Goal: Task Accomplishment & Management: Manage account settings

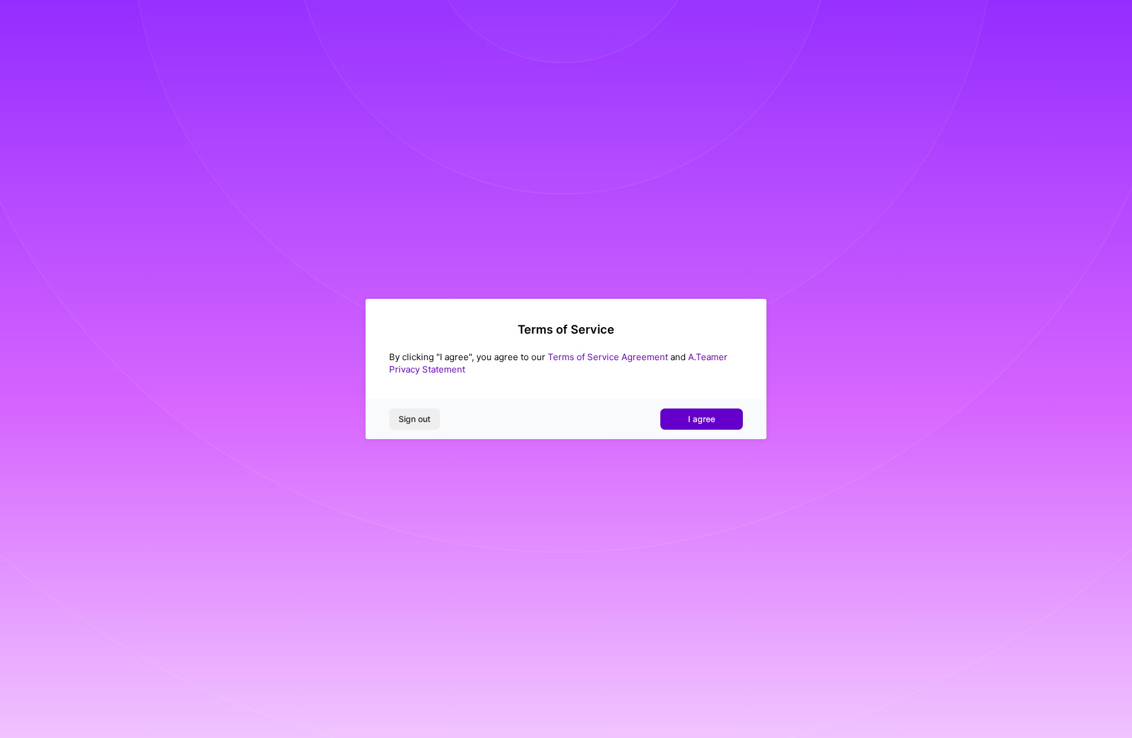
click at [706, 414] on span "I agree" at bounding box center [701, 419] width 27 height 12
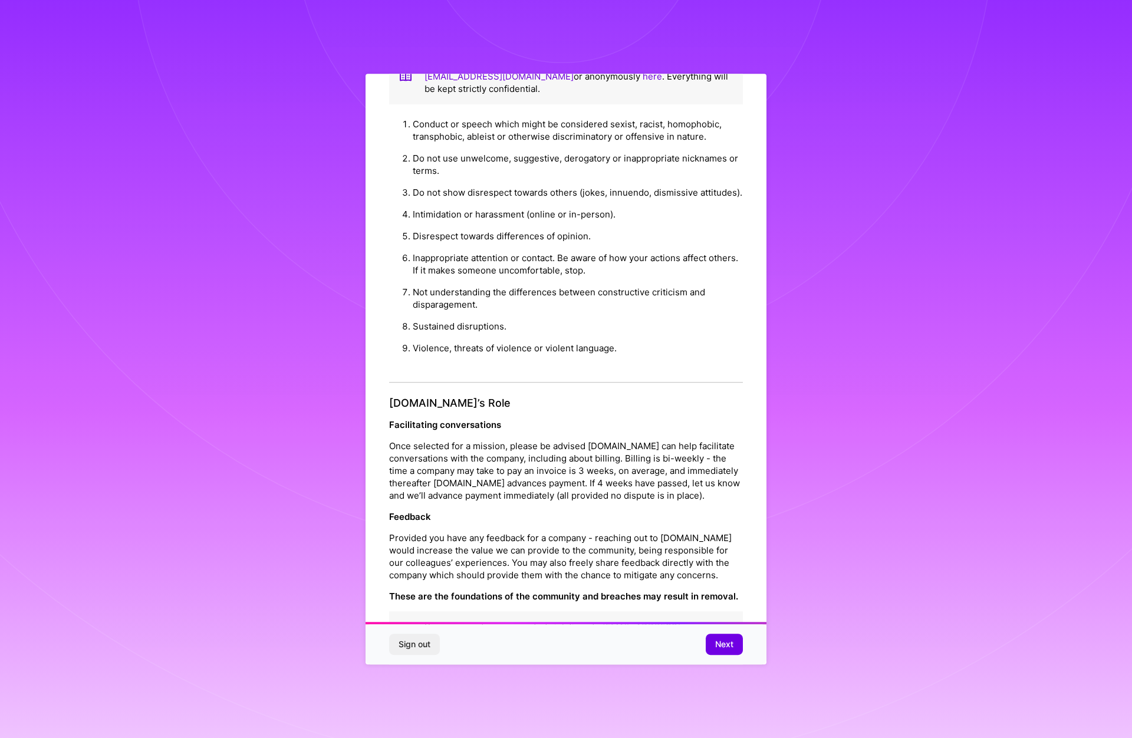
scroll to position [989, 0]
click at [722, 642] on span "Next" at bounding box center [724, 645] width 18 height 12
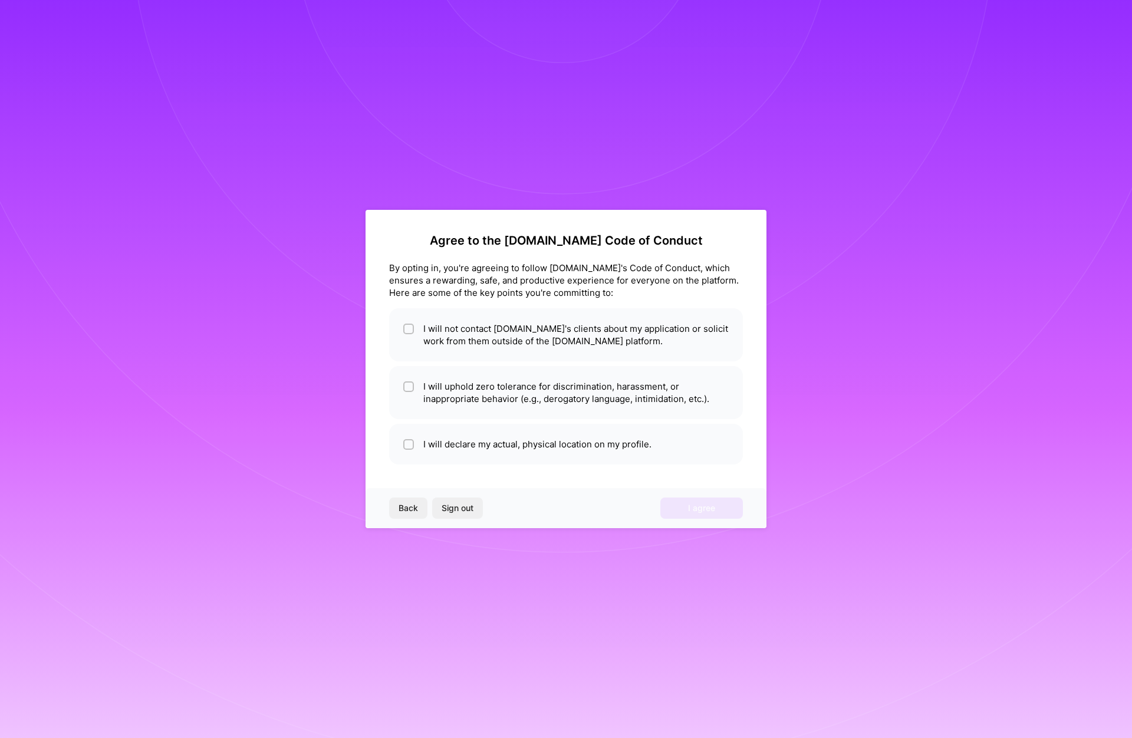
scroll to position [0, 0]
click at [537, 335] on li "I will not contact [DOMAIN_NAME]'s clients about my application or solicit work…" at bounding box center [566, 334] width 354 height 53
checkbox input "true"
click at [636, 397] on li "I will uphold zero tolerance for discrimination, harassment, or inappropriate b…" at bounding box center [566, 392] width 354 height 53
checkbox input "true"
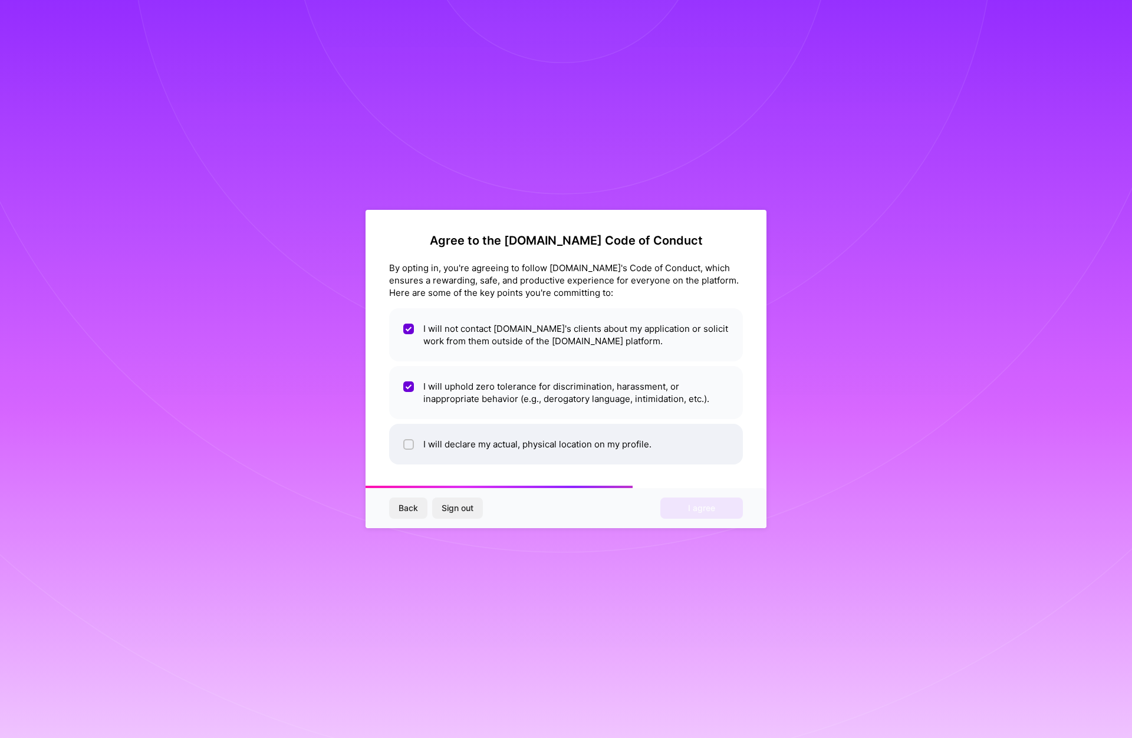
click at [603, 446] on li "I will declare my actual, physical location on my profile." at bounding box center [566, 444] width 354 height 41
checkbox input "true"
click at [699, 504] on span "I agree" at bounding box center [701, 508] width 27 height 12
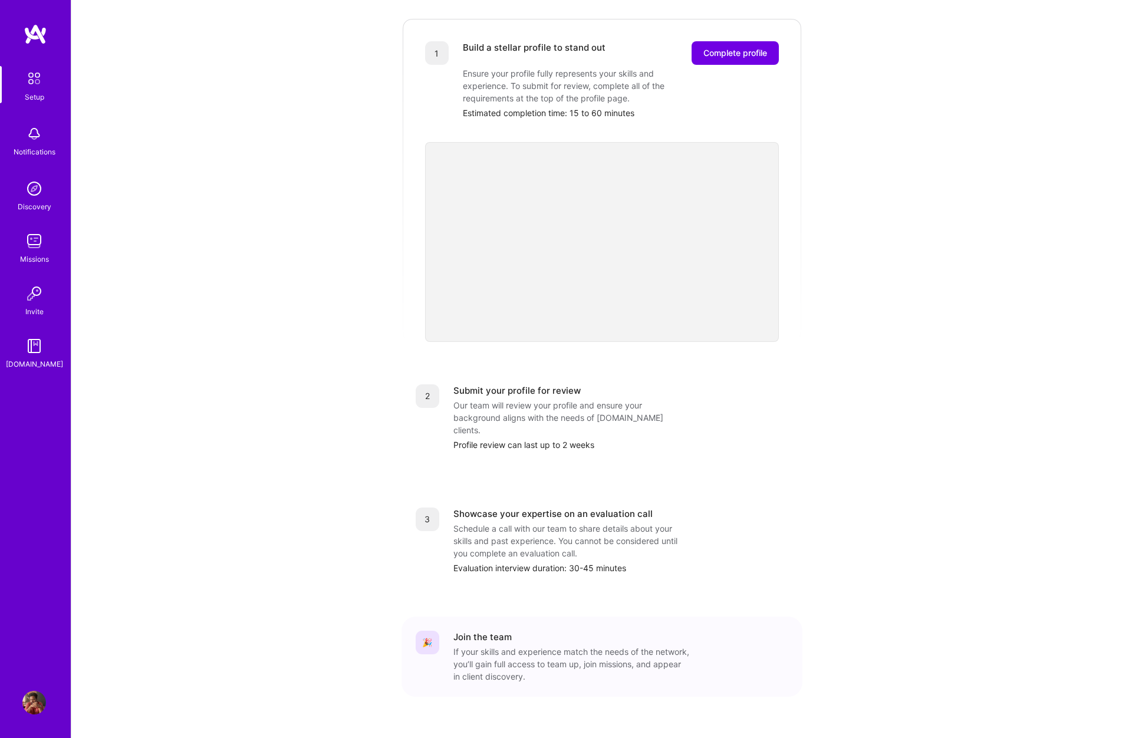
scroll to position [158, 0]
click at [31, 74] on img at bounding box center [34, 78] width 25 height 25
click at [35, 238] on img at bounding box center [34, 241] width 24 height 24
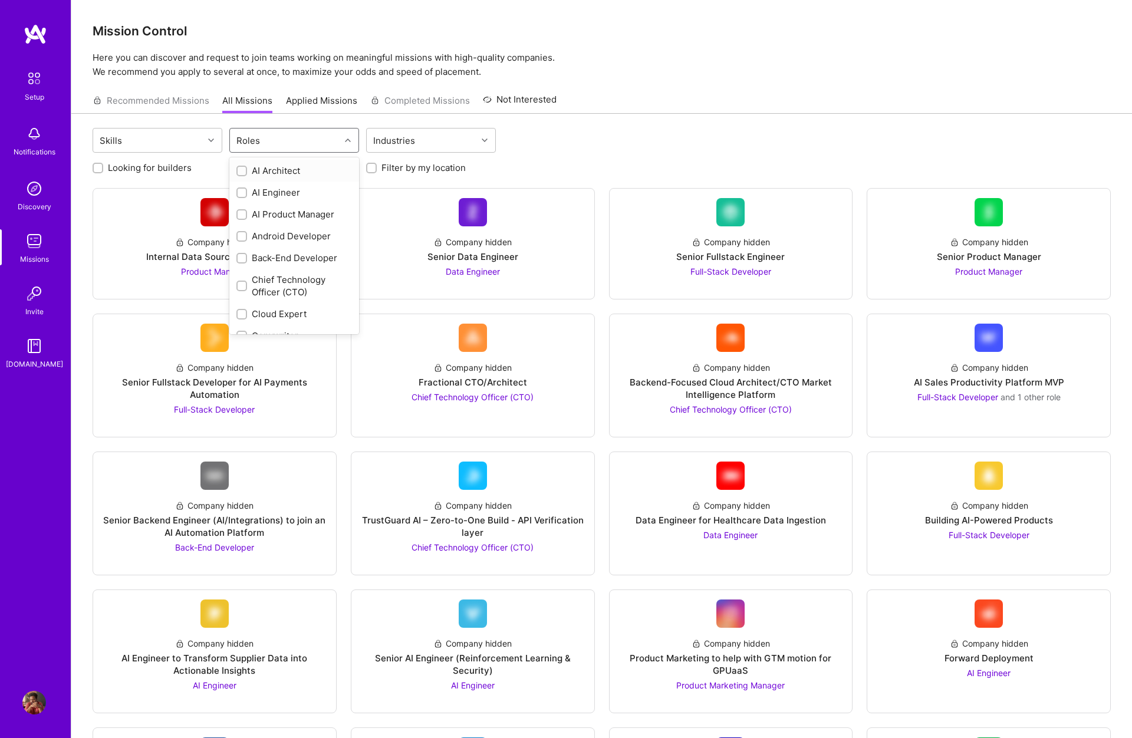
click at [307, 139] on div "Roles" at bounding box center [285, 141] width 110 height 24
click at [242, 264] on input "checkbox" at bounding box center [243, 264] width 8 height 8
checkbox input "true"
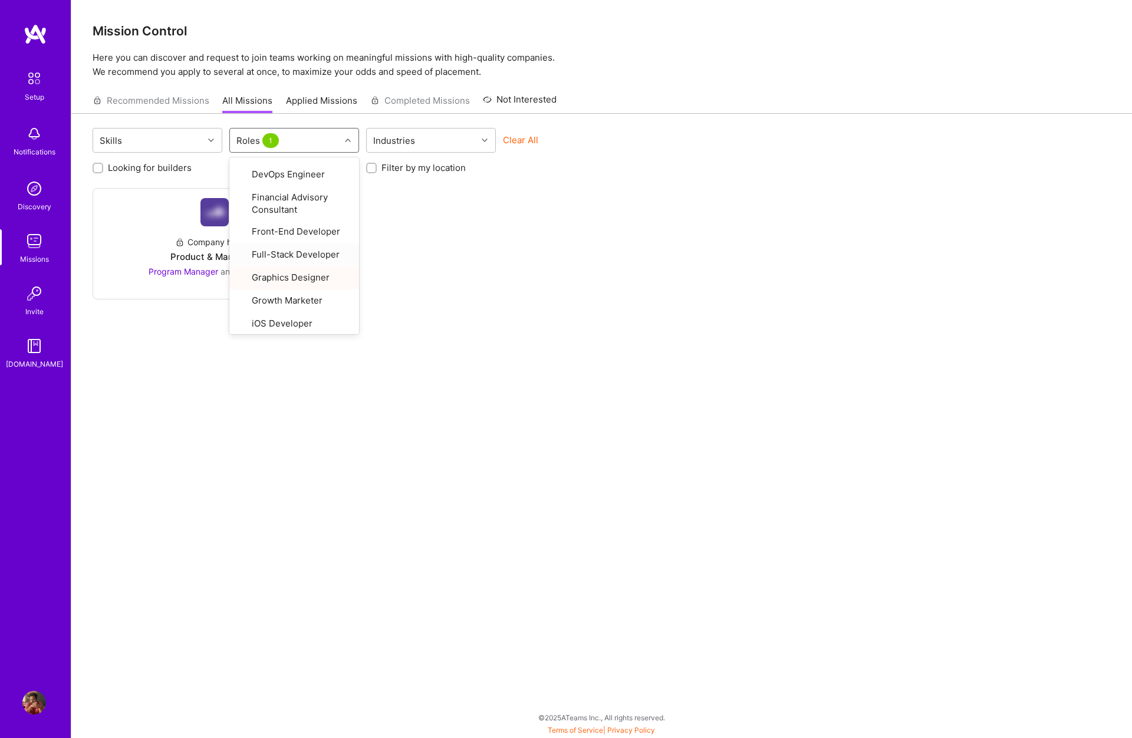
click at [573, 264] on div "Company hidden Product & Marketing Program Manager and 1 other role" at bounding box center [602, 243] width 1018 height 111
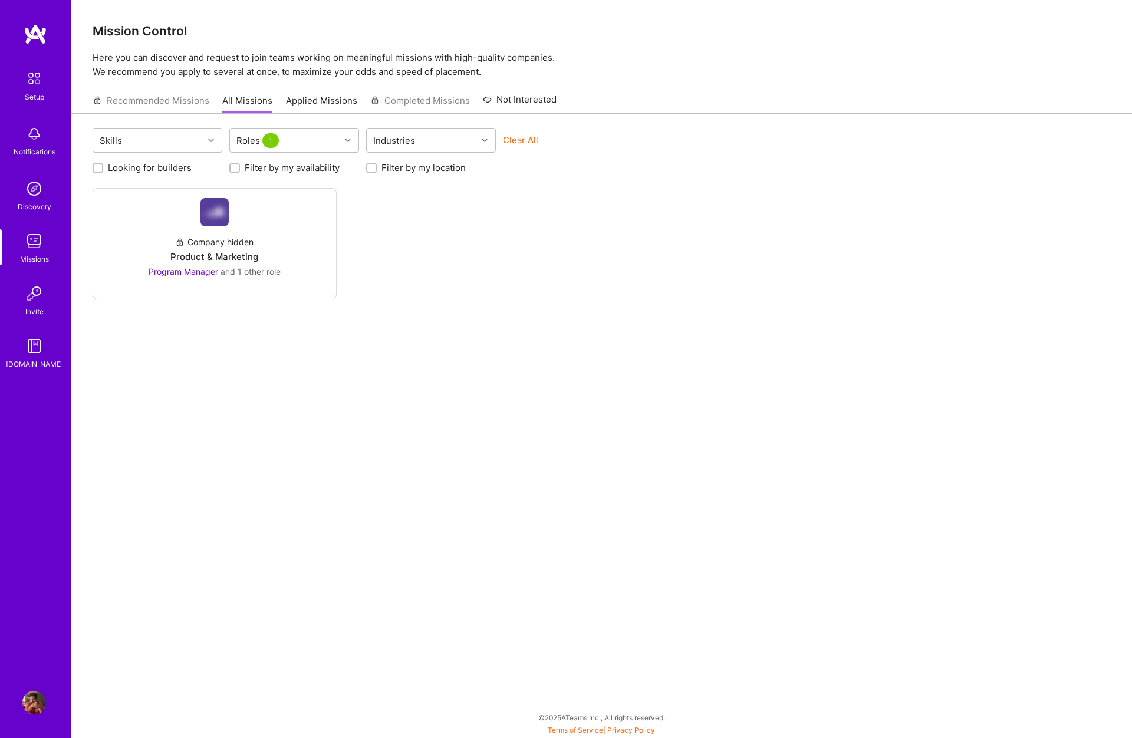
click at [320, 165] on label "Filter by my availability" at bounding box center [292, 168] width 95 height 12
click at [240, 165] on input "Filter by my availability" at bounding box center [236, 169] width 8 height 8
checkbox input "true"
click at [309, 144] on div "Roles 1" at bounding box center [285, 141] width 110 height 24
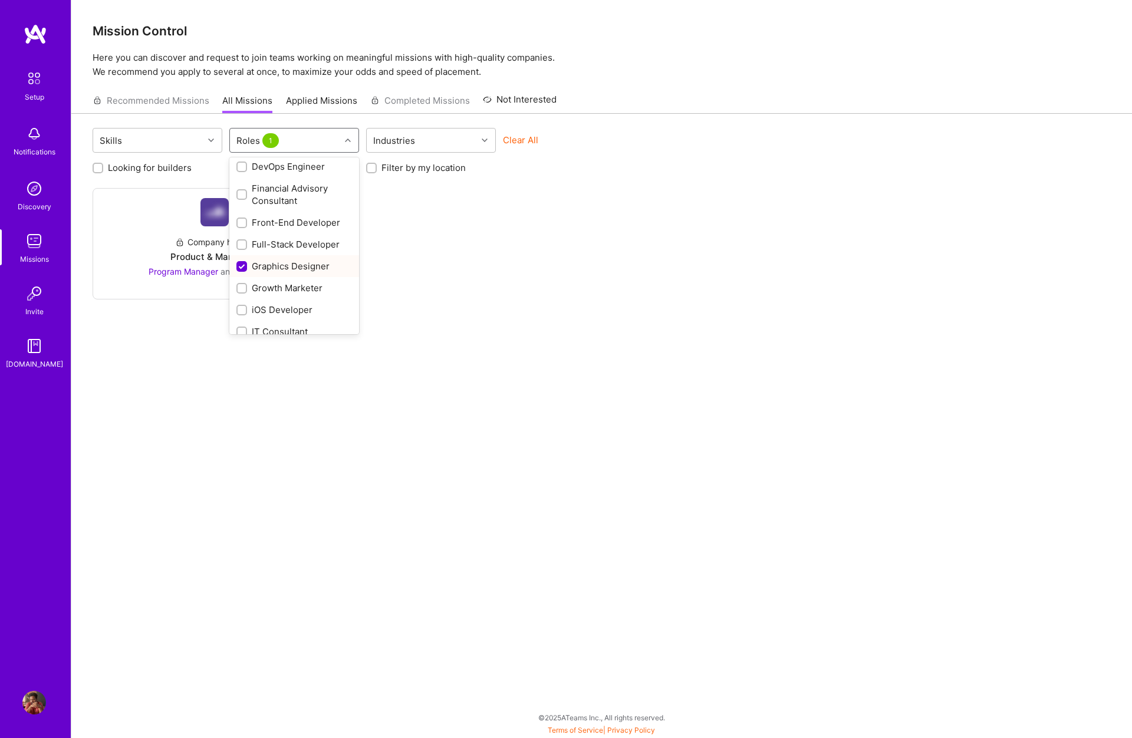
click at [239, 265] on input "checkbox" at bounding box center [243, 267] width 11 height 11
checkbox input "false"
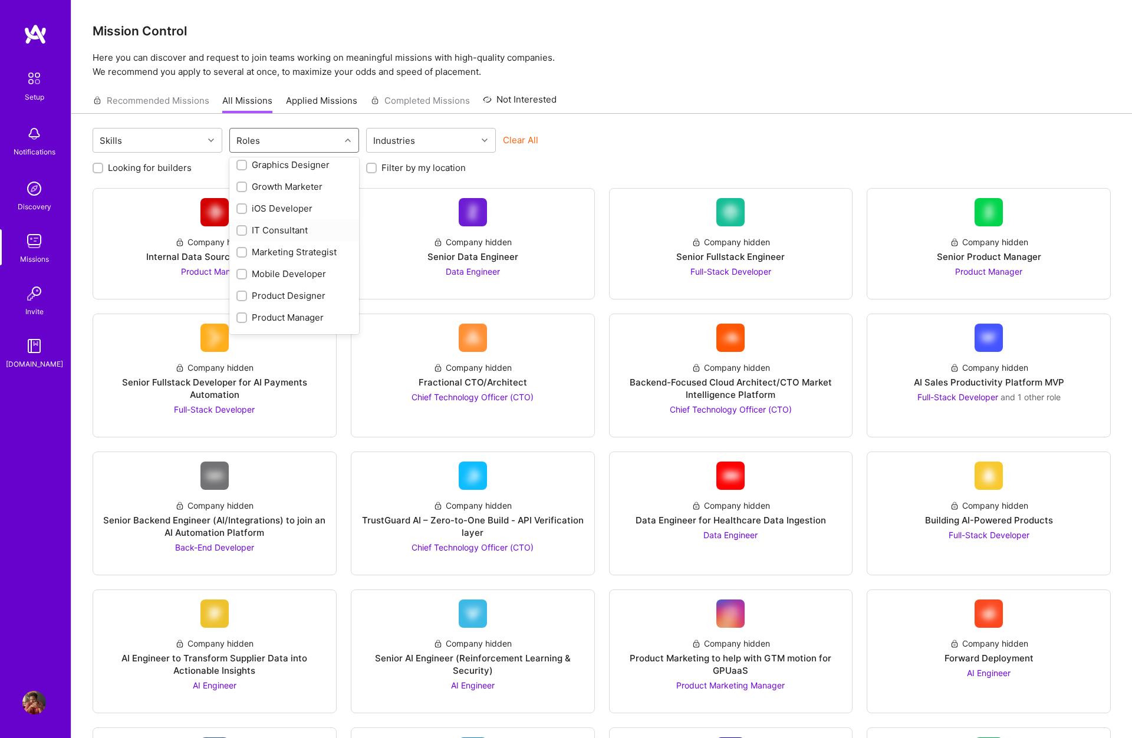
scroll to position [338, 0]
click at [239, 293] on input "checkbox" at bounding box center [243, 294] width 8 height 8
checkbox input "true"
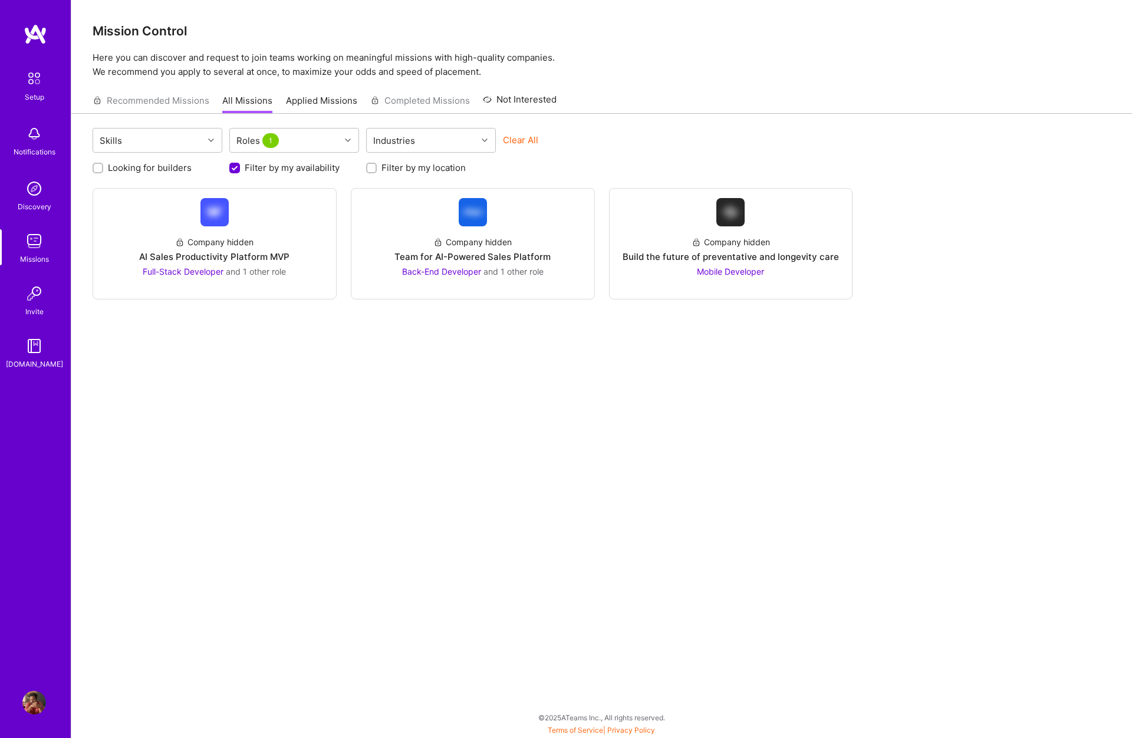
click at [645, 126] on div "Skills Roles 1 Industries Clear All Looking for builders Filter by my availabil…" at bounding box center [601, 409] width 1061 height 591
click at [38, 29] on img at bounding box center [36, 34] width 24 height 21
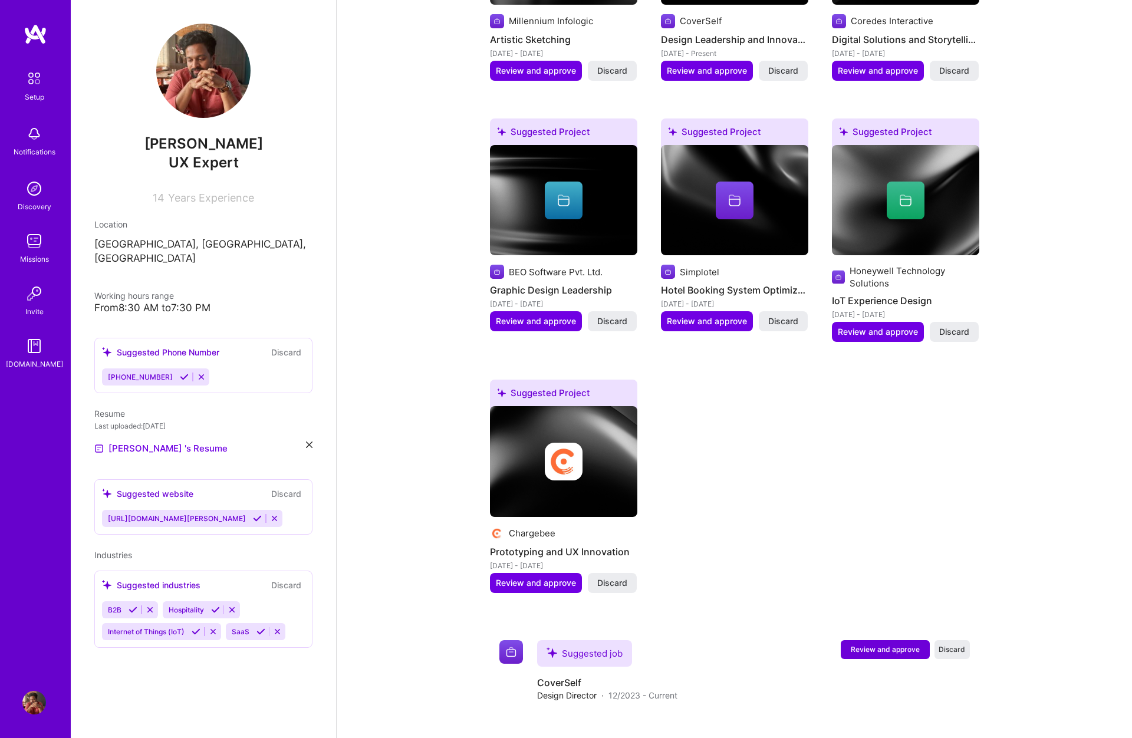
scroll to position [796, 0]
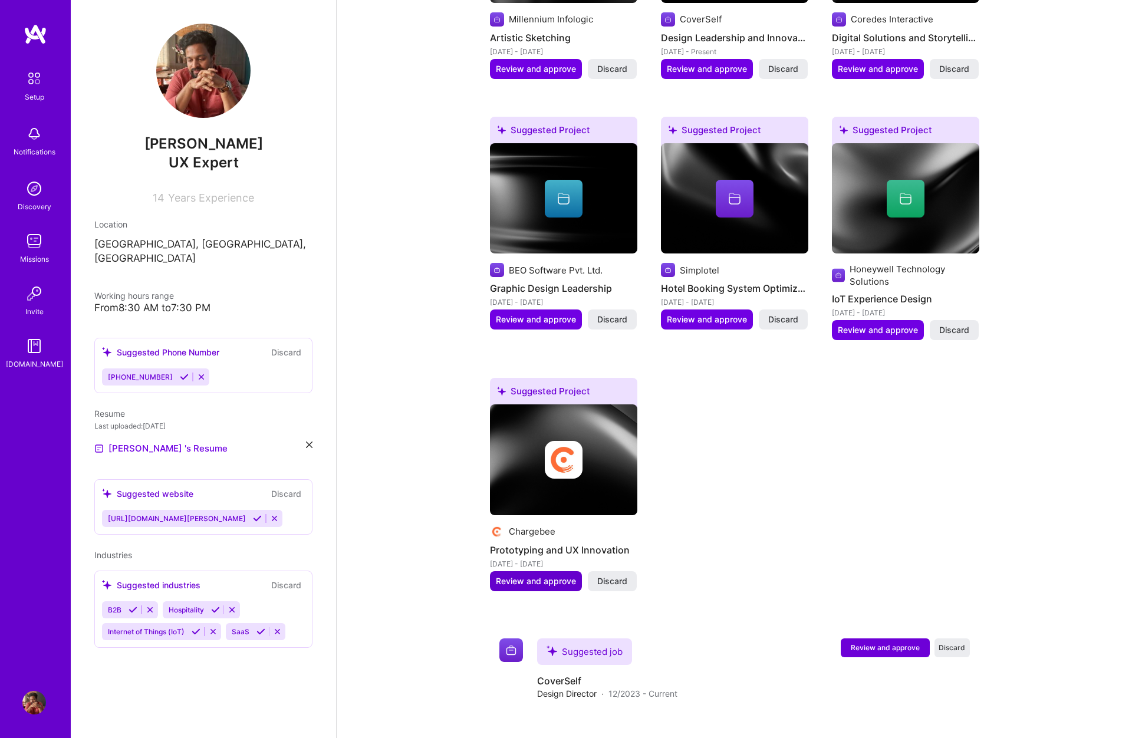
click at [550, 576] on span "Review and approve" at bounding box center [536, 582] width 80 height 12
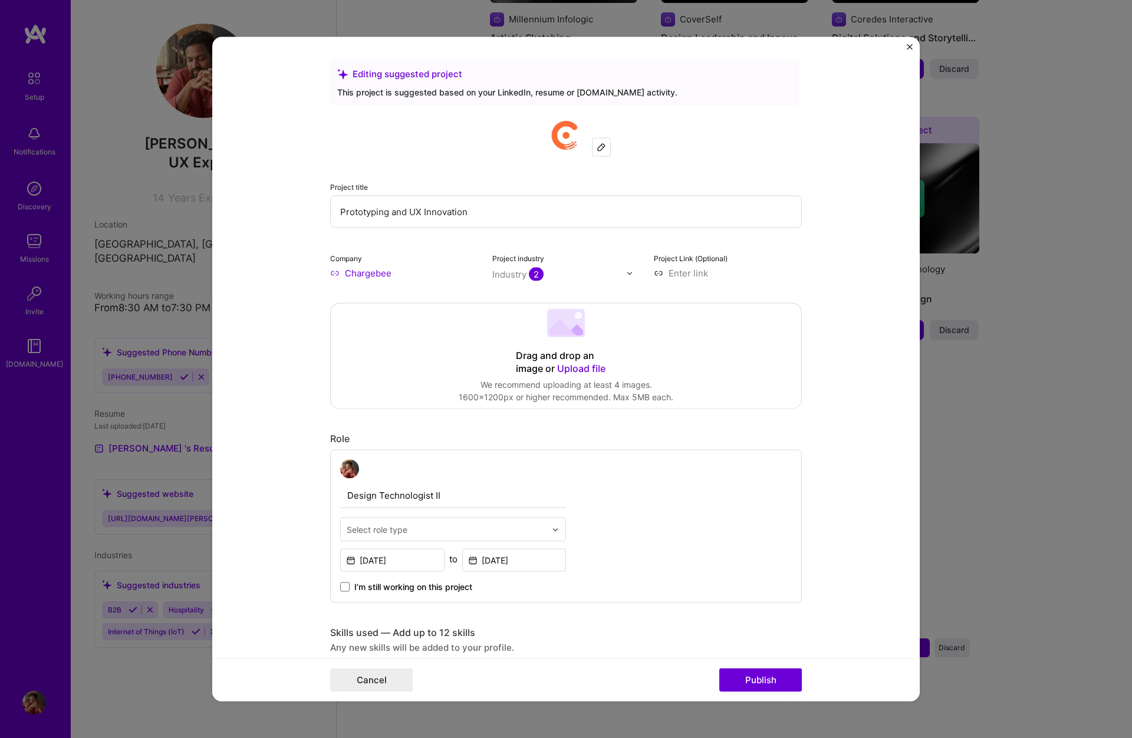
click at [913, 47] on form "Editing suggested project This project is suggested based on your LinkedIn, res…" at bounding box center [566, 369] width 708 height 665
click at [911, 45] on img "Close" at bounding box center [910, 47] width 6 height 6
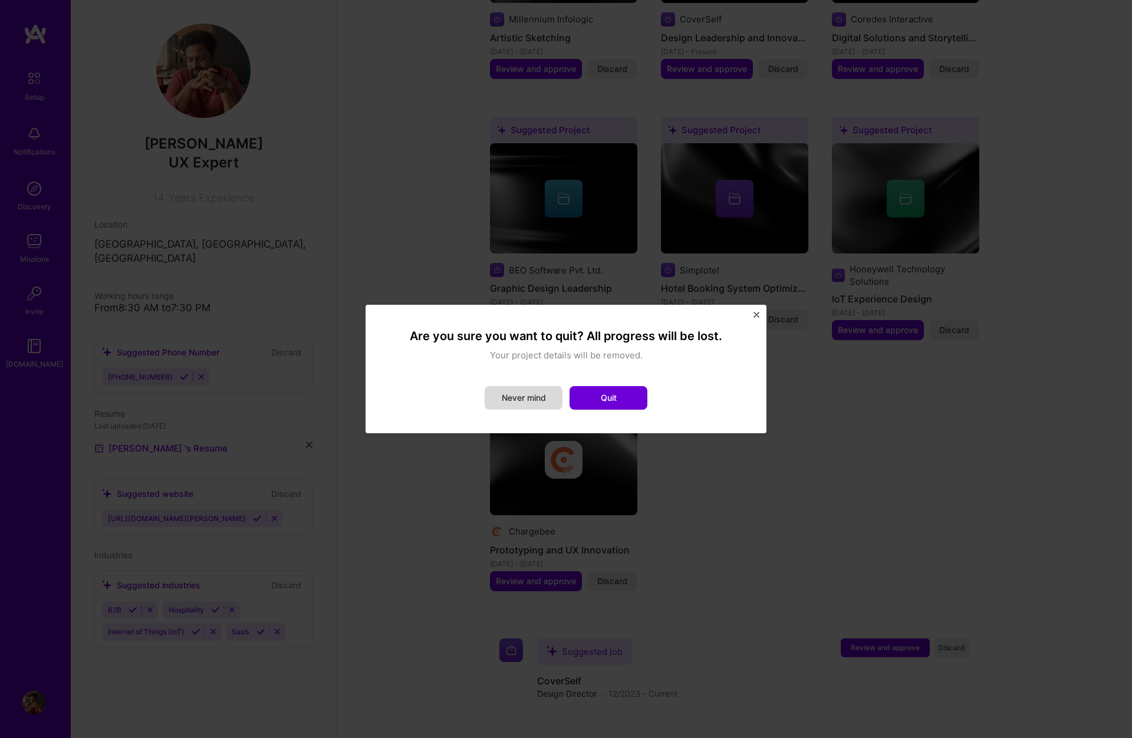
click at [527, 399] on button "Never mind" at bounding box center [524, 398] width 78 height 24
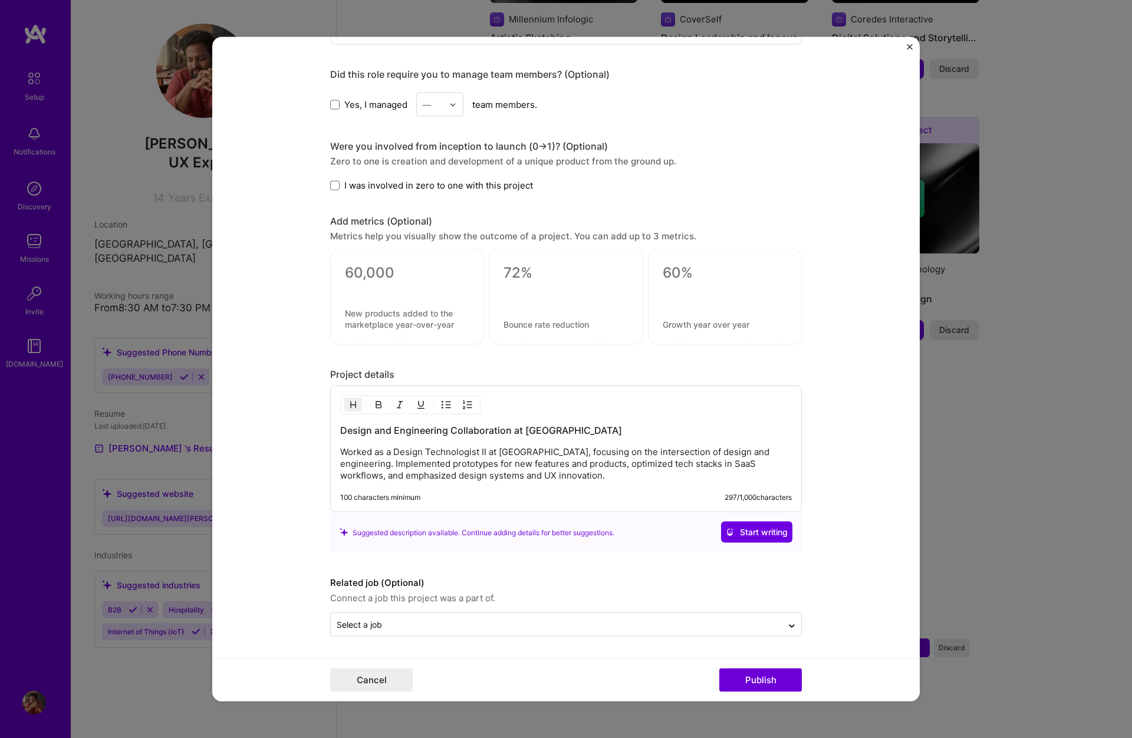
scroll to position [781, 0]
click at [756, 681] on button "Publish" at bounding box center [760, 680] width 83 height 24
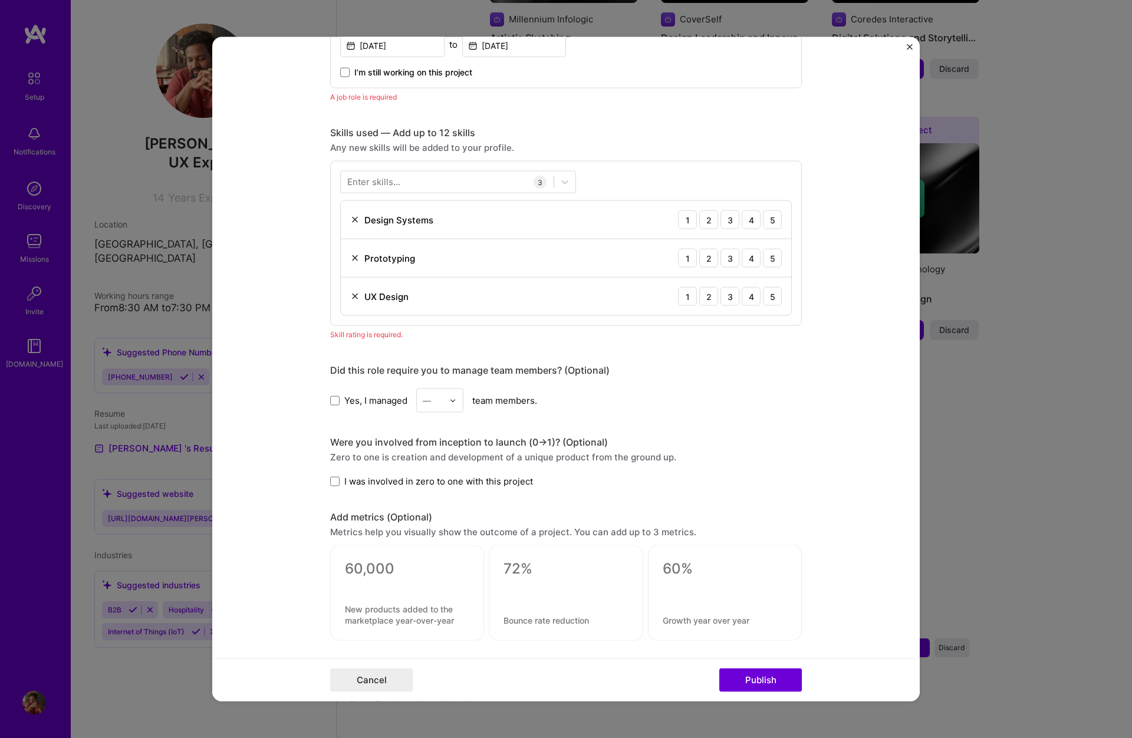
scroll to position [526, 0]
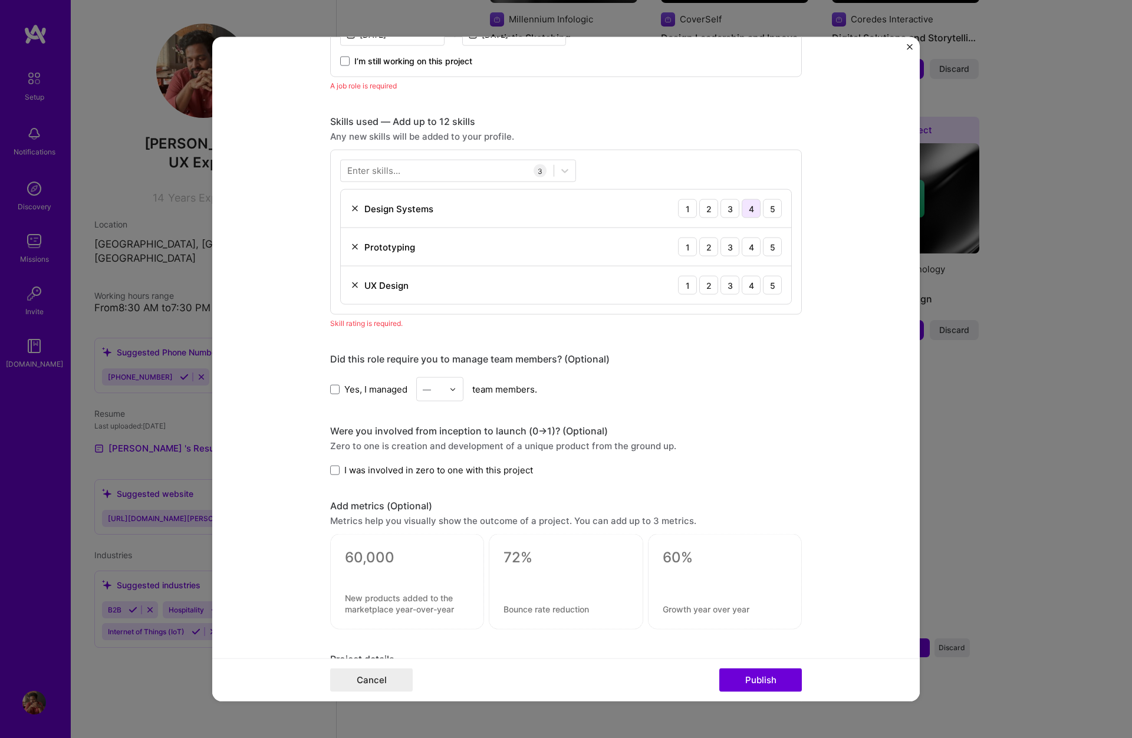
click at [753, 208] on div "4" at bounding box center [751, 208] width 19 height 19
click at [778, 246] on div "5" at bounding box center [772, 247] width 19 height 19
click at [750, 286] on div "4" at bounding box center [751, 285] width 19 height 19
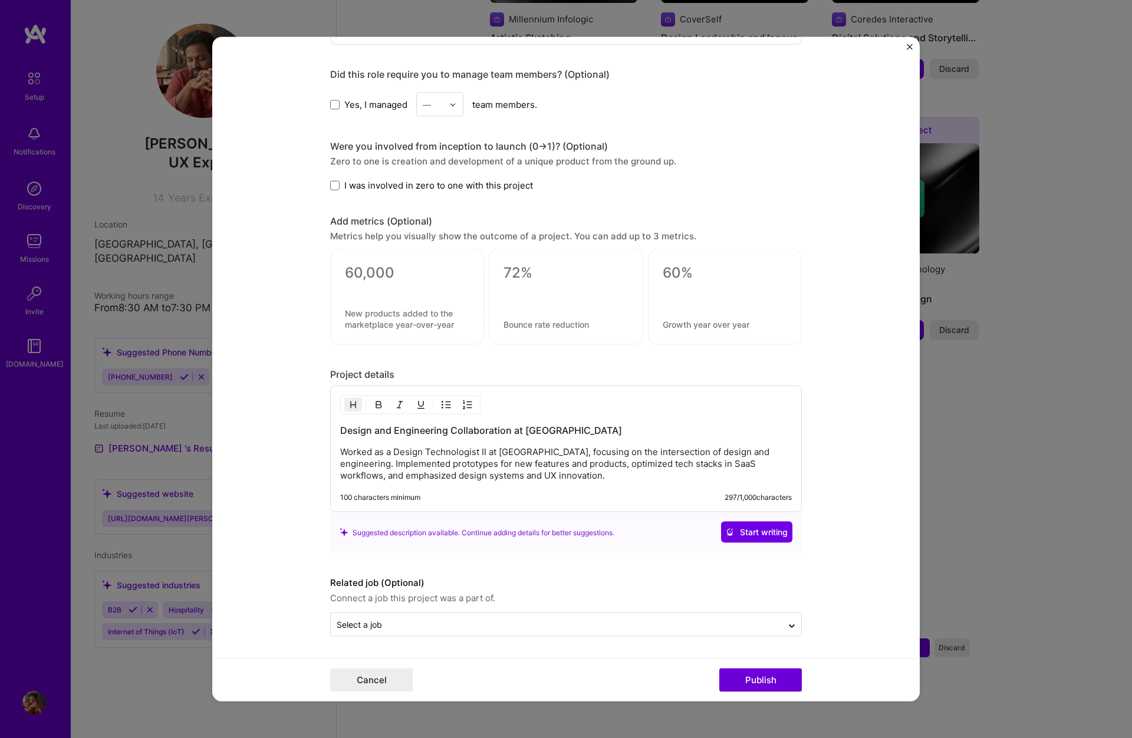
scroll to position [796, 0]
click at [759, 681] on button "Publish" at bounding box center [760, 680] width 83 height 24
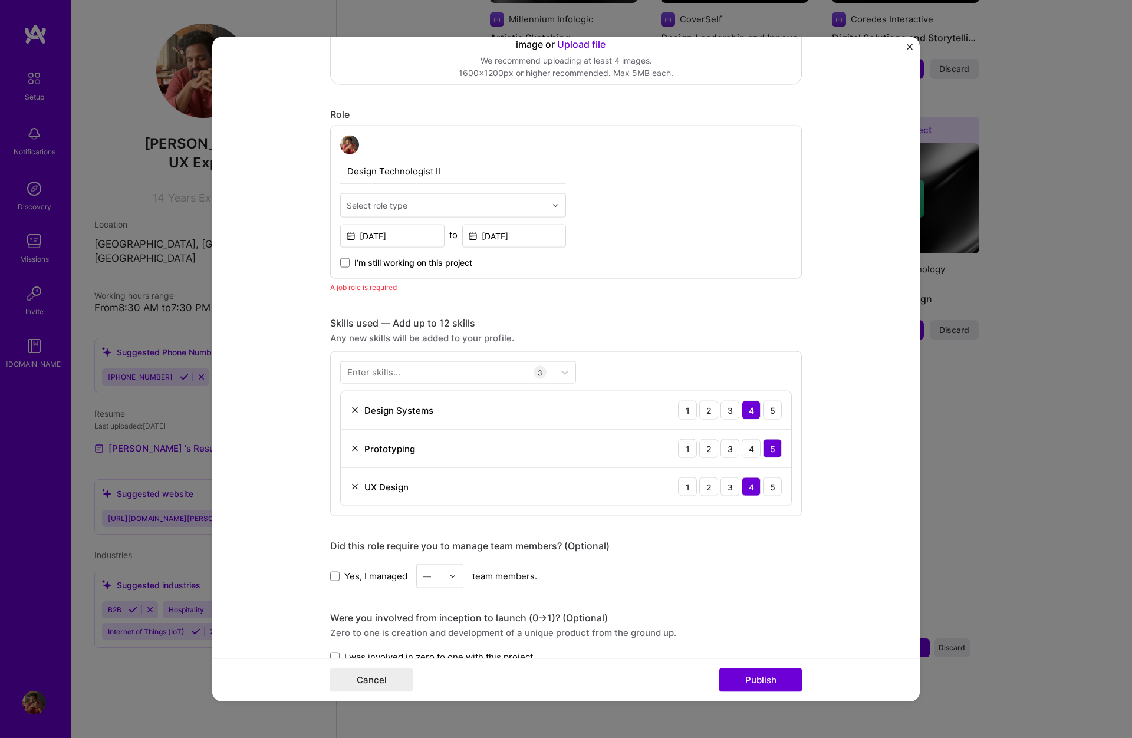
scroll to position [320, 0]
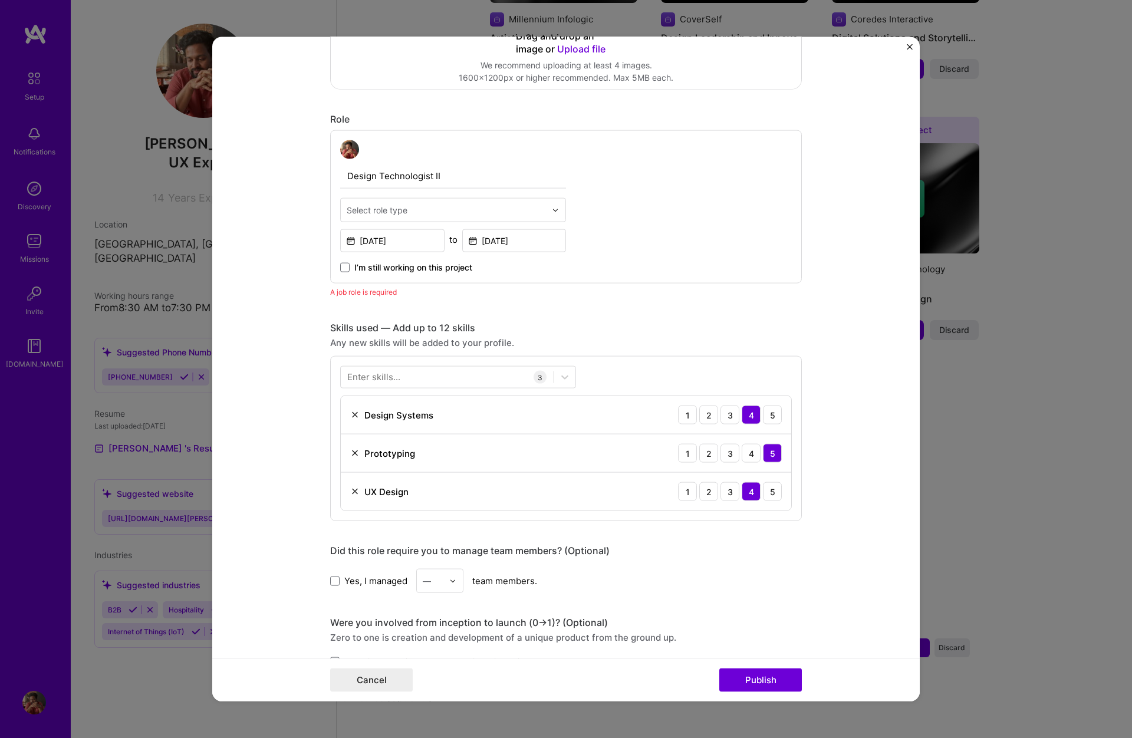
click at [396, 212] on div "Select role type" at bounding box center [377, 210] width 61 height 12
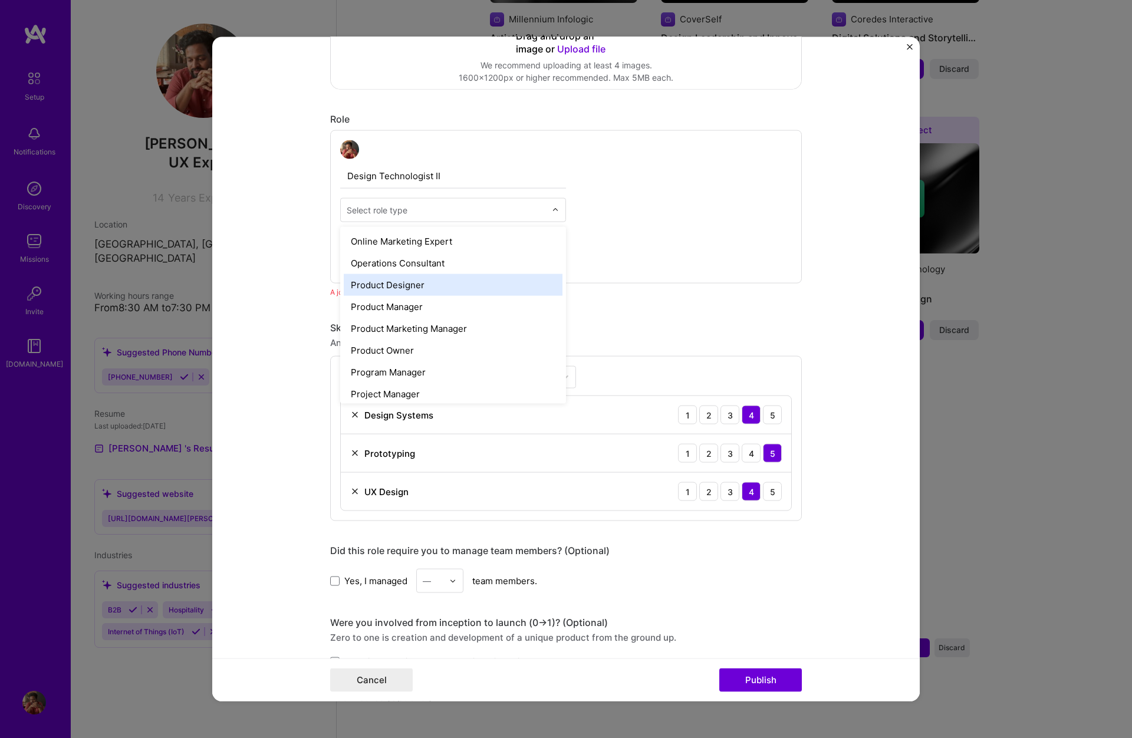
scroll to position [1027, 0]
click at [436, 288] on div "Product Designer" at bounding box center [453, 283] width 219 height 22
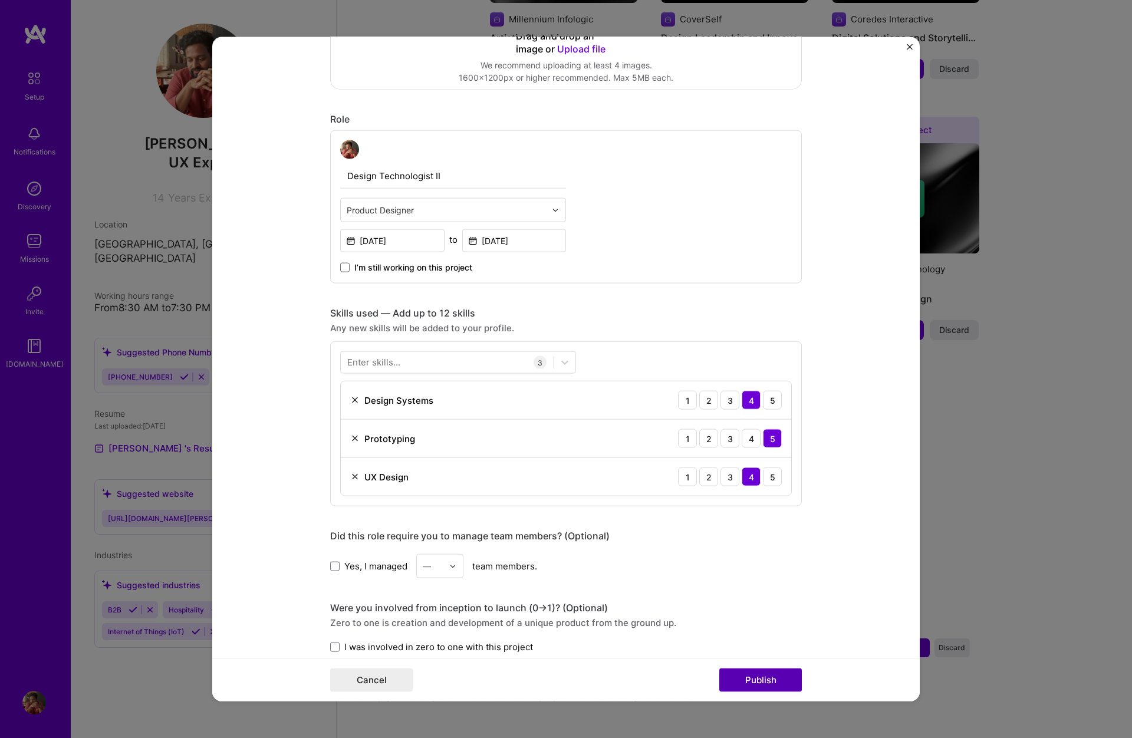
click at [764, 679] on button "Publish" at bounding box center [760, 680] width 83 height 24
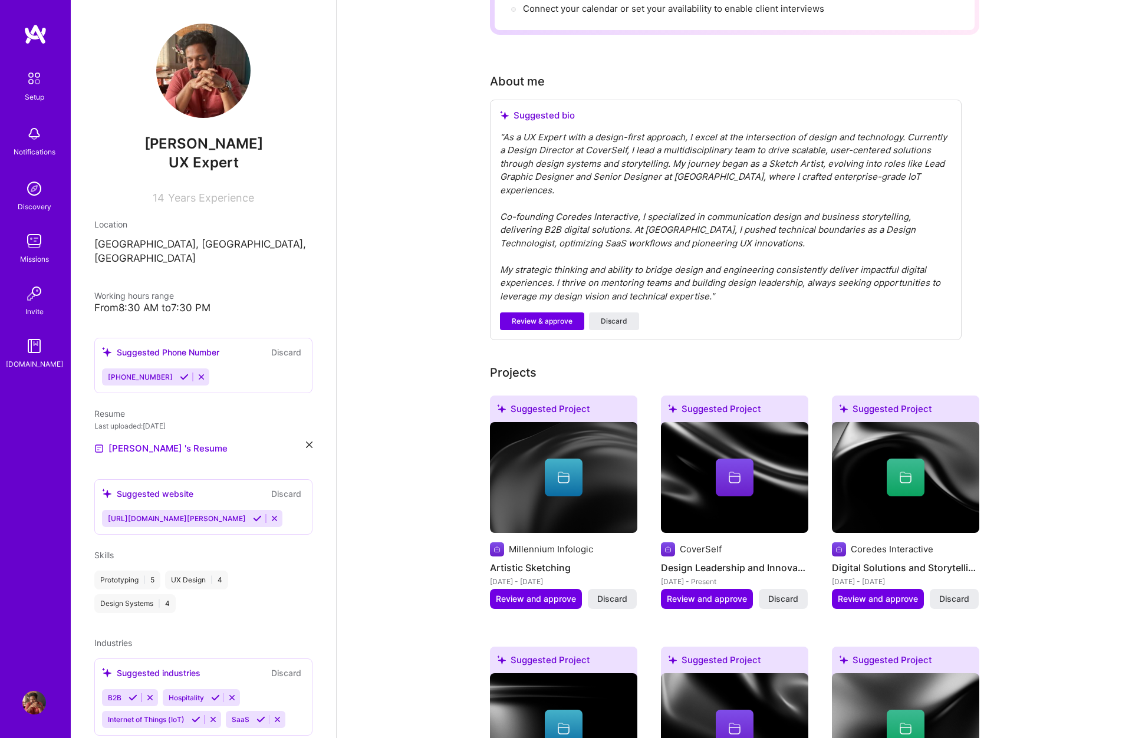
scroll to position [267, 0]
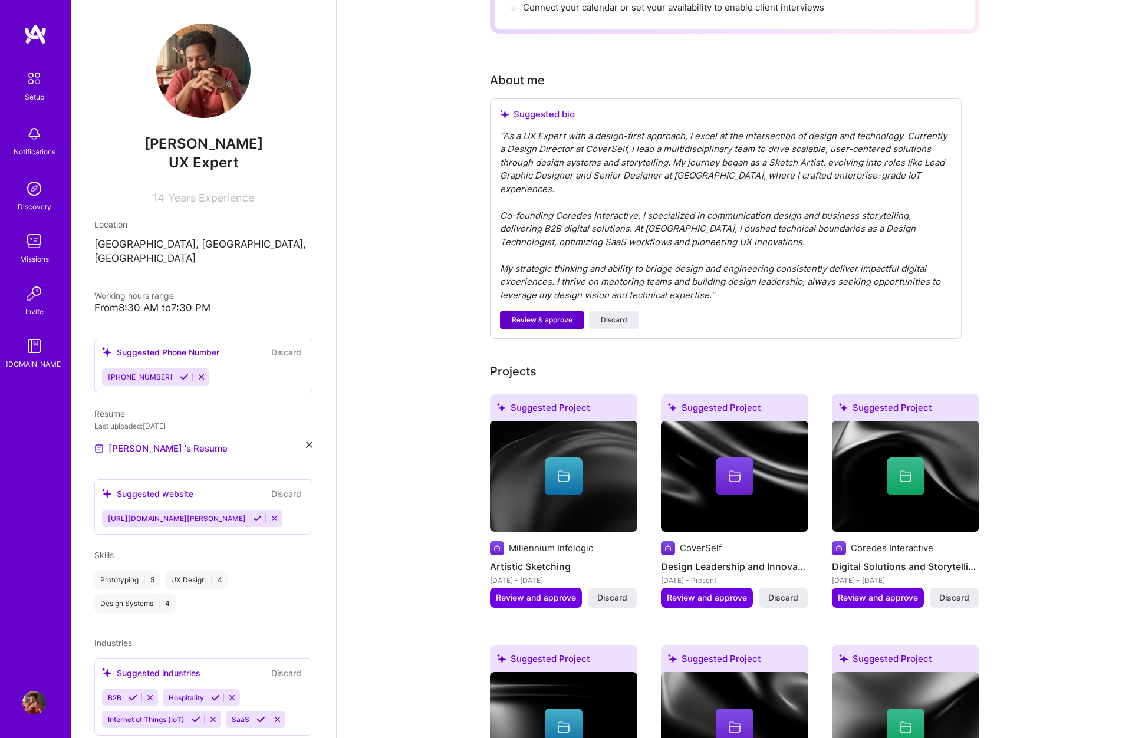
click at [558, 315] on span "Review & approve" at bounding box center [542, 320] width 61 height 11
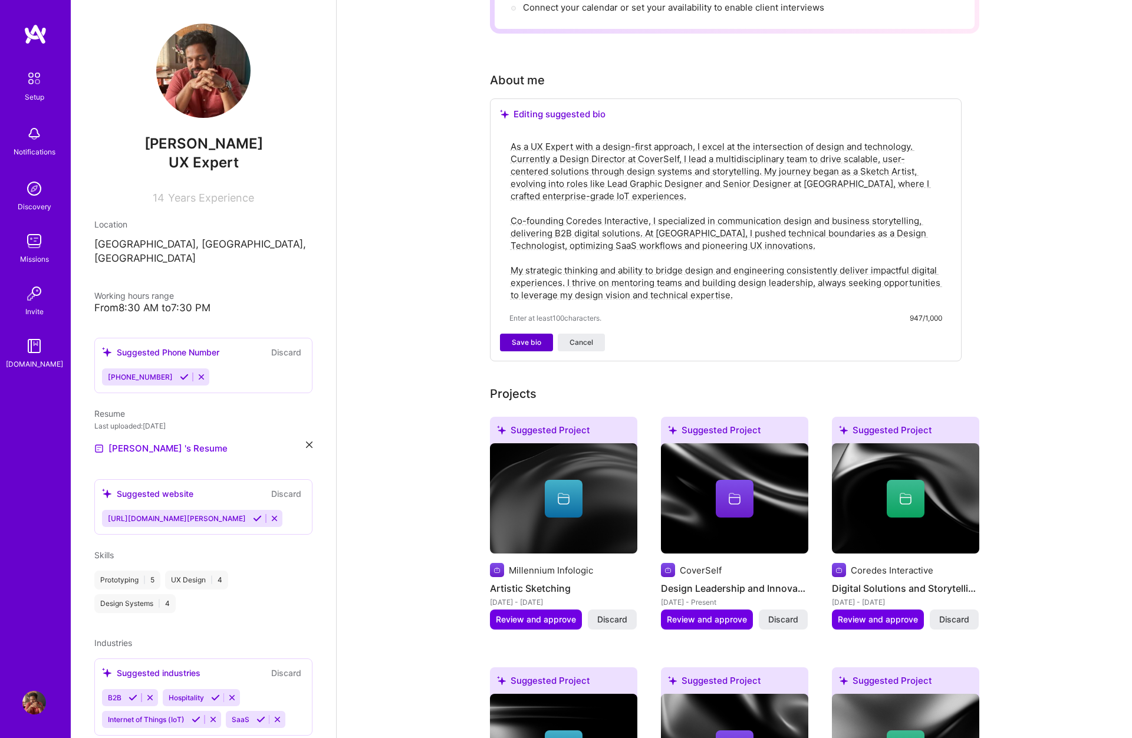
click at [534, 337] on span "Save bio" at bounding box center [526, 342] width 29 height 11
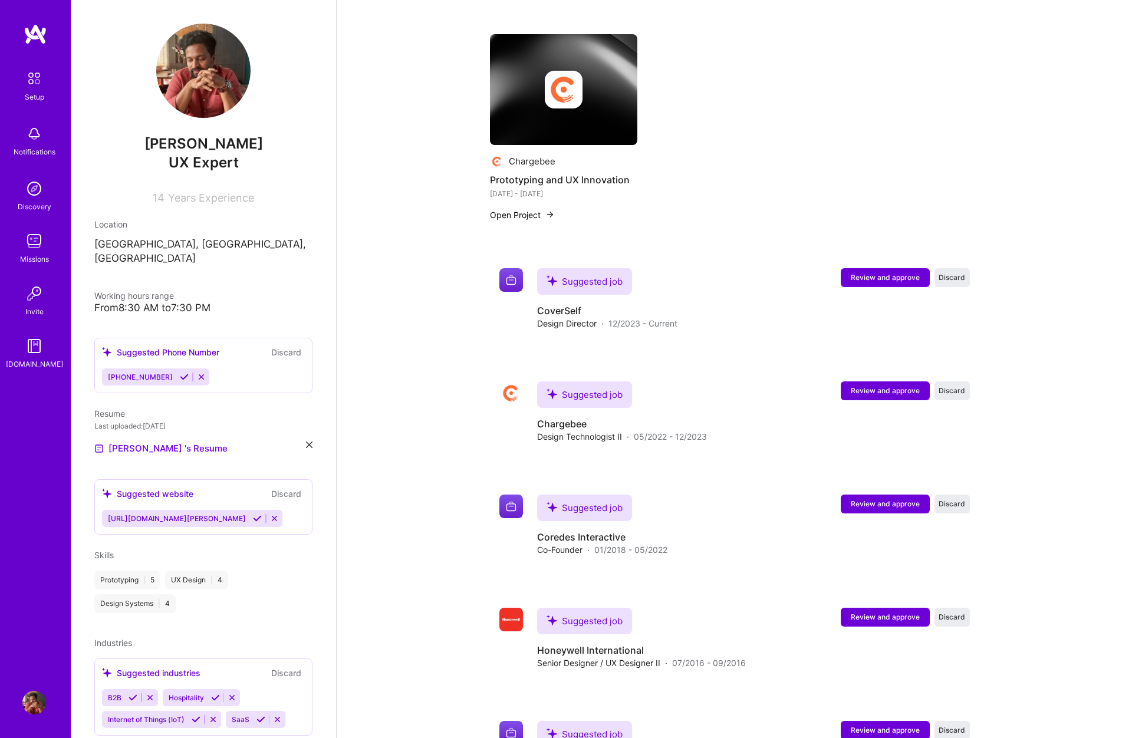
scroll to position [1049, 0]
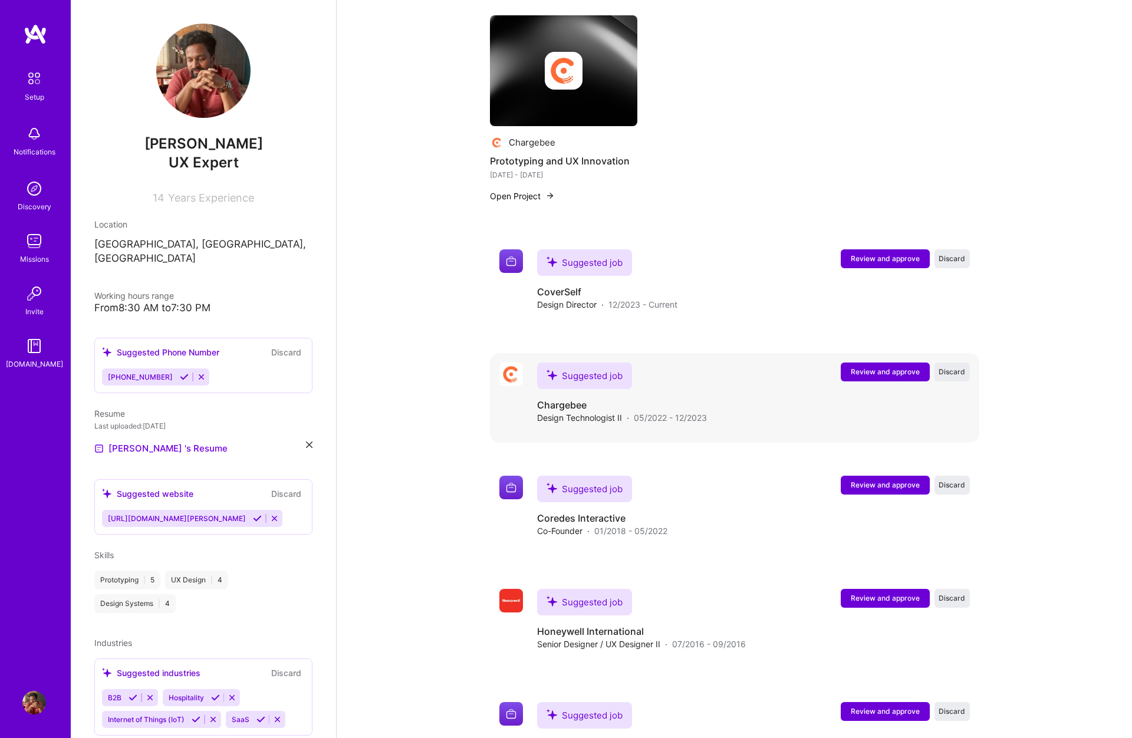
click at [888, 367] on span "Review and approve" at bounding box center [885, 372] width 69 height 10
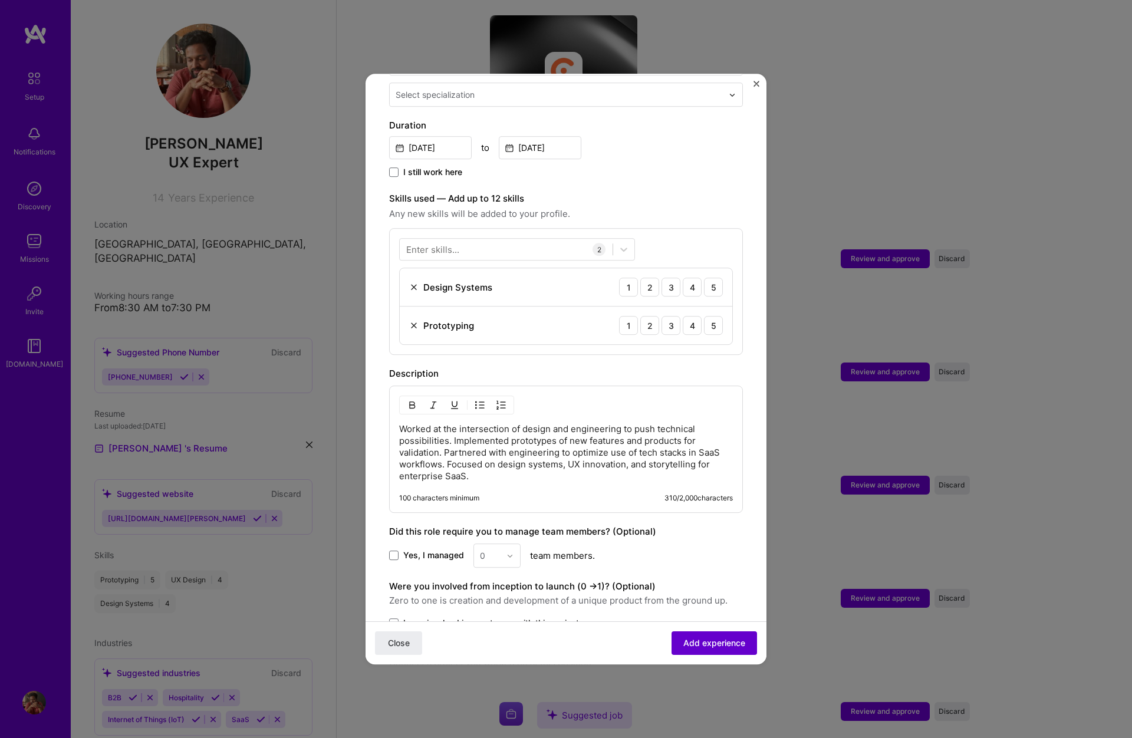
click at [707, 646] on span "Add experience" at bounding box center [714, 643] width 62 height 12
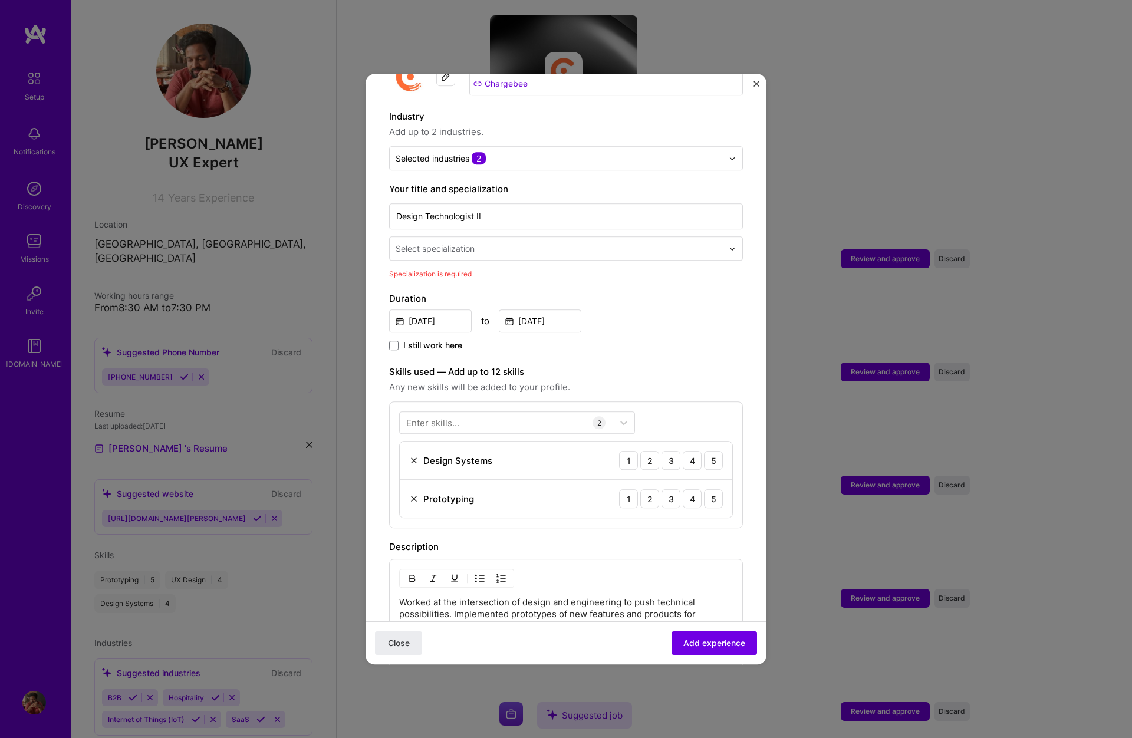
scroll to position [140, 0]
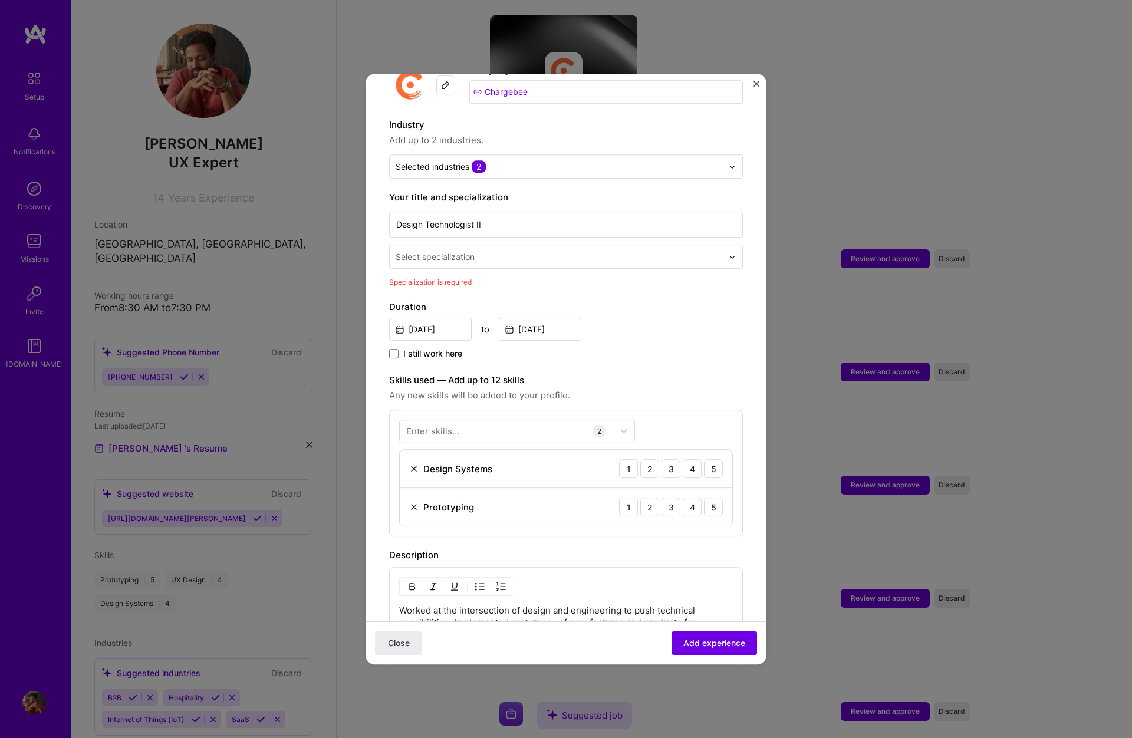
click at [491, 251] on input "text" at bounding box center [561, 257] width 330 height 12
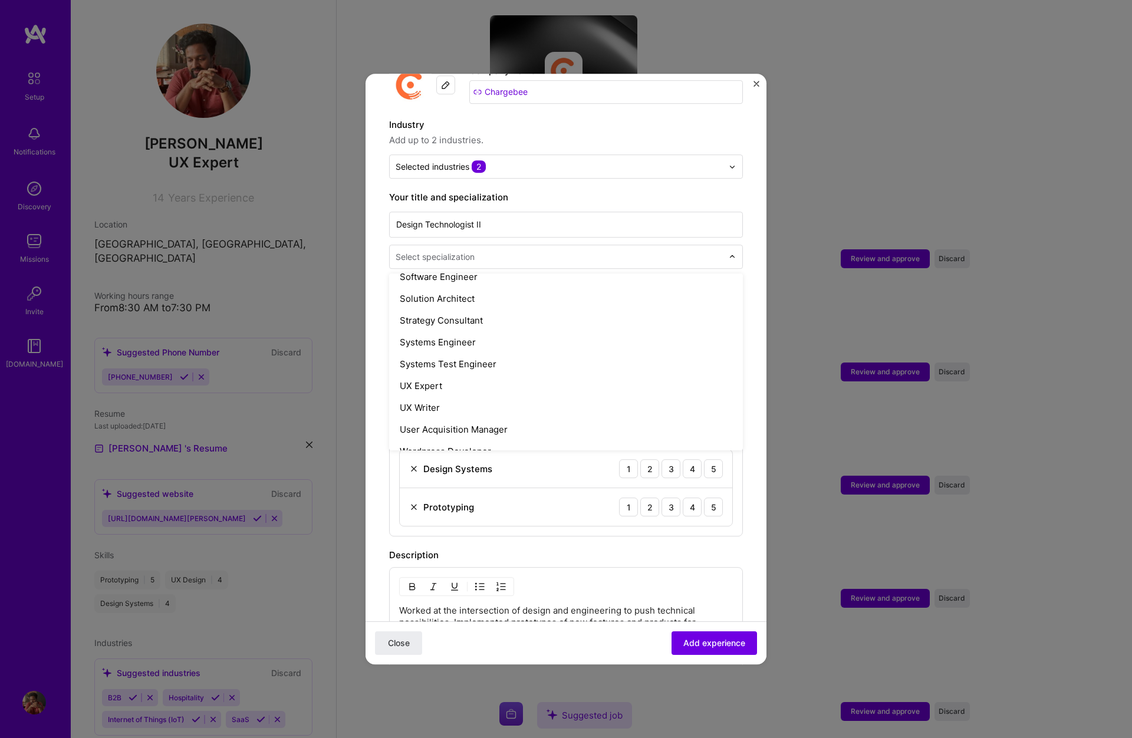
scroll to position [1358, 0]
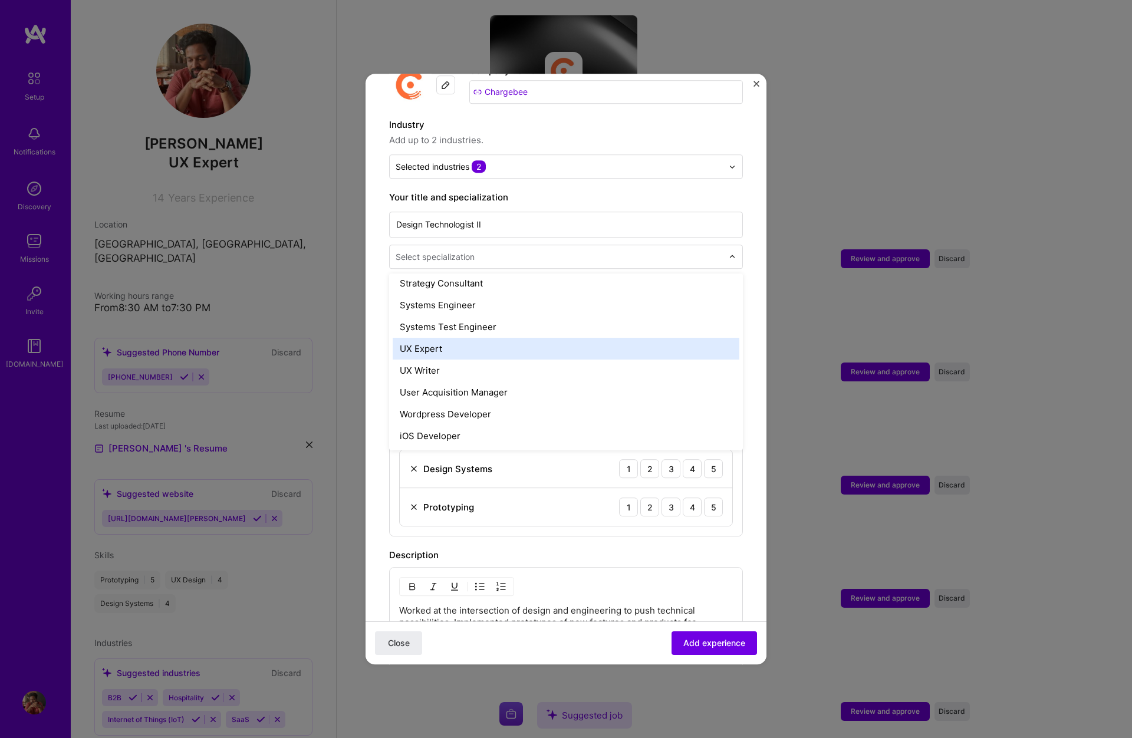
click at [453, 340] on div "UX Expert" at bounding box center [566, 349] width 347 height 22
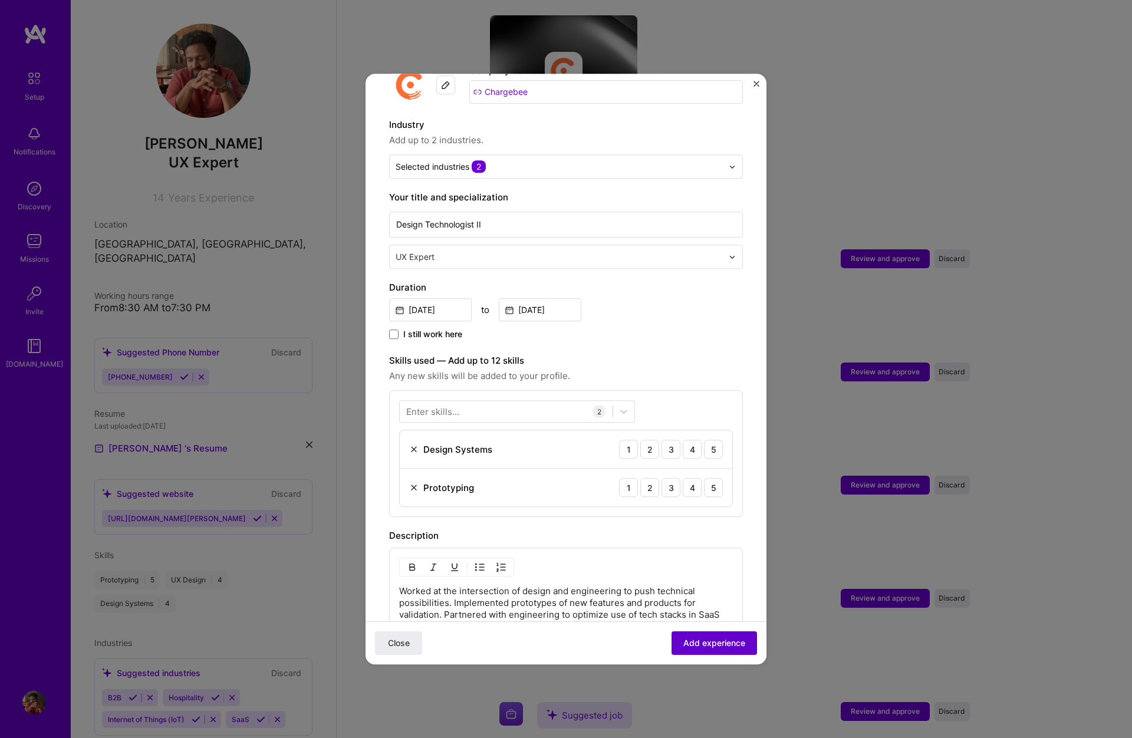
click at [696, 641] on span "Add experience" at bounding box center [714, 643] width 62 height 12
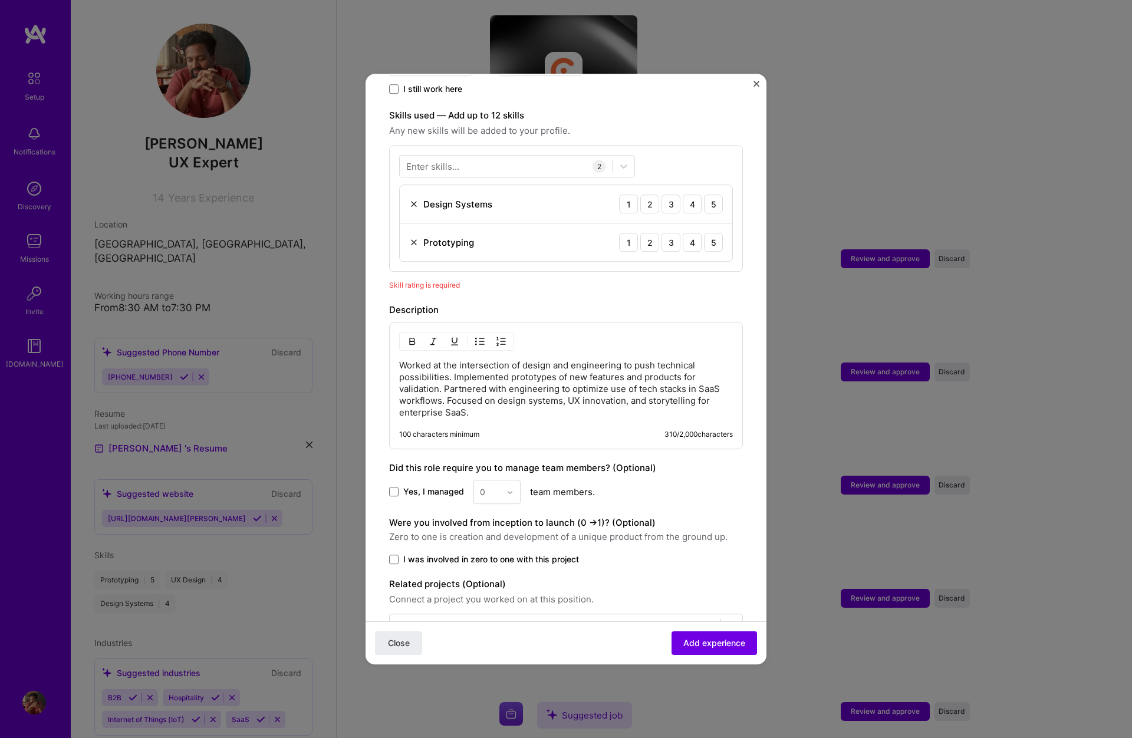
scroll to position [356, 0]
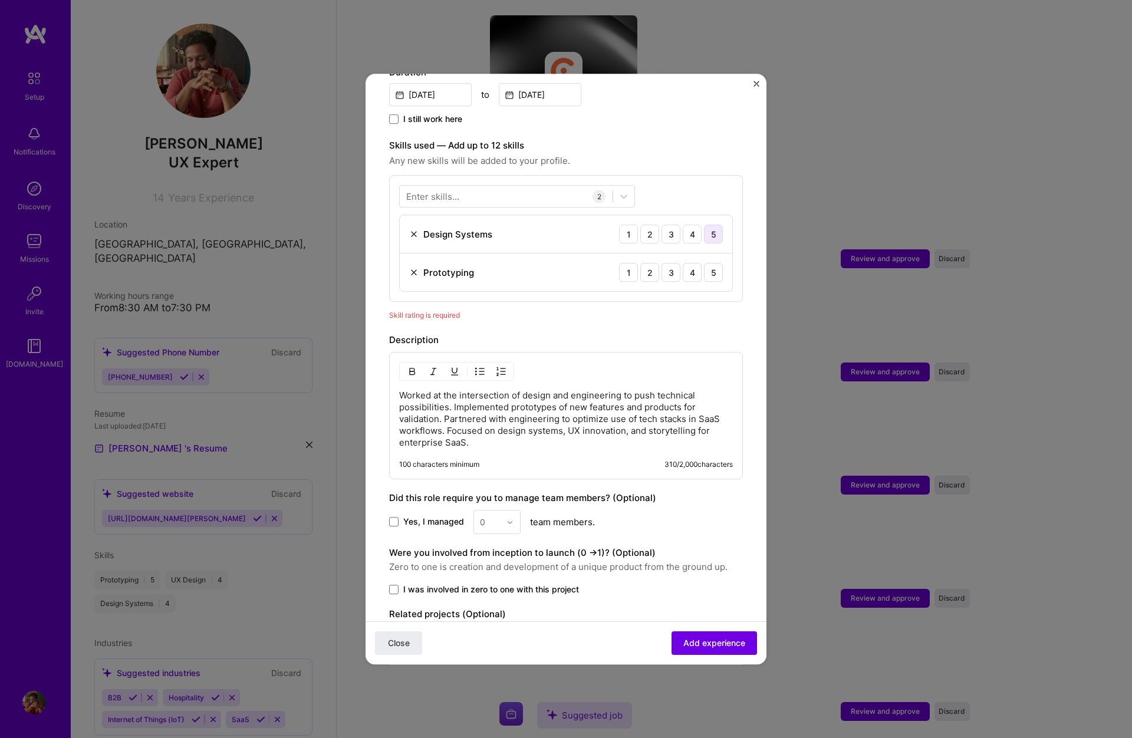
click at [711, 225] on div "5" at bounding box center [713, 234] width 19 height 19
click at [718, 263] on div "5" at bounding box center [713, 272] width 19 height 19
click at [717, 651] on button "Add experience" at bounding box center [715, 644] width 86 height 24
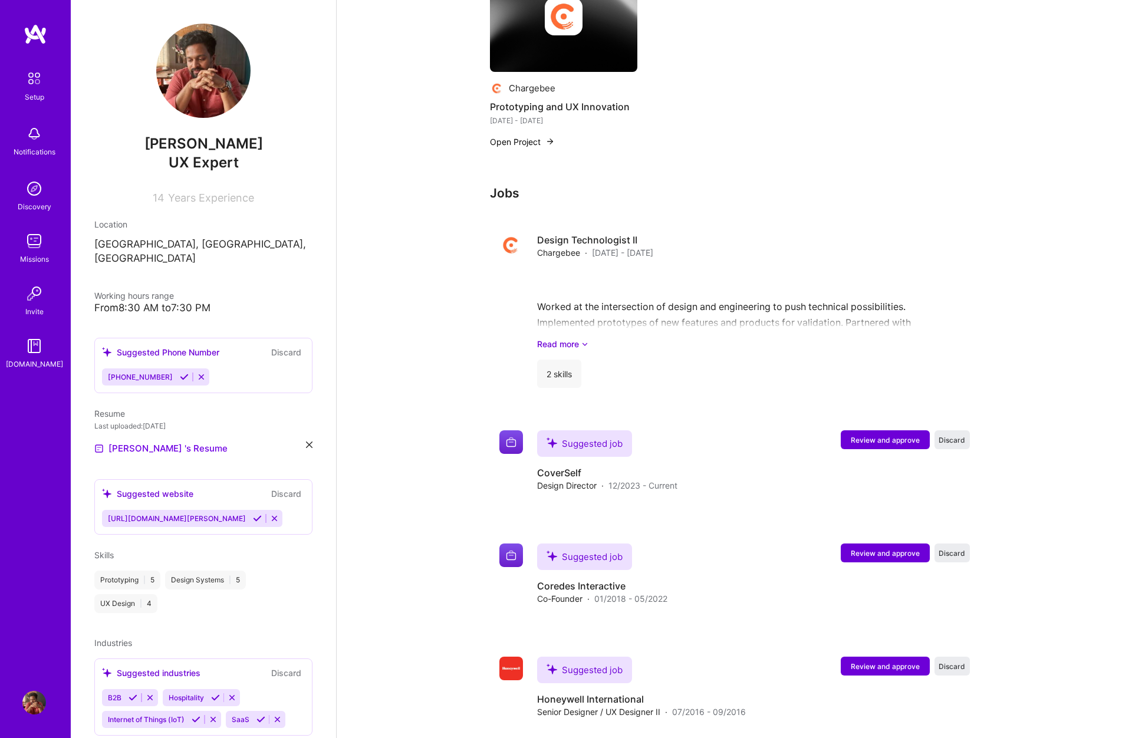
scroll to position [1117, 0]
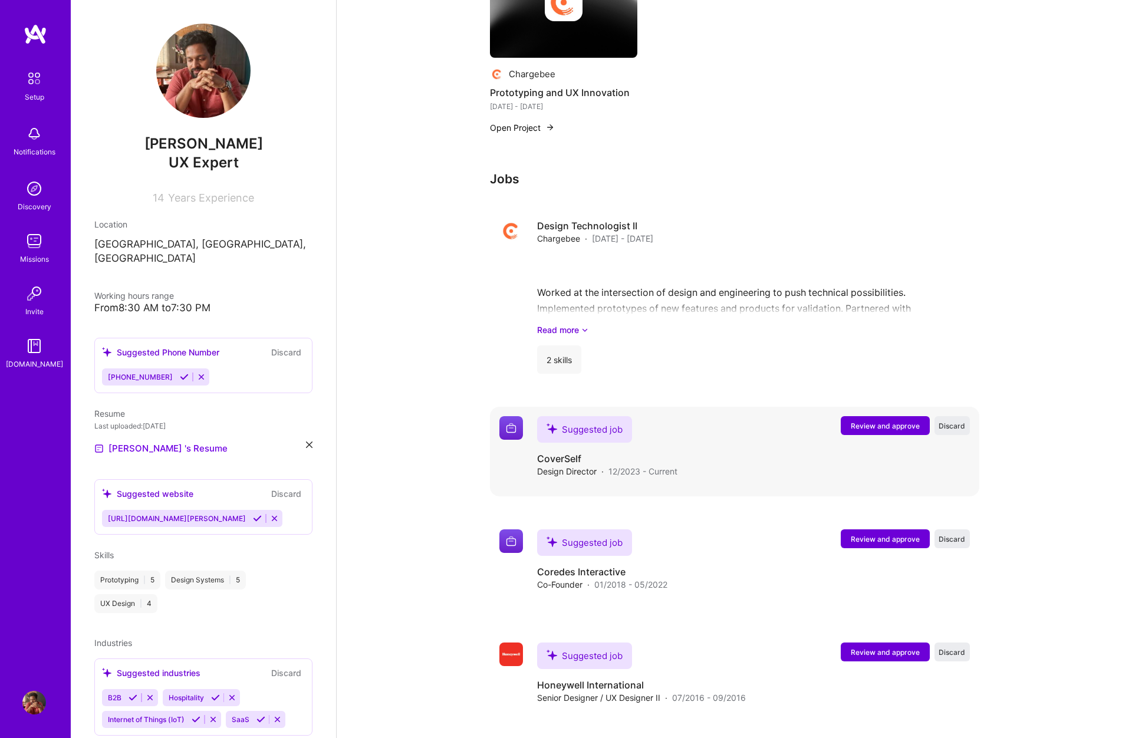
click at [890, 421] on span "Review and approve" at bounding box center [885, 426] width 69 height 10
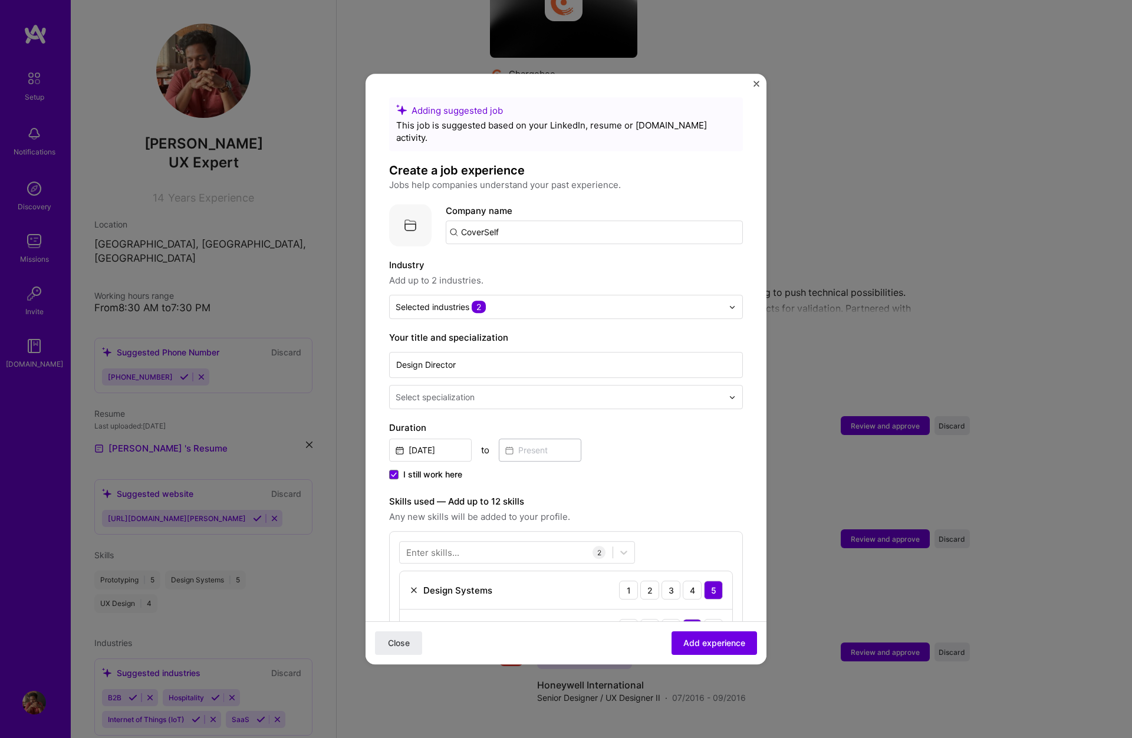
click at [611, 391] on input "text" at bounding box center [561, 397] width 330 height 12
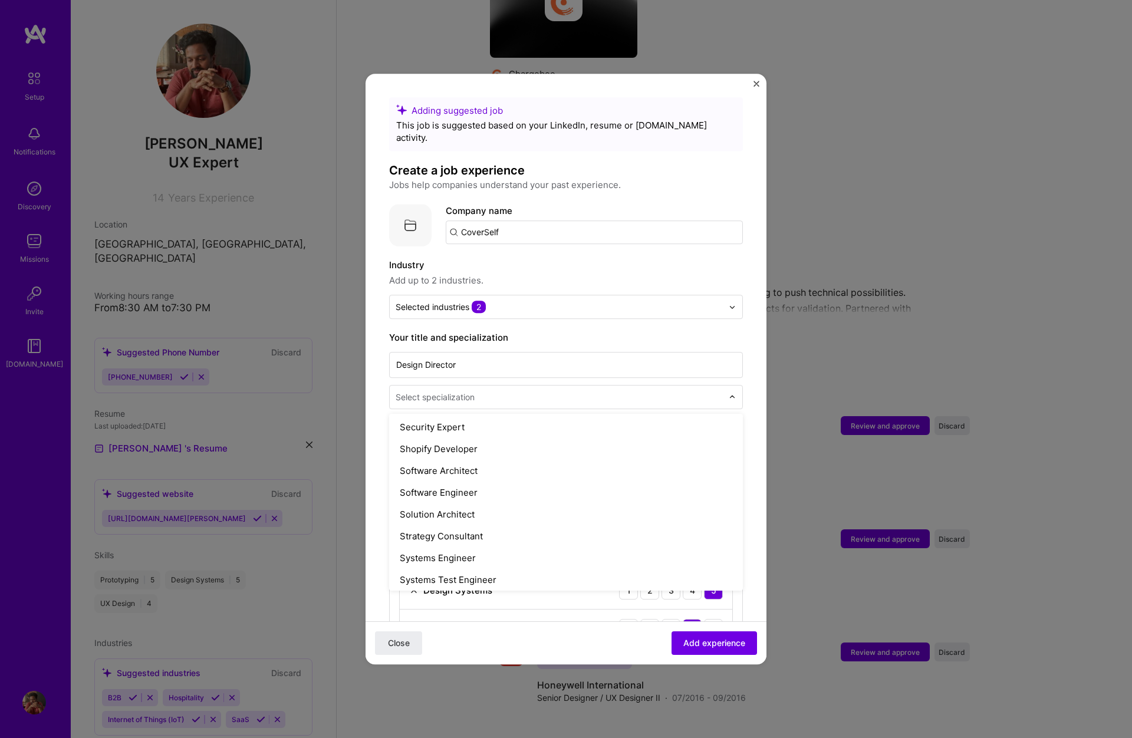
scroll to position [1358, 0]
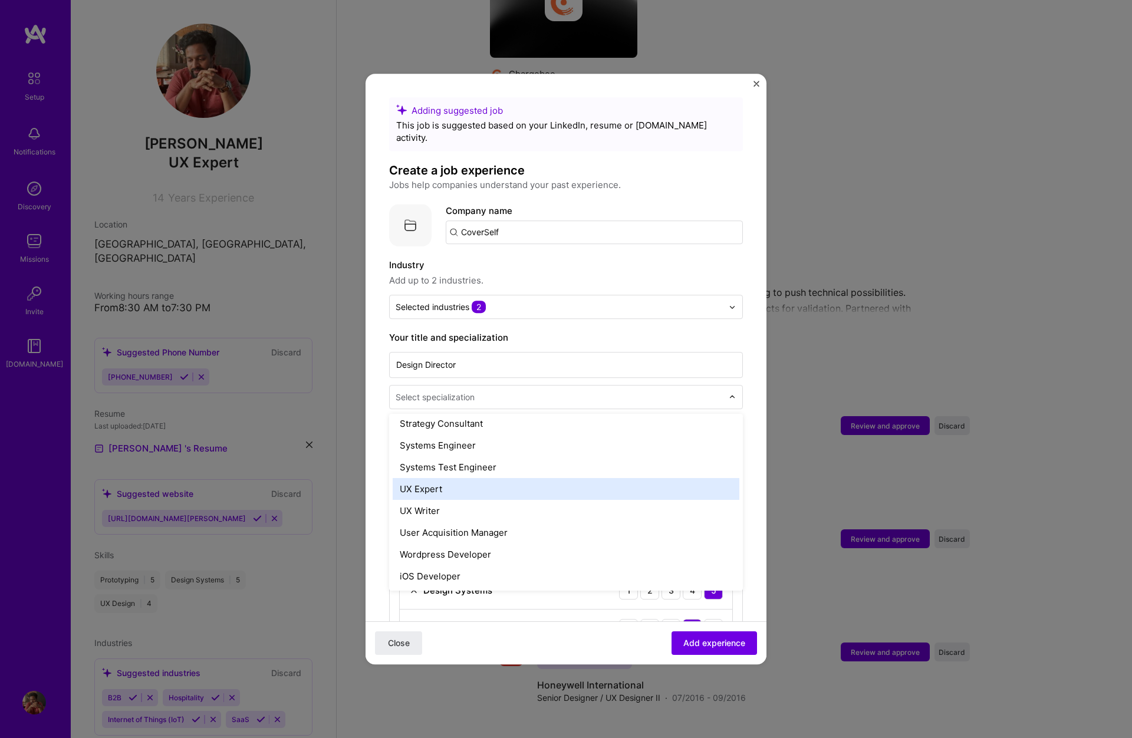
click at [449, 481] on div "UX Expert" at bounding box center [566, 489] width 347 height 22
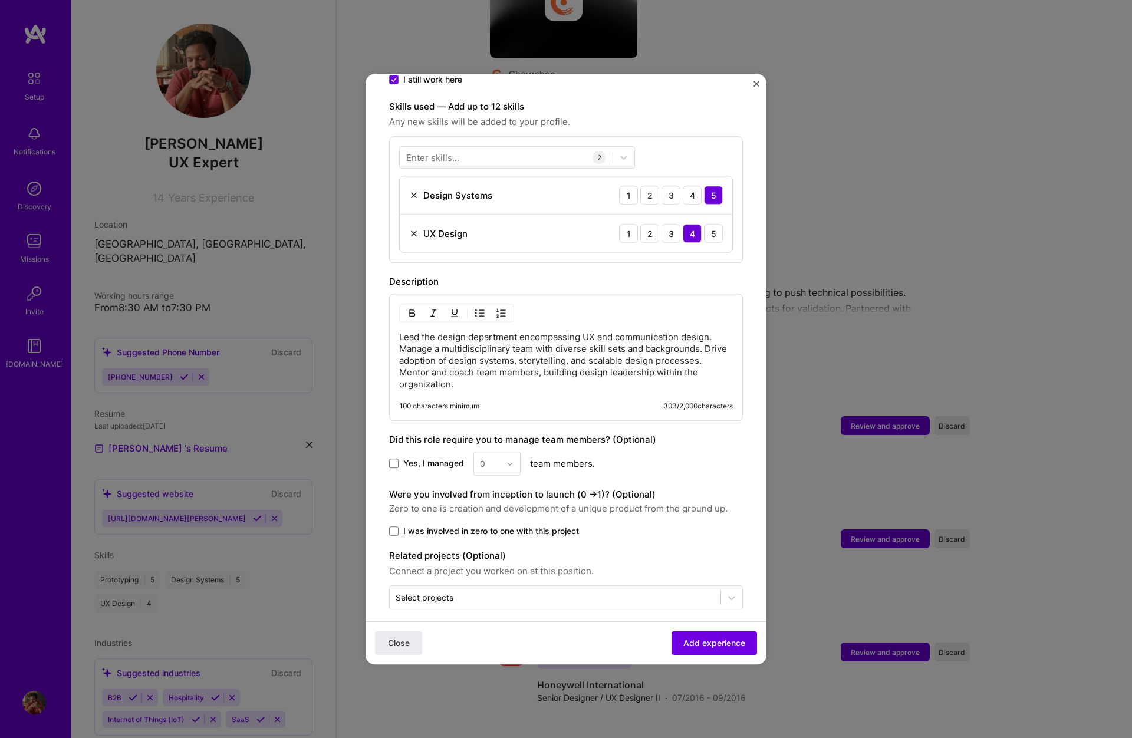
scroll to position [395, 0]
click at [394, 460] on span at bounding box center [393, 464] width 9 height 9
click at [0, 0] on input "Yes, I managed" at bounding box center [0, 0] width 0 height 0
click at [508, 461] on img at bounding box center [510, 464] width 7 height 7
click at [484, 528] on div "3" at bounding box center [497, 539] width 40 height 22
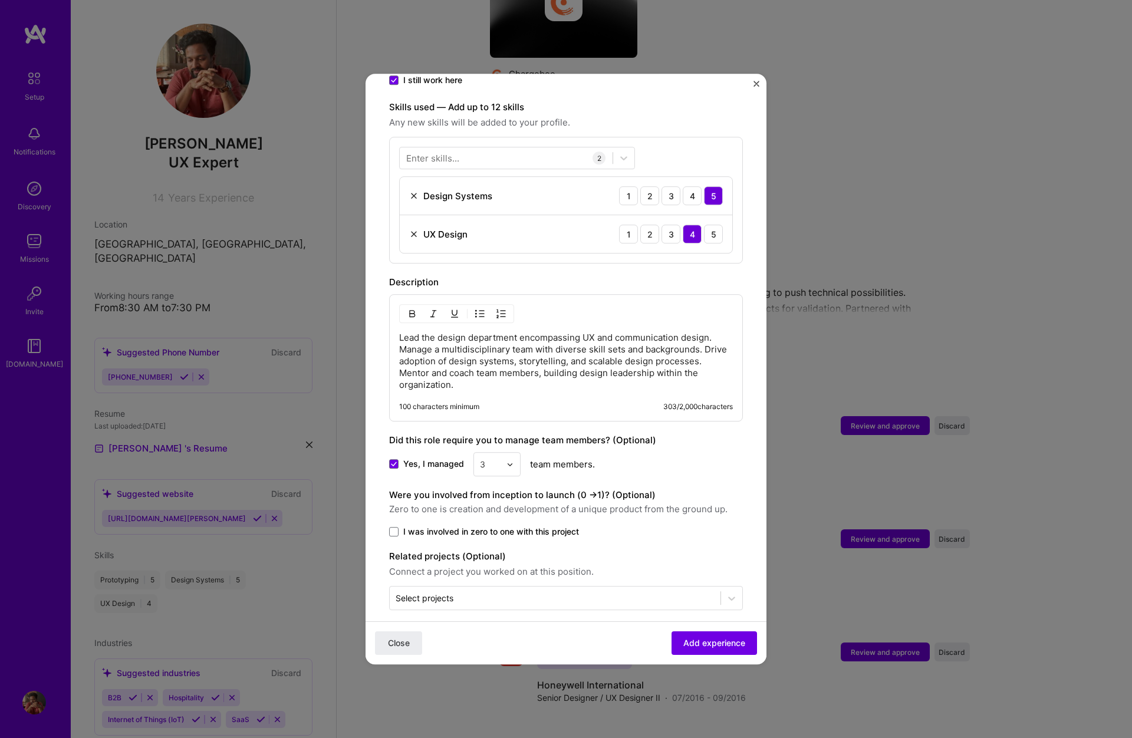
click at [390, 526] on div "Adding suggested job This job is suggested based on your LinkedIn, resume or [D…" at bounding box center [566, 157] width 354 height 908
click at [394, 527] on span at bounding box center [393, 531] width 9 height 9
click at [0, 0] on input "I was involved in zero to one with this project" at bounding box center [0, 0] width 0 height 0
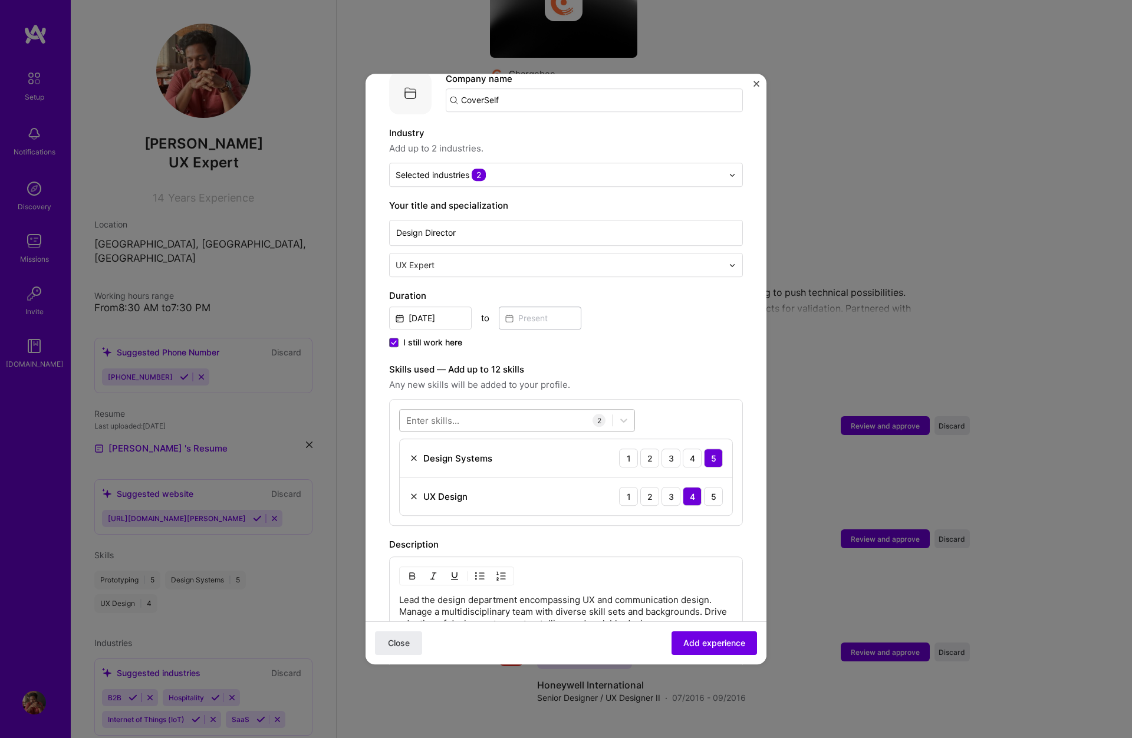
scroll to position [134, 0]
click at [439, 412] on div "Enter skills..." at bounding box center [432, 418] width 53 height 12
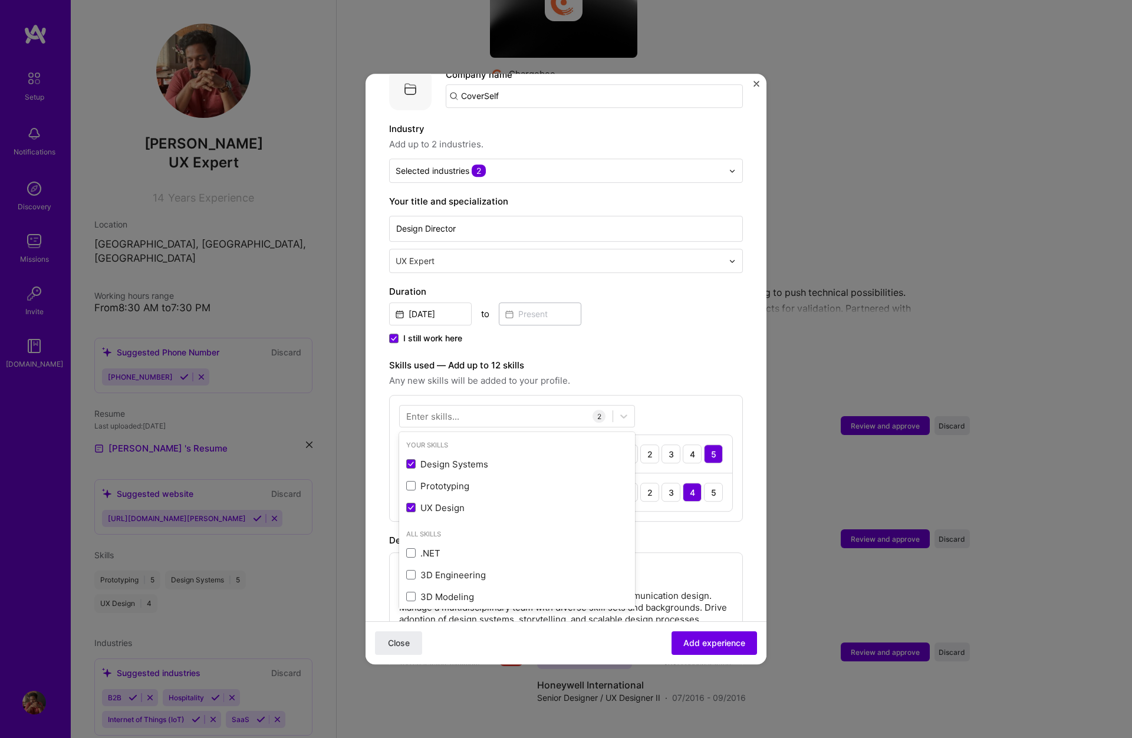
click at [454, 410] on div "Enter skills..." at bounding box center [432, 416] width 53 height 12
click at [430, 410] on div "Enter skills..." at bounding box center [432, 416] width 53 height 12
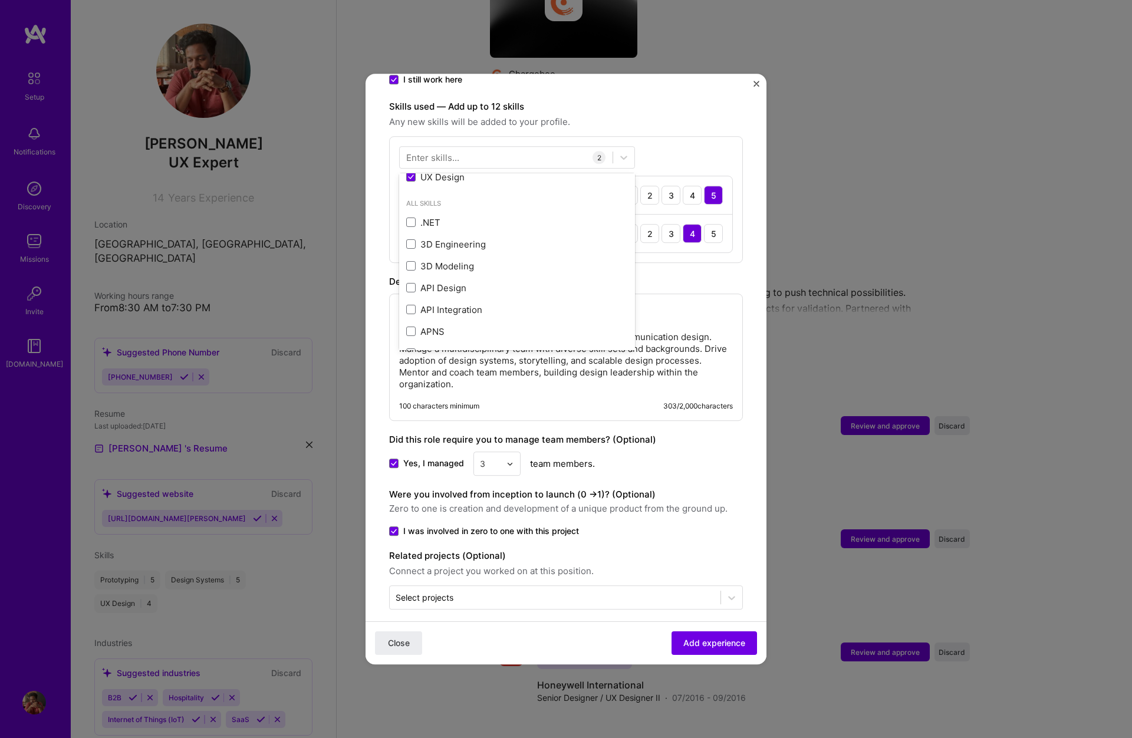
scroll to position [395, 0]
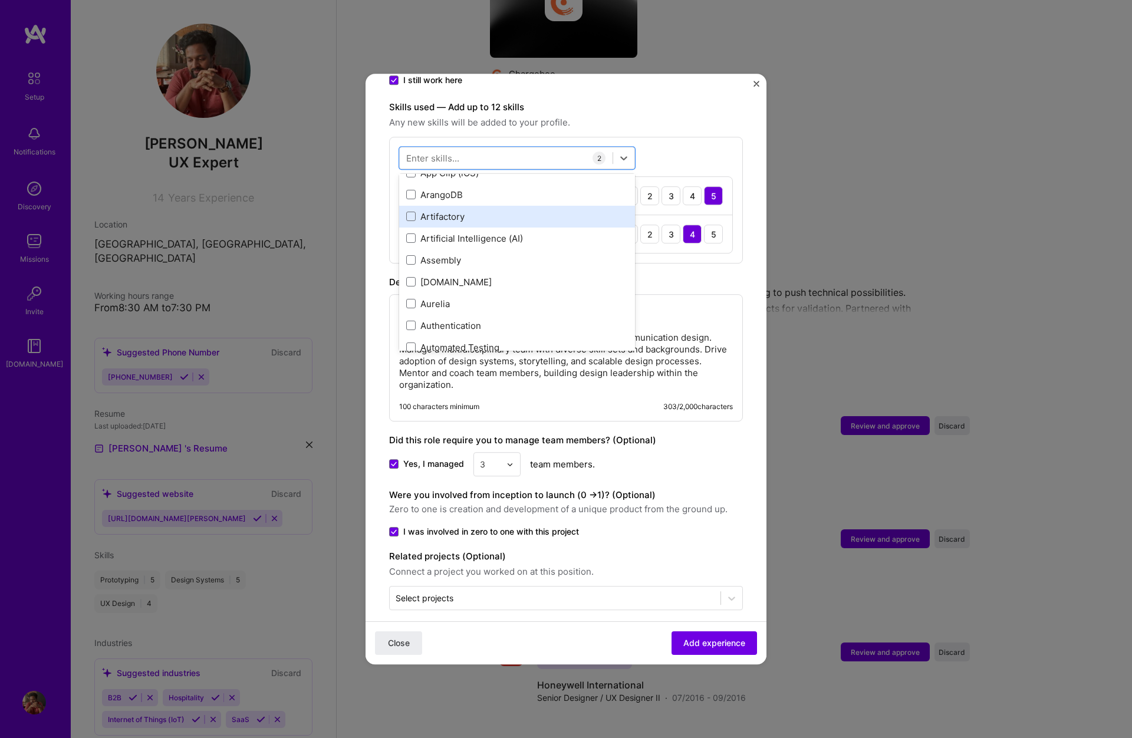
scroll to position [892, 0]
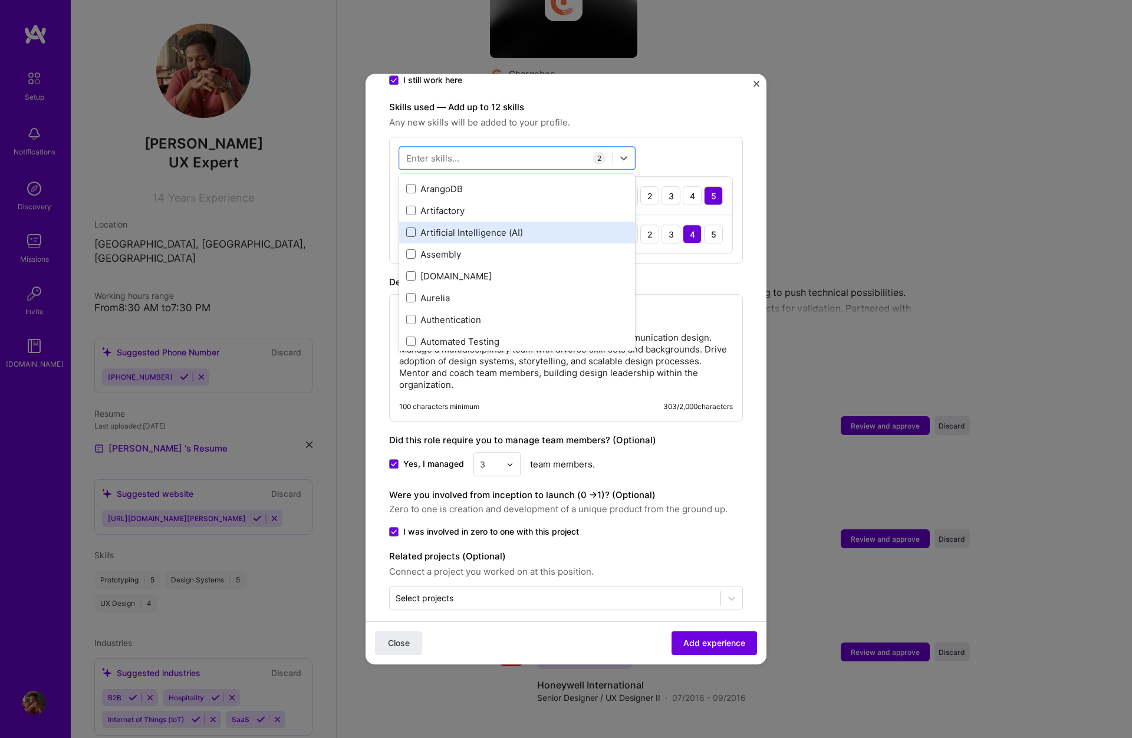
click at [410, 228] on span at bounding box center [410, 232] width 9 height 9
click at [0, 0] on input "checkbox" at bounding box center [0, 0] width 0 height 0
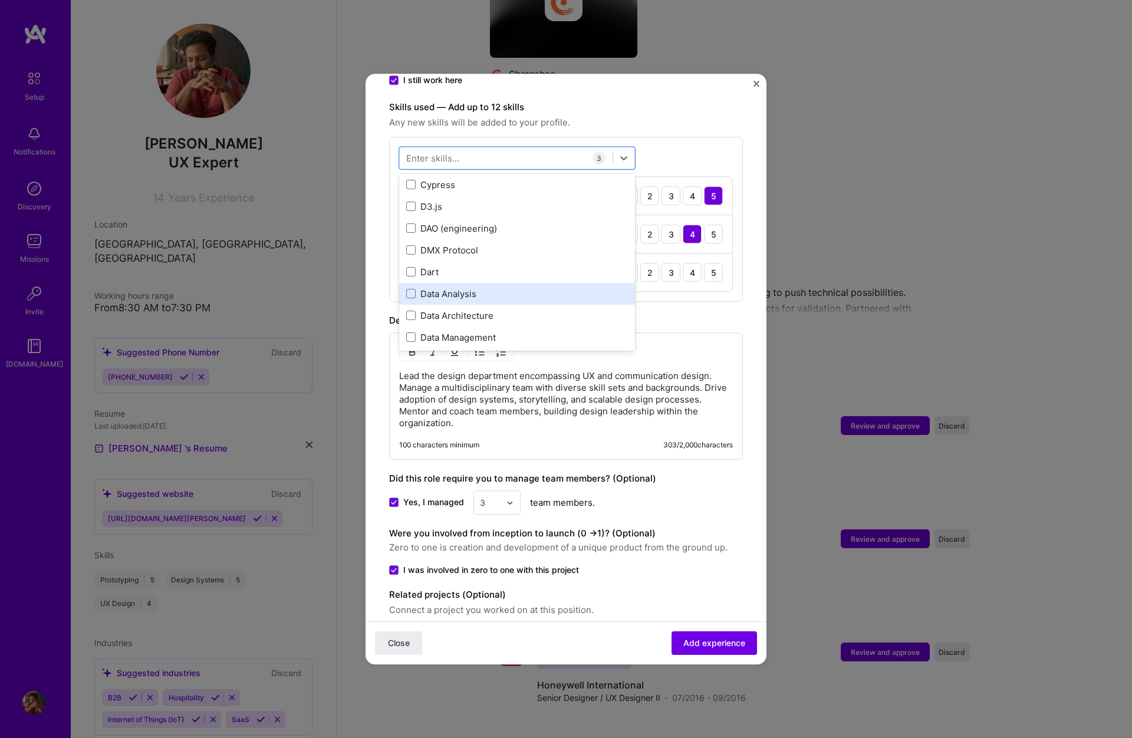
scroll to position [1859, 0]
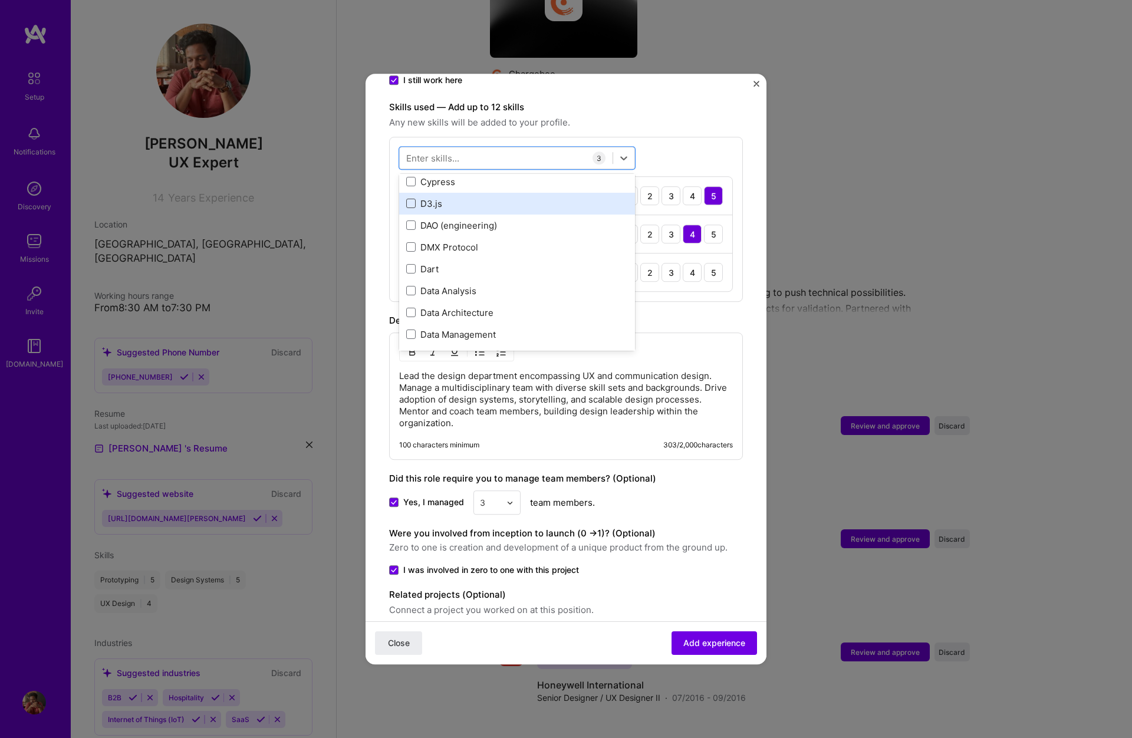
click at [408, 199] on span at bounding box center [410, 203] width 9 height 9
click at [0, 0] on input "checkbox" at bounding box center [0, 0] width 0 height 0
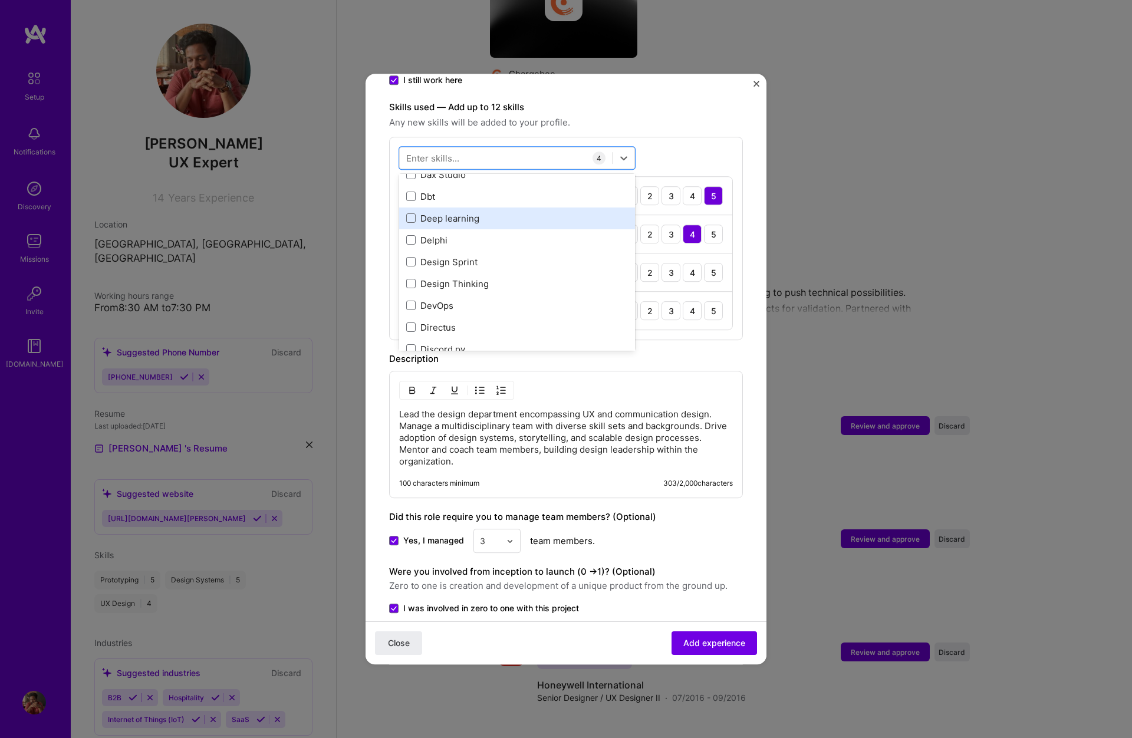
scroll to position [2195, 0]
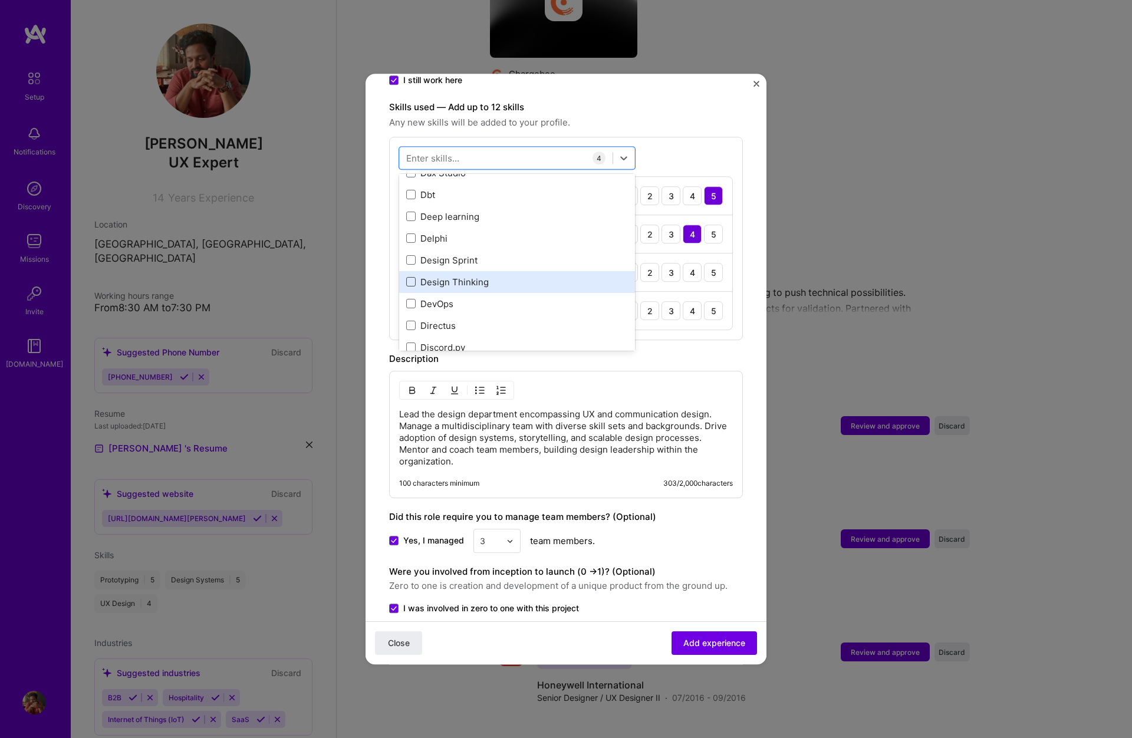
click at [411, 277] on span at bounding box center [410, 281] width 9 height 9
click at [0, 0] on input "checkbox" at bounding box center [0, 0] width 0 height 0
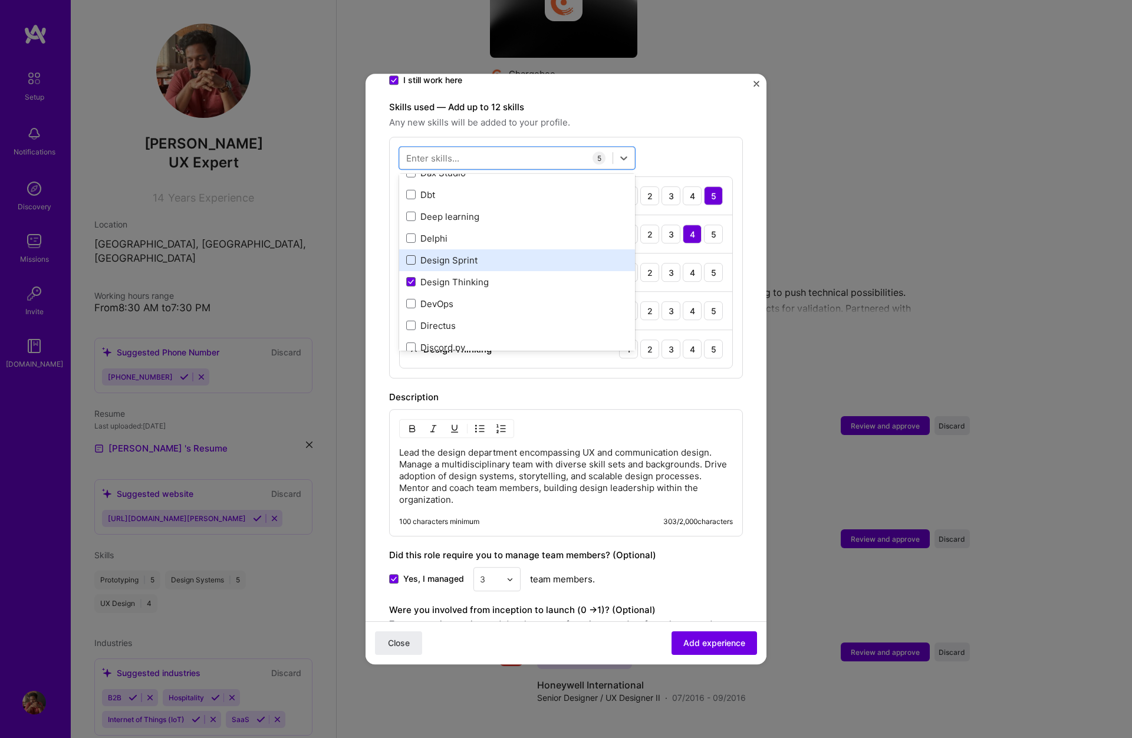
click at [413, 255] on span at bounding box center [410, 259] width 9 height 9
click at [0, 0] on input "checkbox" at bounding box center [0, 0] width 0 height 0
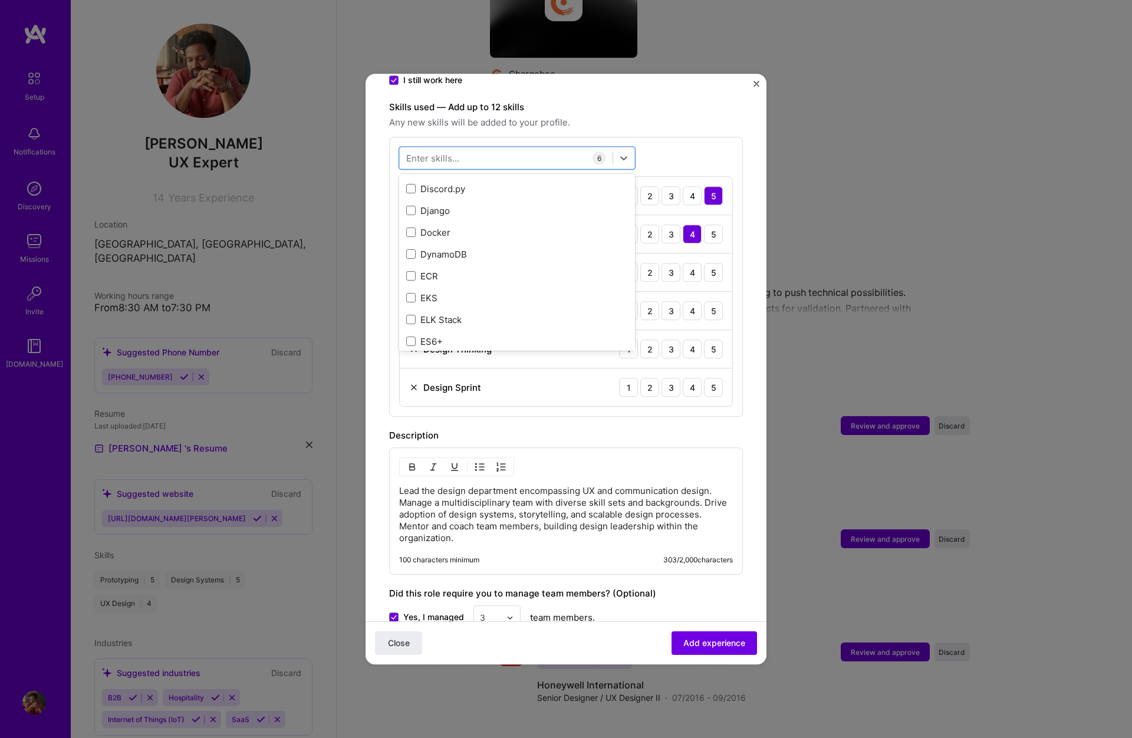
scroll to position [2447, 0]
click at [747, 435] on form "Adding suggested job This job is suggested based on your LinkedIn, resume or [D…" at bounding box center [566, 267] width 401 height 1128
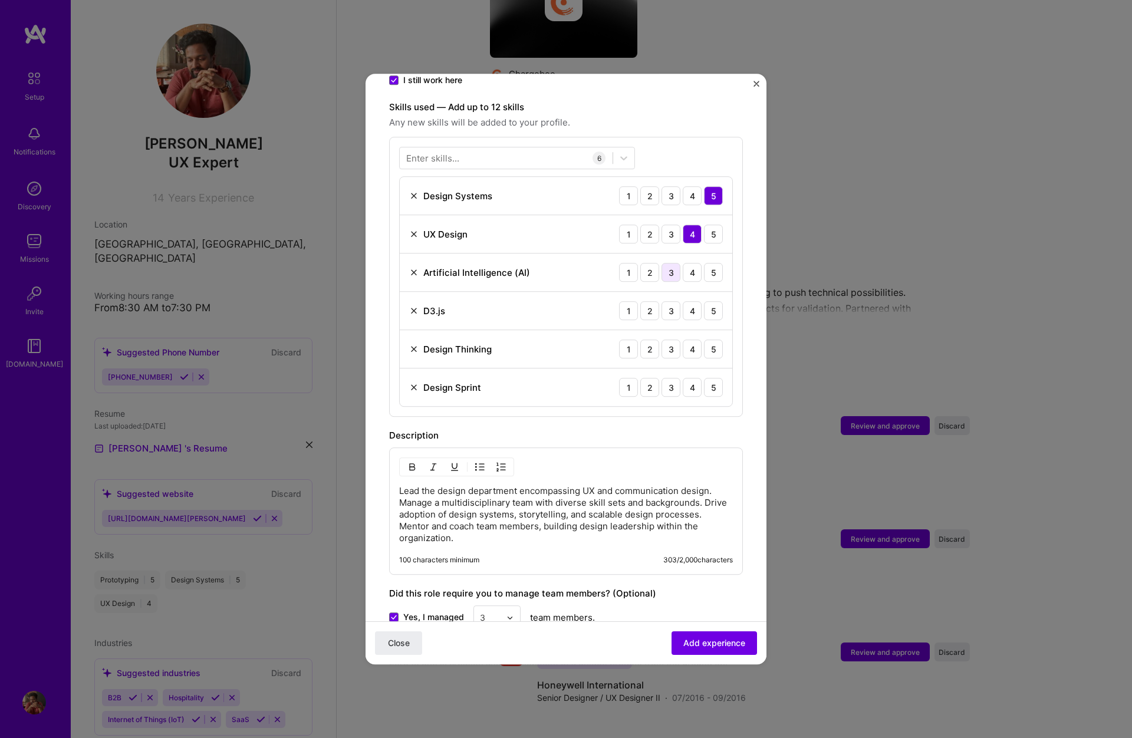
click at [671, 263] on div "3" at bounding box center [671, 272] width 19 height 19
click at [693, 301] on div "4" at bounding box center [692, 310] width 19 height 19
click at [715, 340] on div "5" at bounding box center [713, 349] width 19 height 19
click at [714, 378] on div "5" at bounding box center [713, 387] width 19 height 19
click at [712, 648] on span "Add experience" at bounding box center [714, 643] width 62 height 12
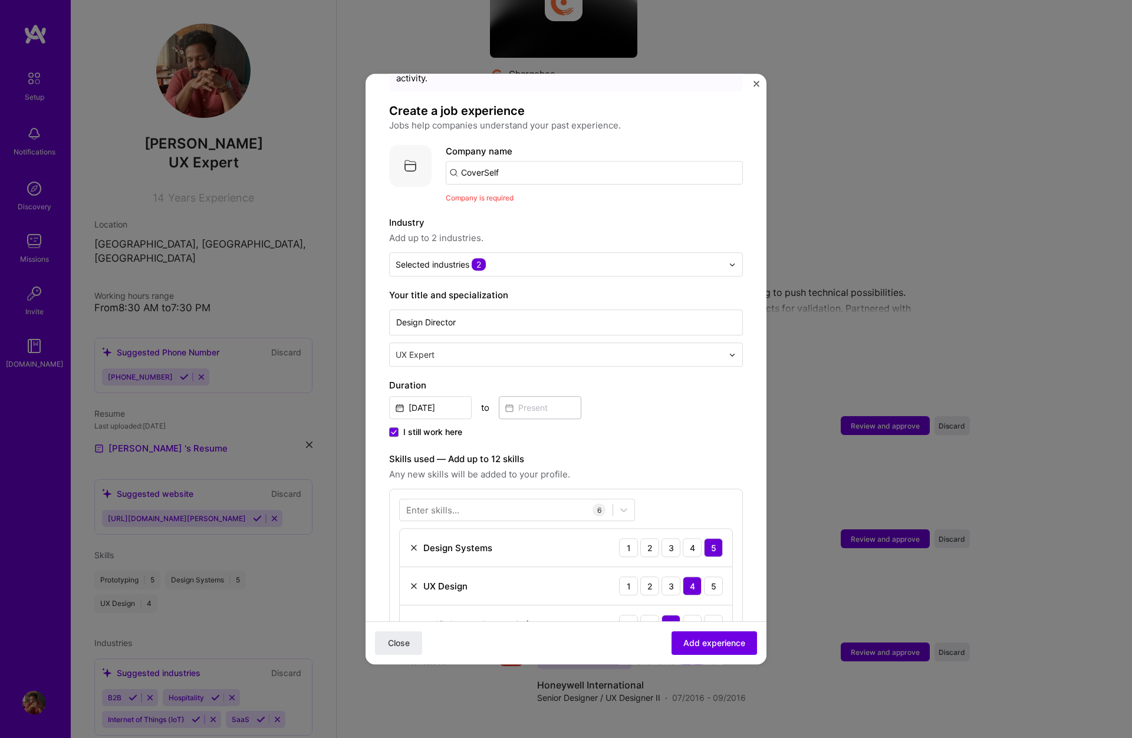
scroll to position [35, 0]
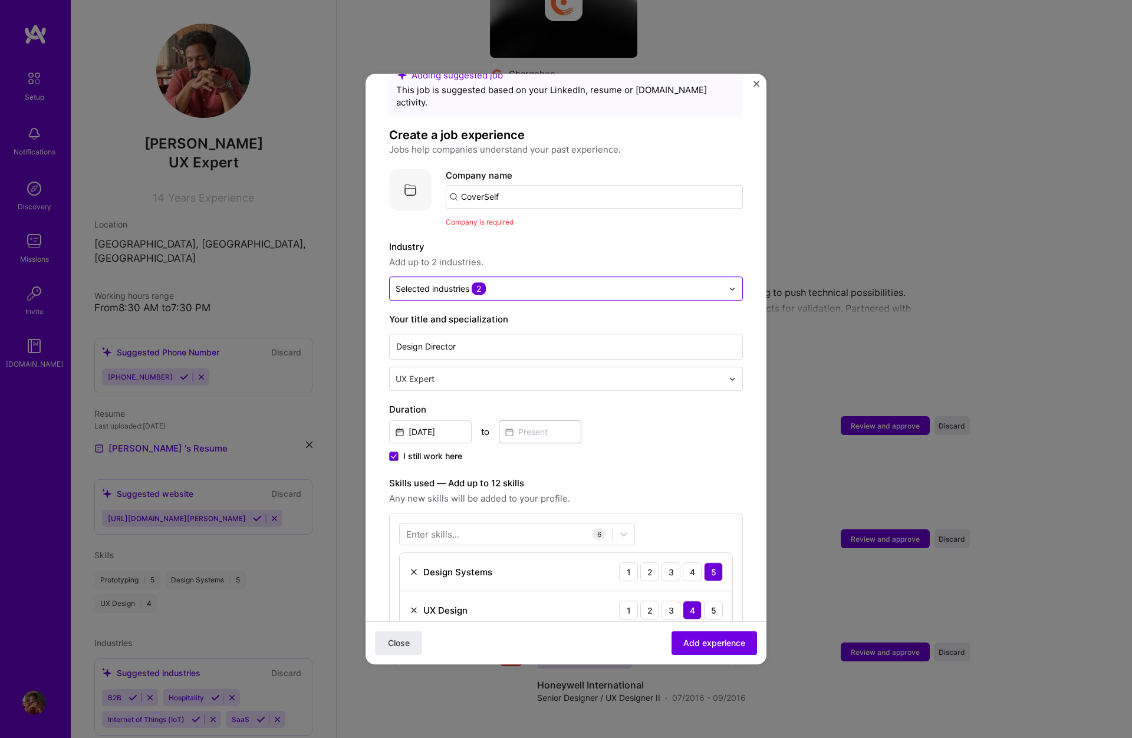
click at [539, 282] on input "text" at bounding box center [559, 288] width 327 height 12
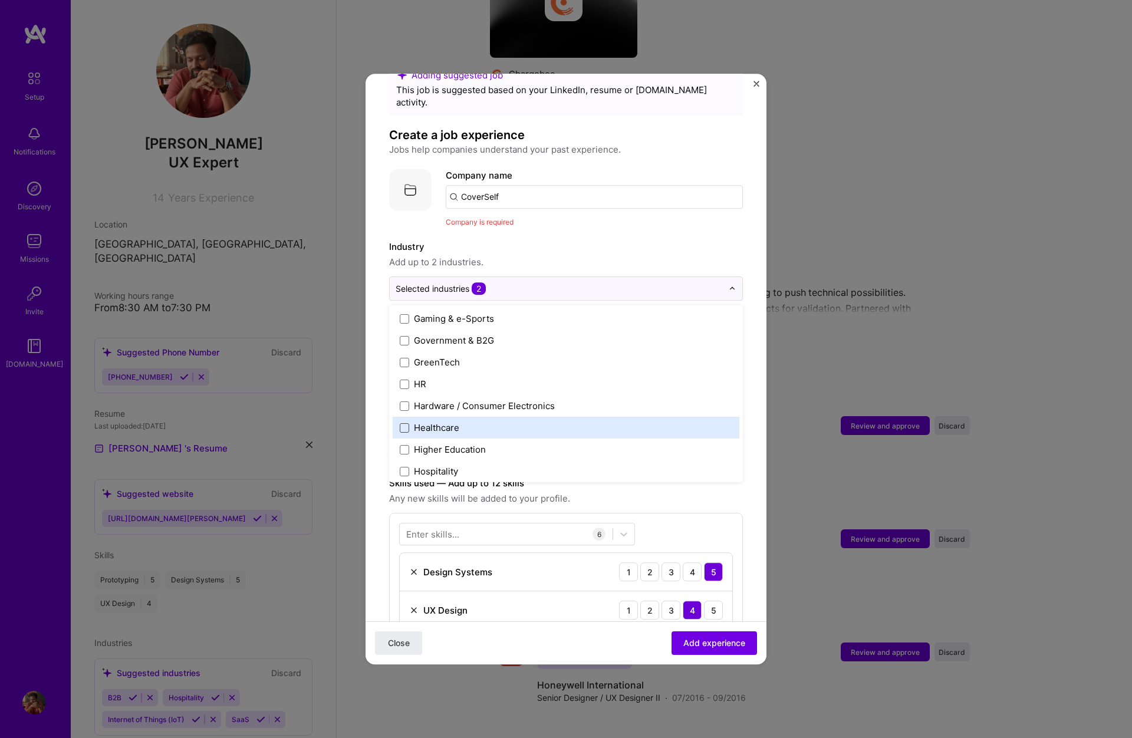
click at [407, 423] on span at bounding box center [404, 427] width 9 height 9
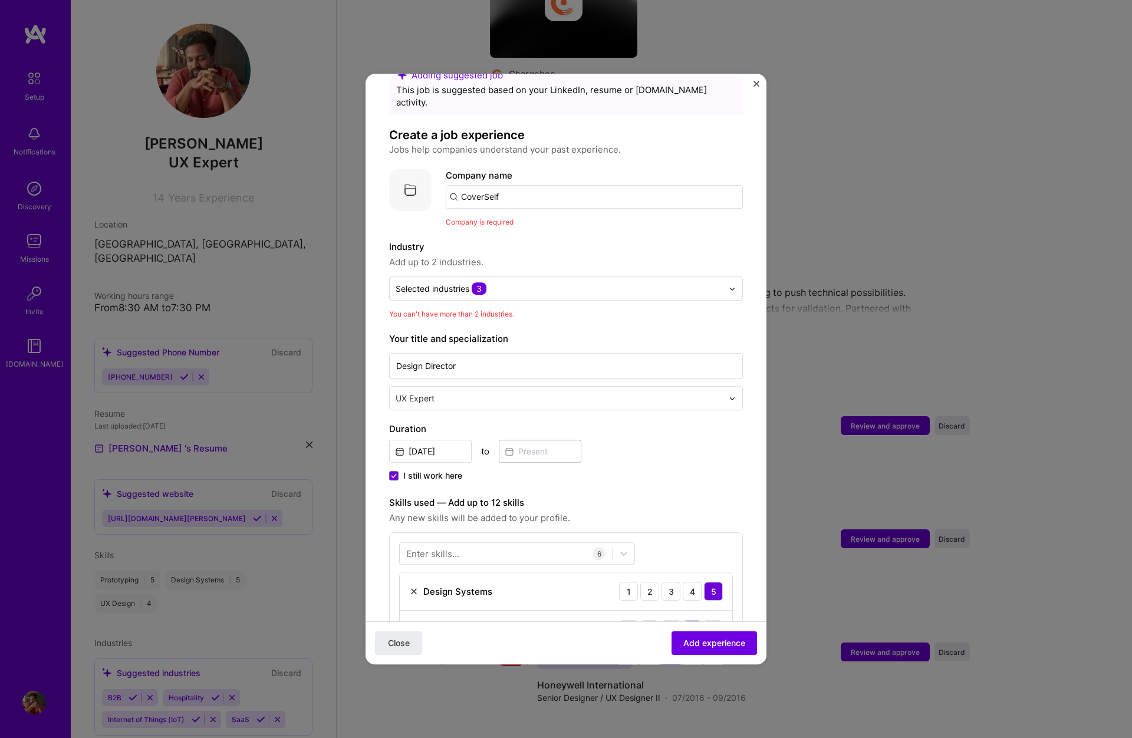
click at [754, 425] on form "Adding suggested job This job is suggested based on your LinkedIn, resume or [D…" at bounding box center [566, 644] width 401 height 1164
click at [702, 640] on span "Add experience" at bounding box center [714, 643] width 62 height 12
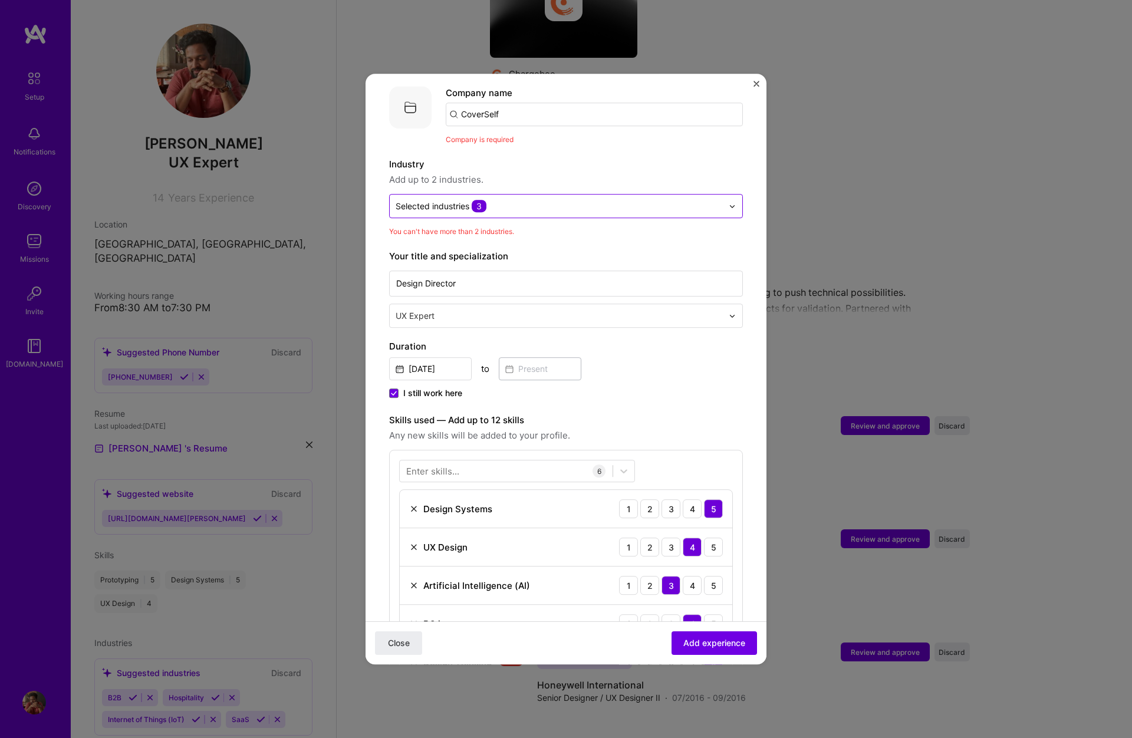
click at [589, 200] on input "text" at bounding box center [559, 206] width 327 height 12
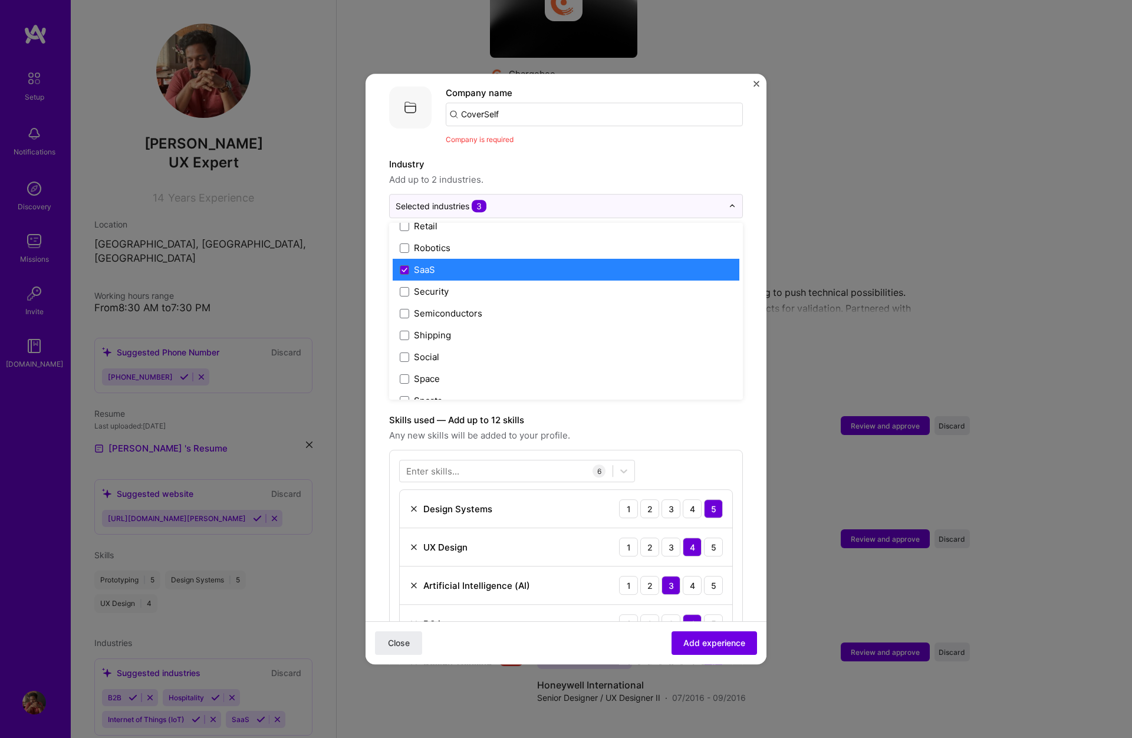
scroll to position [2305, 0]
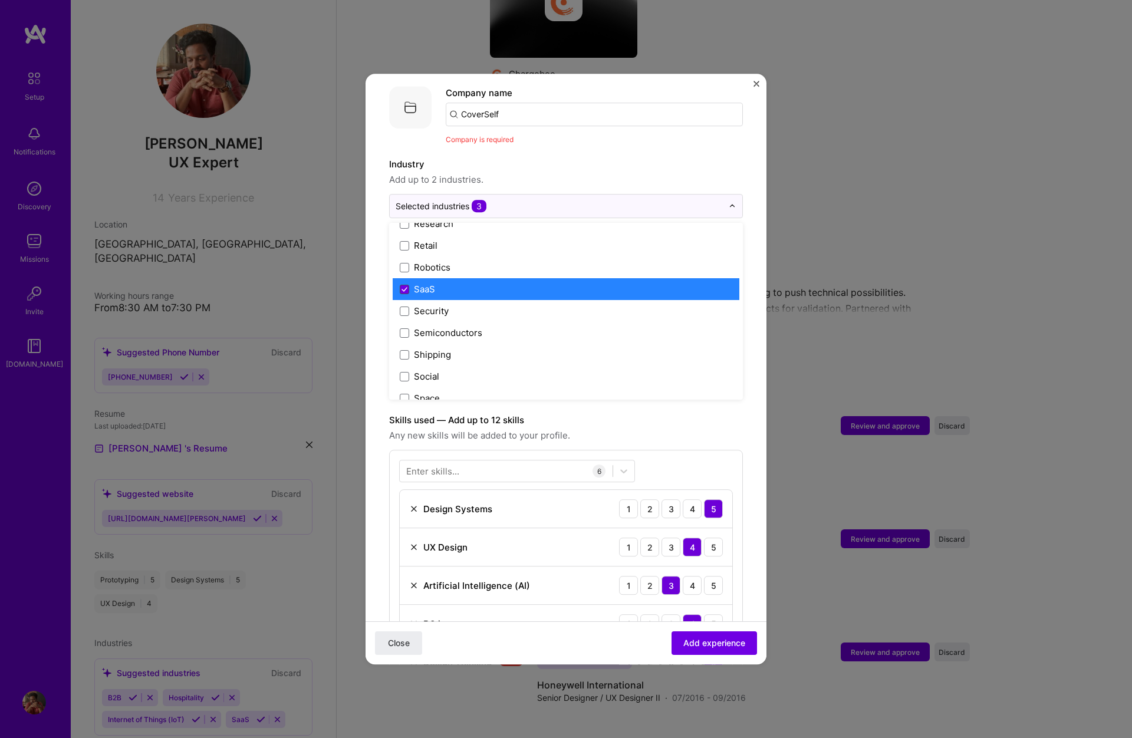
click at [407, 285] on span at bounding box center [404, 289] width 9 height 9
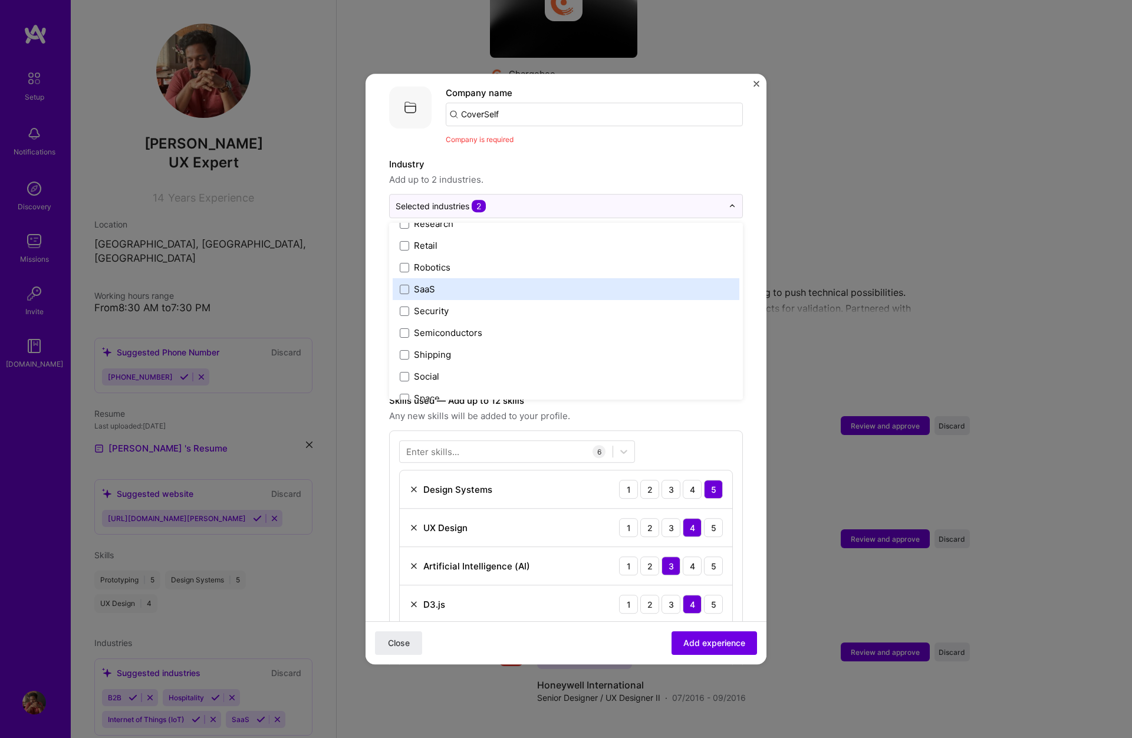
click at [372, 285] on form "Adding suggested job This job is suggested based on your LinkedIn, resume or [D…" at bounding box center [566, 551] width 401 height 1145
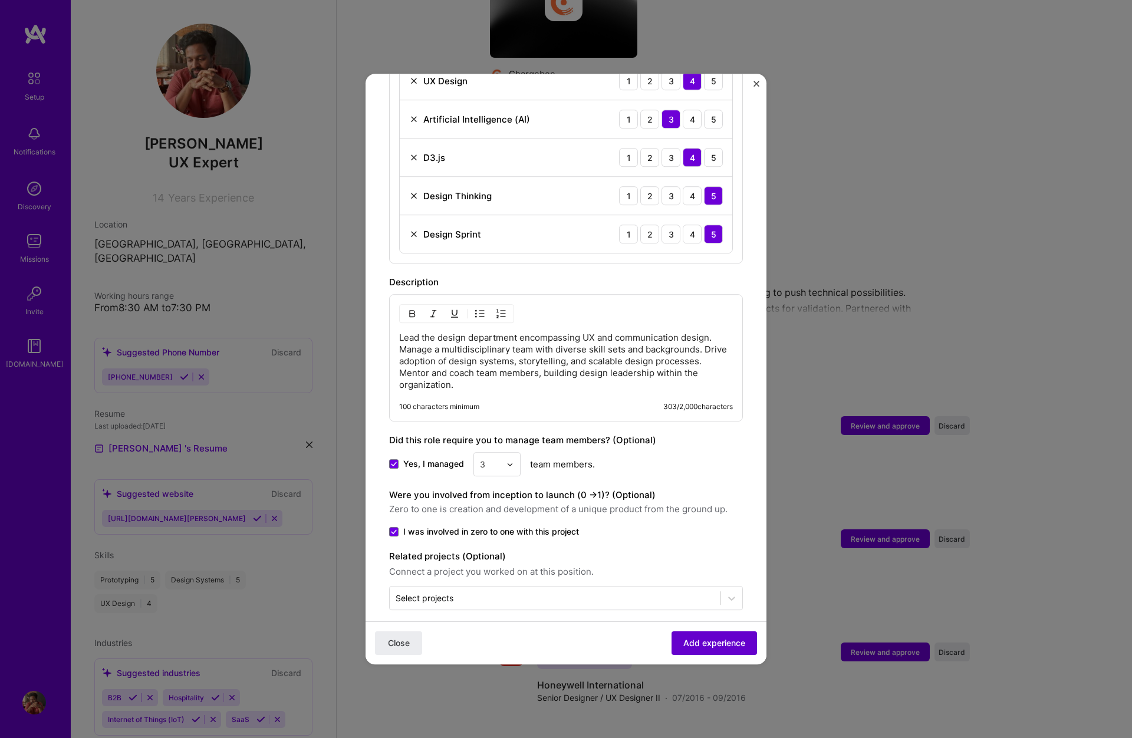
click at [710, 639] on span "Add experience" at bounding box center [714, 643] width 62 height 12
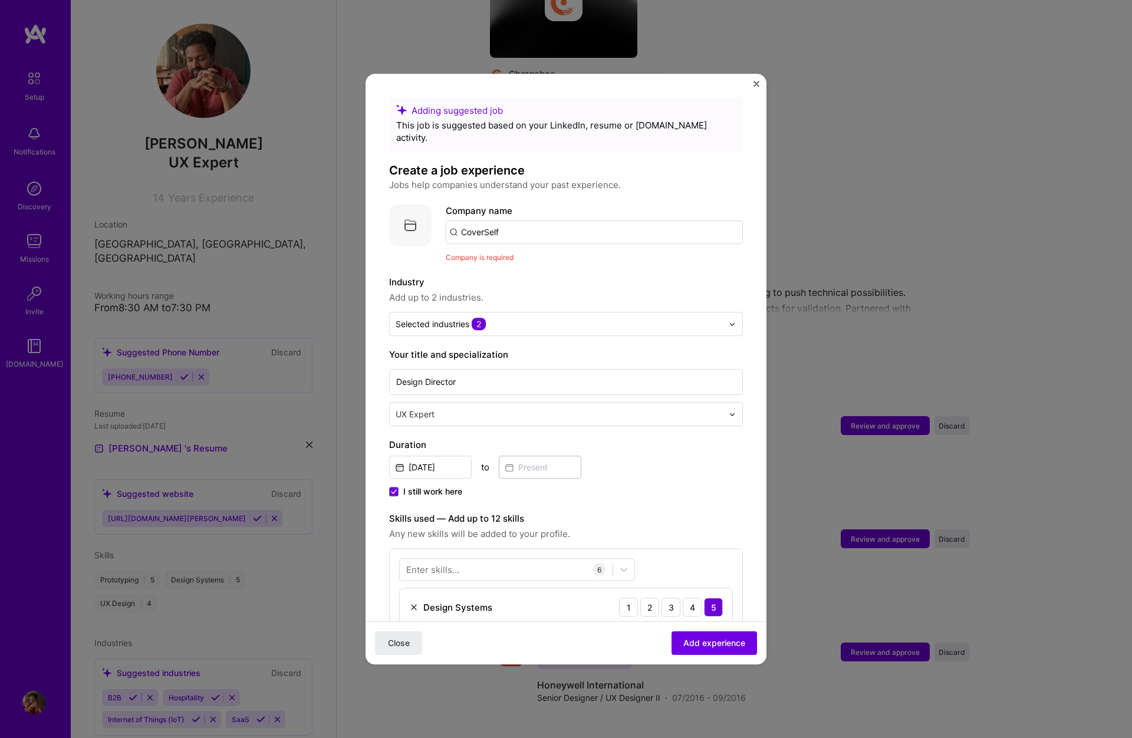
scroll to position [0, 0]
click at [522, 221] on input "CoverSelf" at bounding box center [594, 233] width 297 height 24
drag, startPoint x: 556, startPoint y: 224, endPoint x: 399, endPoint y: 210, distance: 157.5
click at [399, 210] on div "Company logo Company name CoverSelf Company is required" at bounding box center [566, 234] width 354 height 60
click at [550, 221] on input "CoverSelf" at bounding box center [594, 233] width 297 height 24
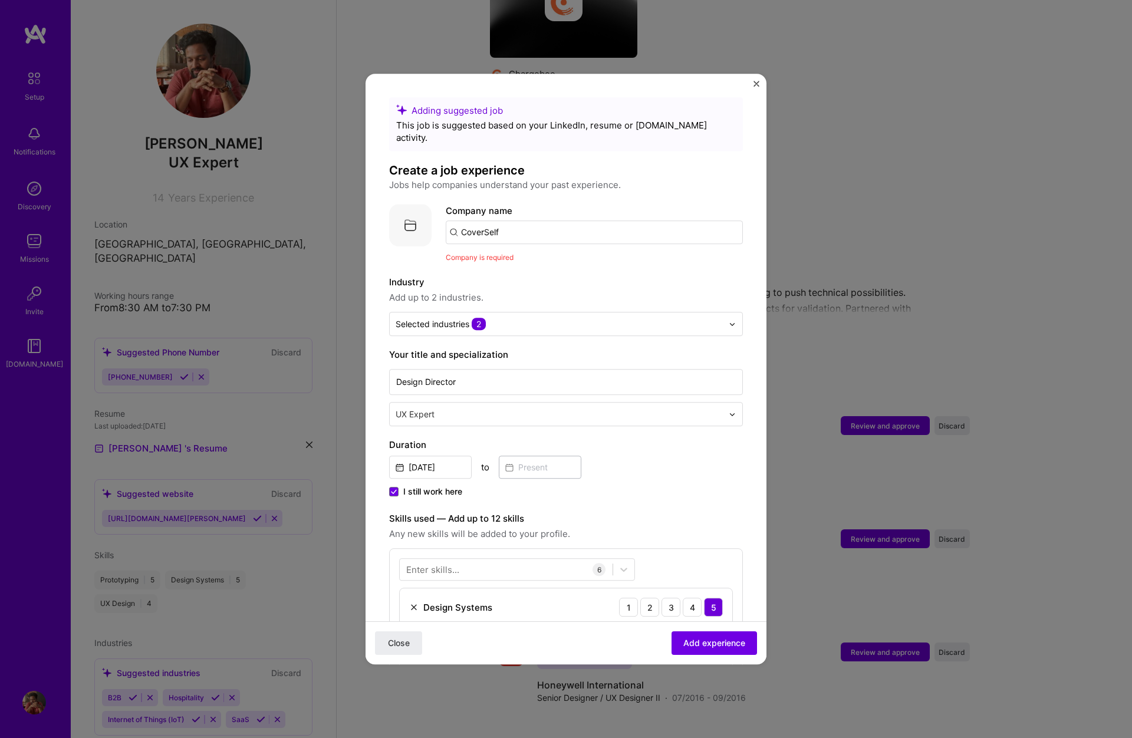
drag, startPoint x: 548, startPoint y: 219, endPoint x: 389, endPoint y: 219, distance: 159.2
click at [389, 219] on div "Company logo Company name CoverSelf Company is required" at bounding box center [566, 234] width 354 height 60
type input "coverself"
drag, startPoint x: 389, startPoint y: 219, endPoint x: 540, endPoint y: 254, distance: 154.4
click at [540, 255] on div "coverself" at bounding box center [537, 265] width 50 height 21
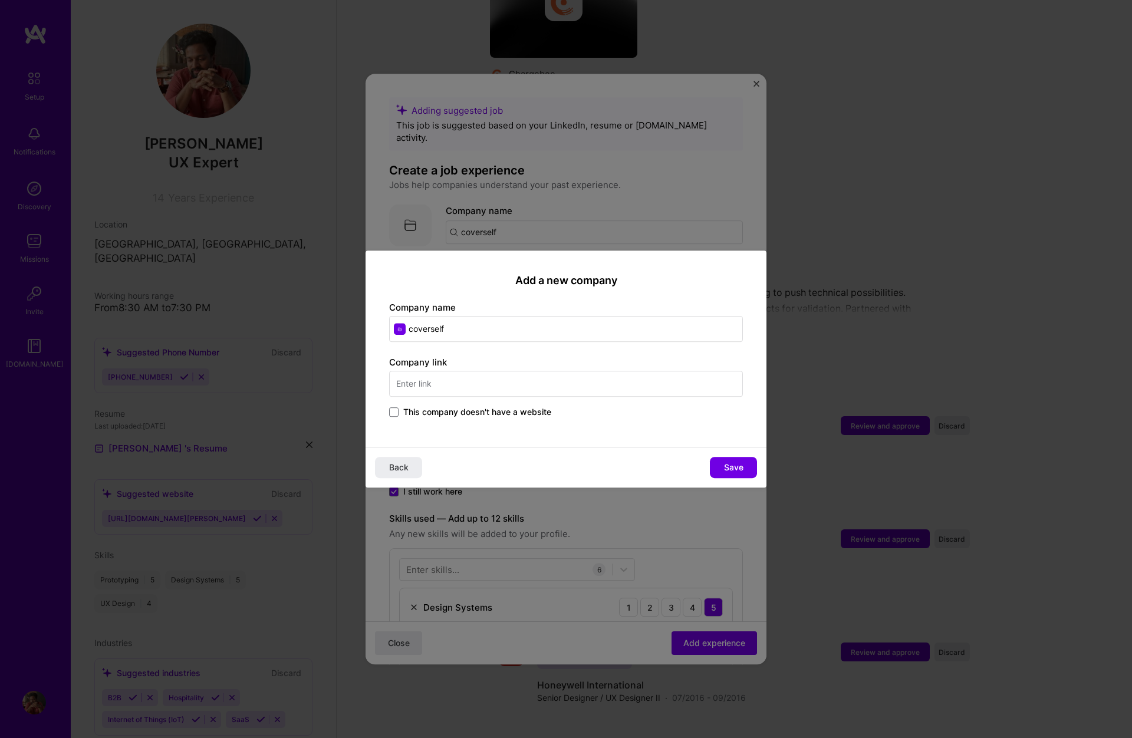
click at [423, 384] on input "text" at bounding box center [566, 384] width 354 height 26
type input "[DOMAIN_NAME]"
click at [649, 422] on div "Add a new company Company name coverself Company link [DOMAIN_NAME] This compan…" at bounding box center [566, 349] width 401 height 196
click at [728, 468] on span "Save" at bounding box center [733, 468] width 19 height 12
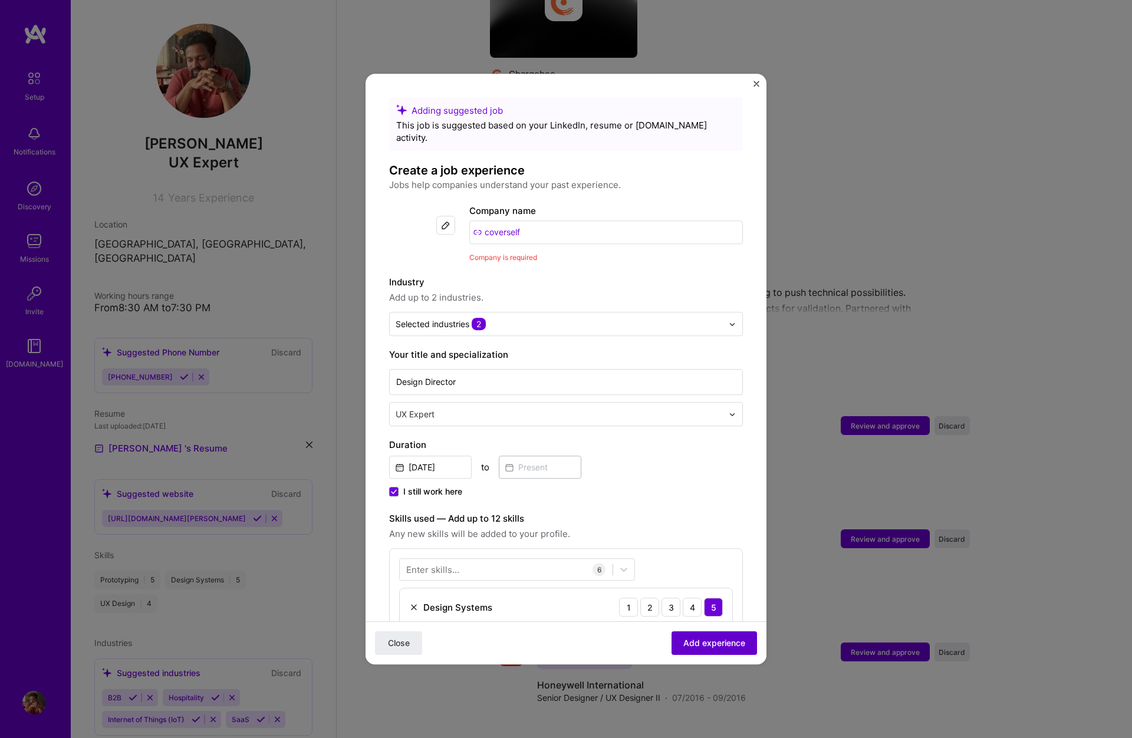
click at [729, 646] on span "Add experience" at bounding box center [714, 643] width 62 height 12
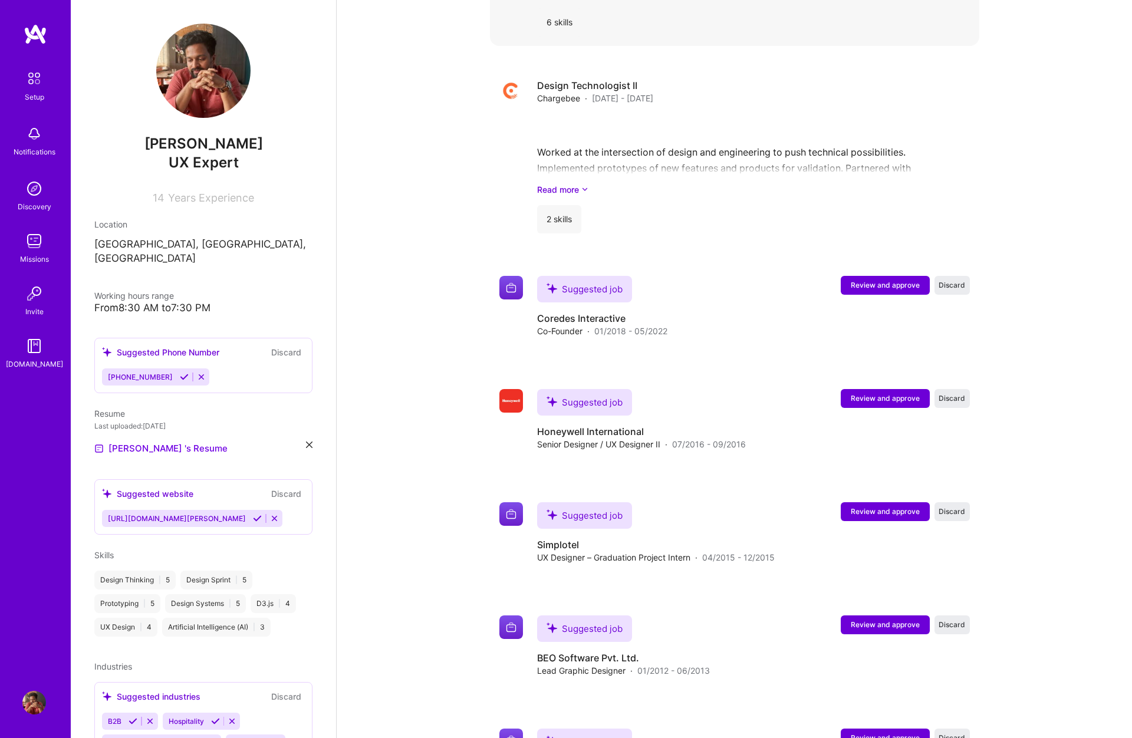
scroll to position [1446, 0]
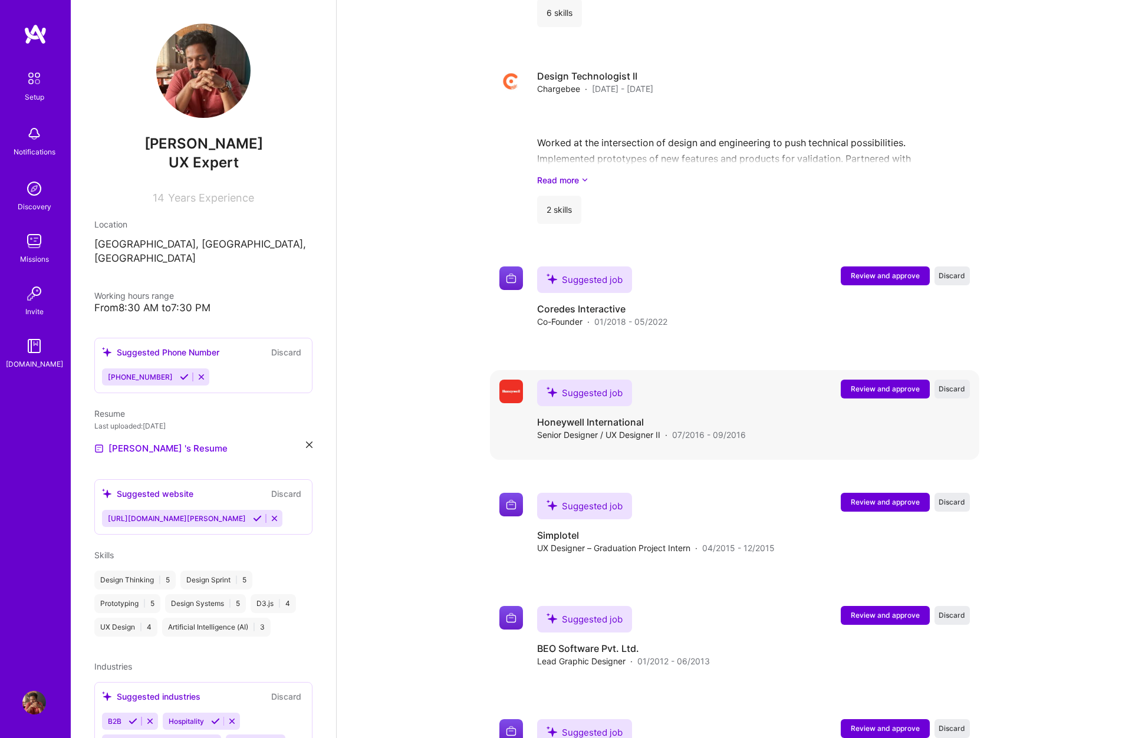
click at [896, 384] on span "Review and approve" at bounding box center [885, 389] width 69 height 10
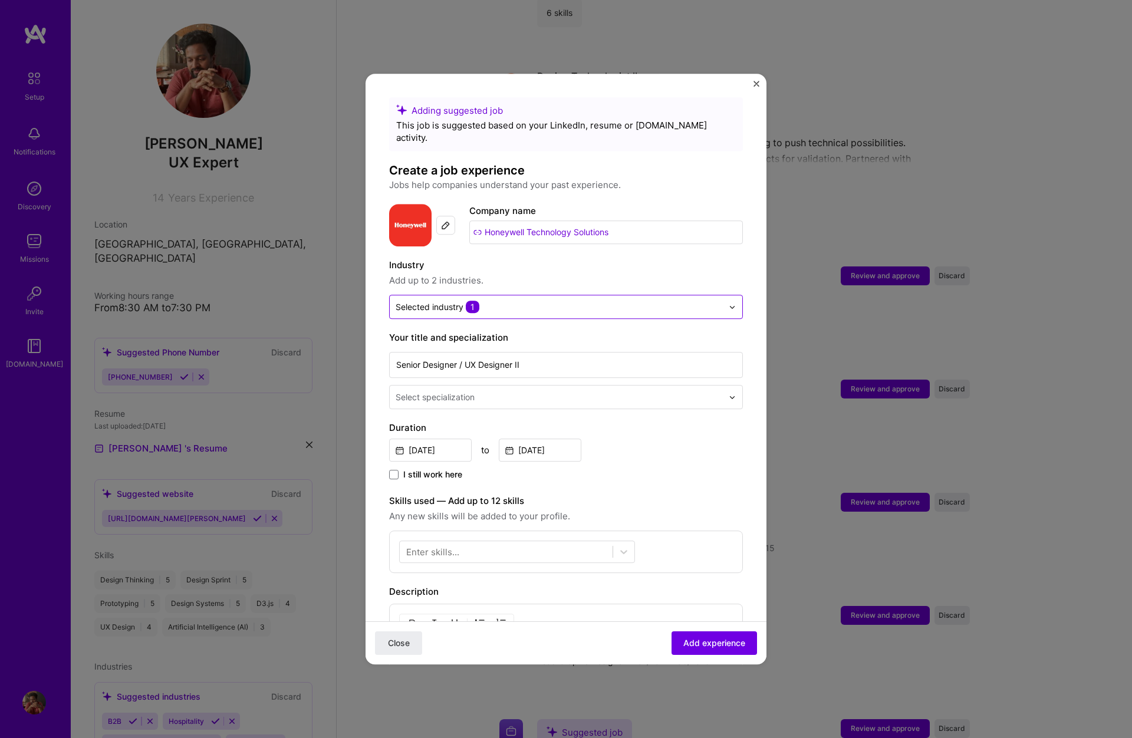
click at [610, 301] on input "text" at bounding box center [559, 307] width 327 height 12
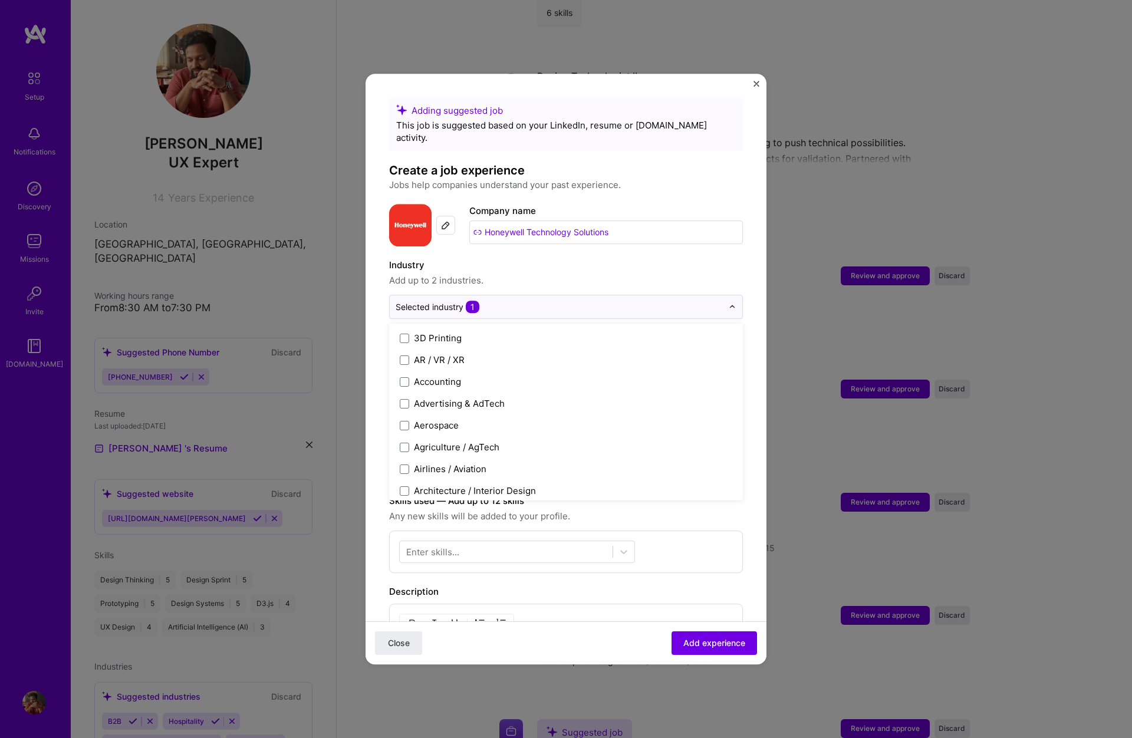
scroll to position [0, 0]
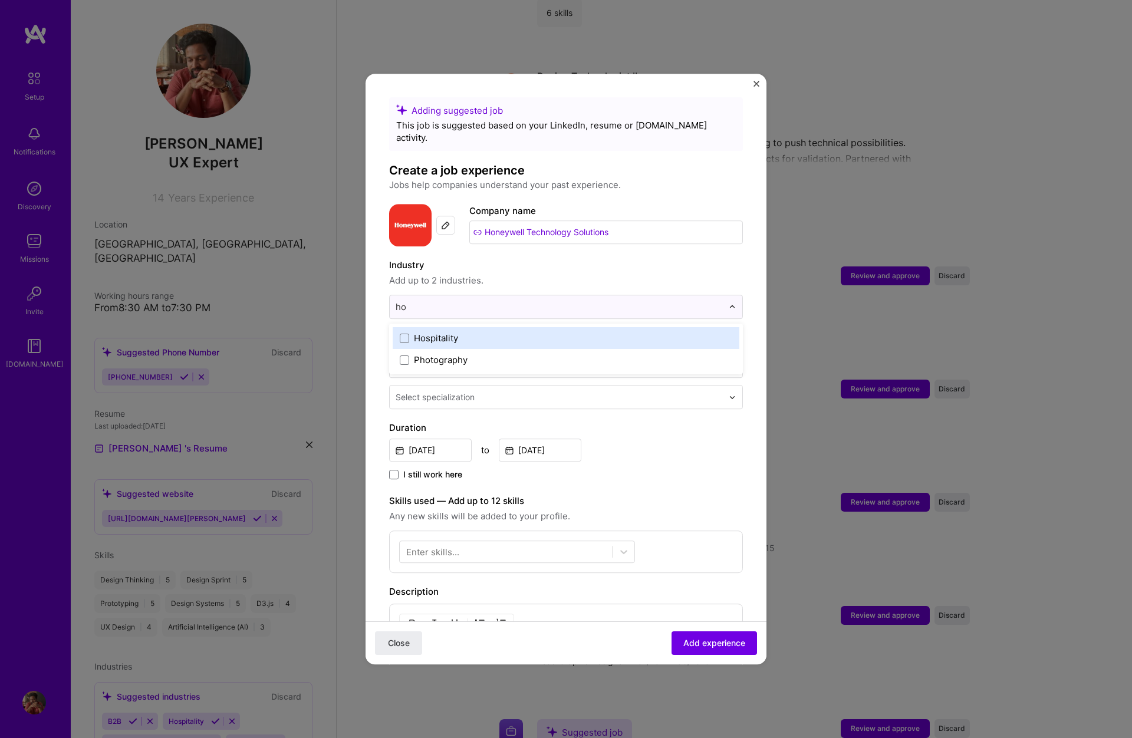
type input "h"
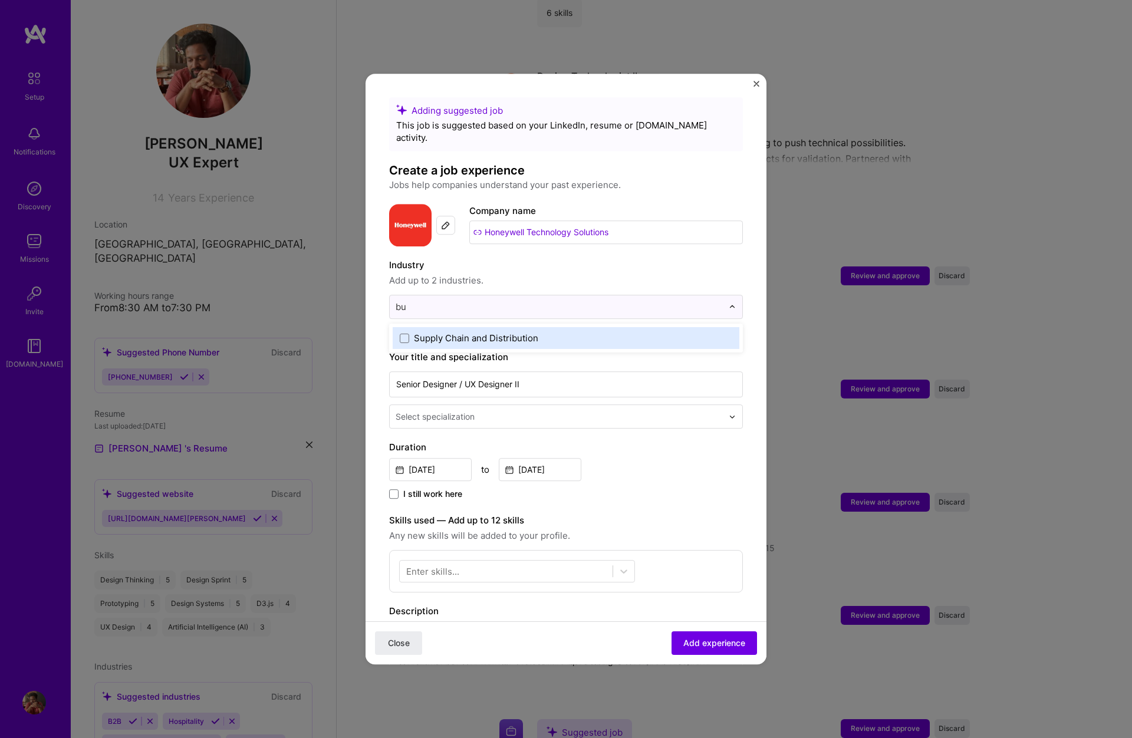
type input "b"
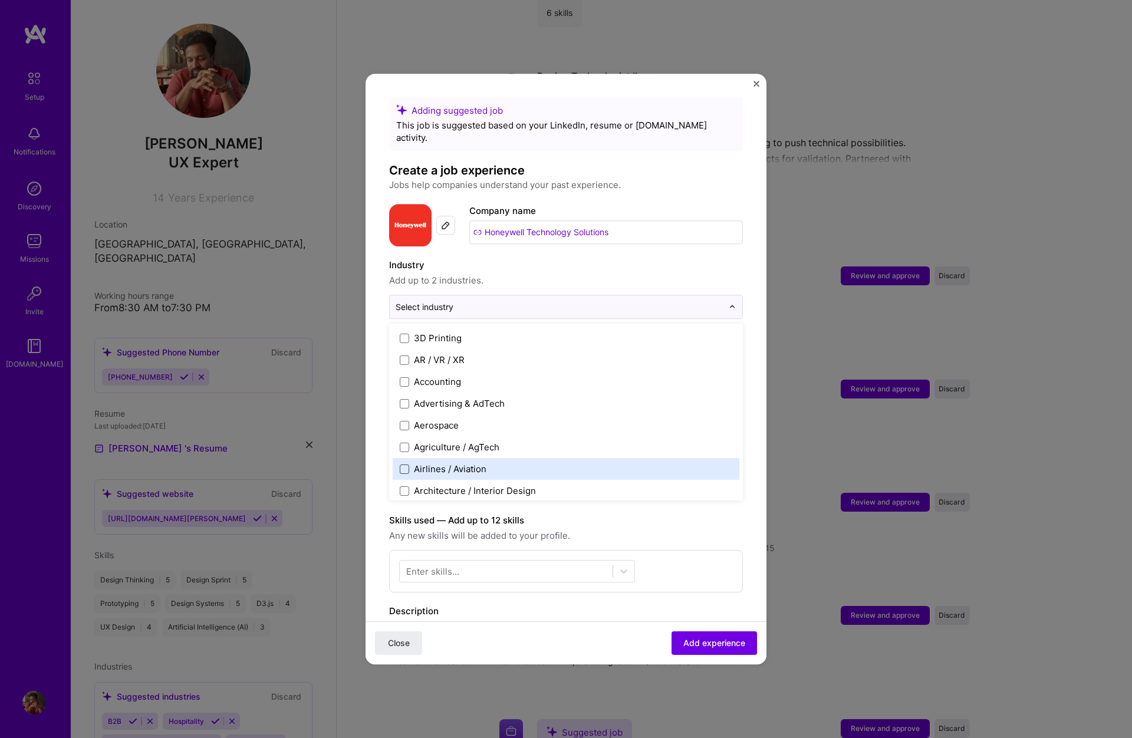
click at [404, 465] on span at bounding box center [404, 469] width 9 height 9
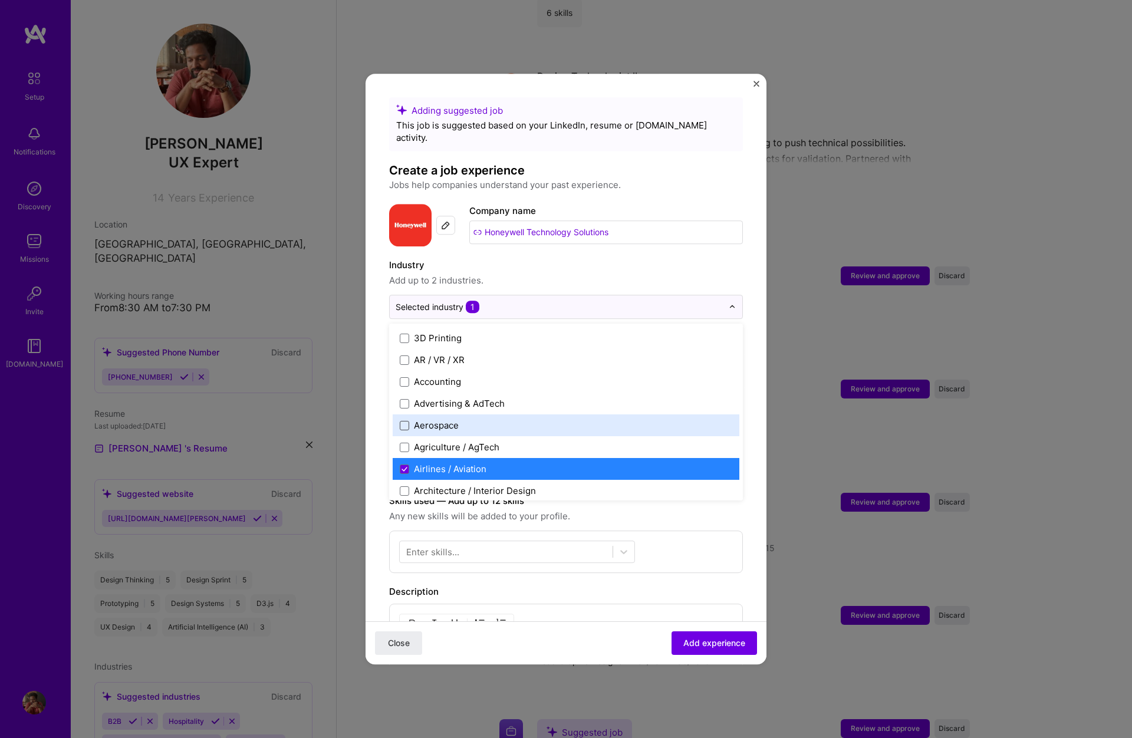
click at [404, 421] on span at bounding box center [404, 425] width 9 height 9
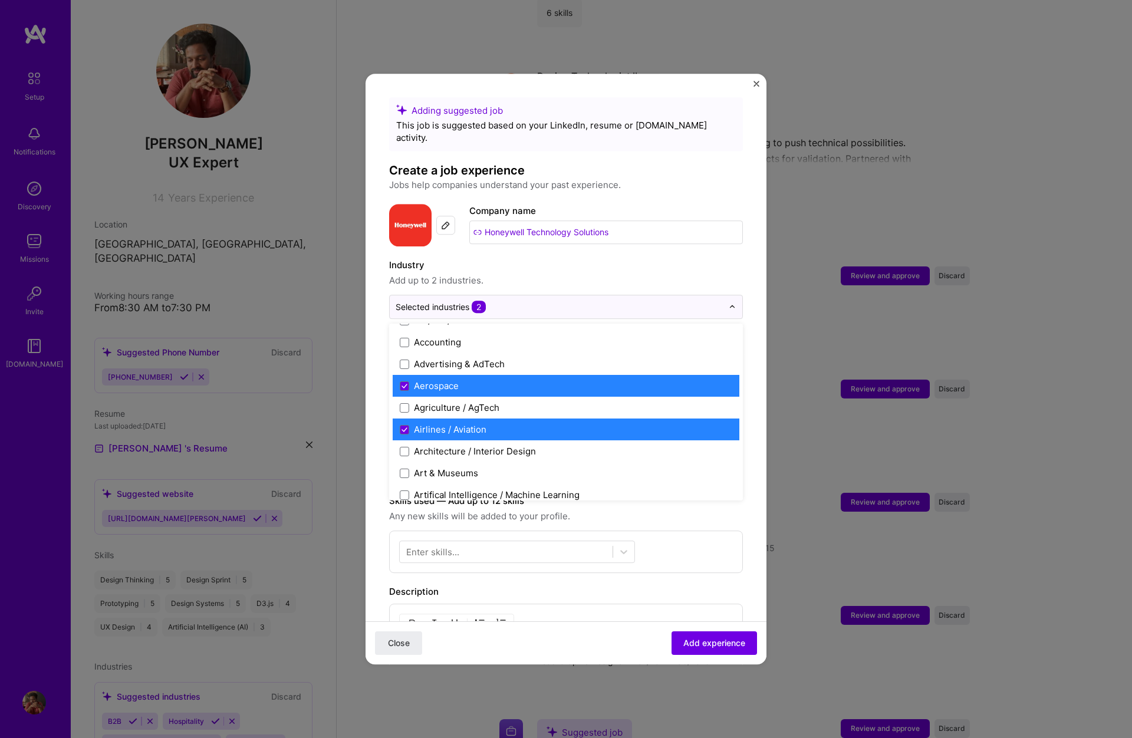
scroll to position [-1, 0]
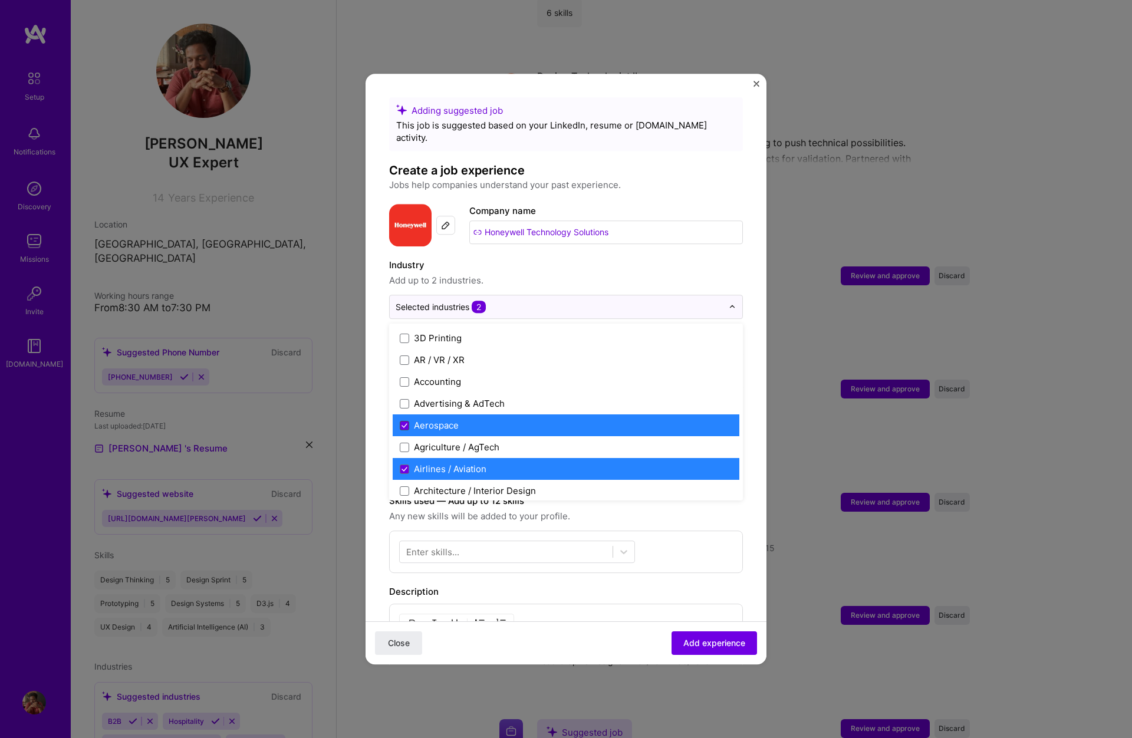
click at [404, 423] on icon at bounding box center [405, 425] width 6 height 5
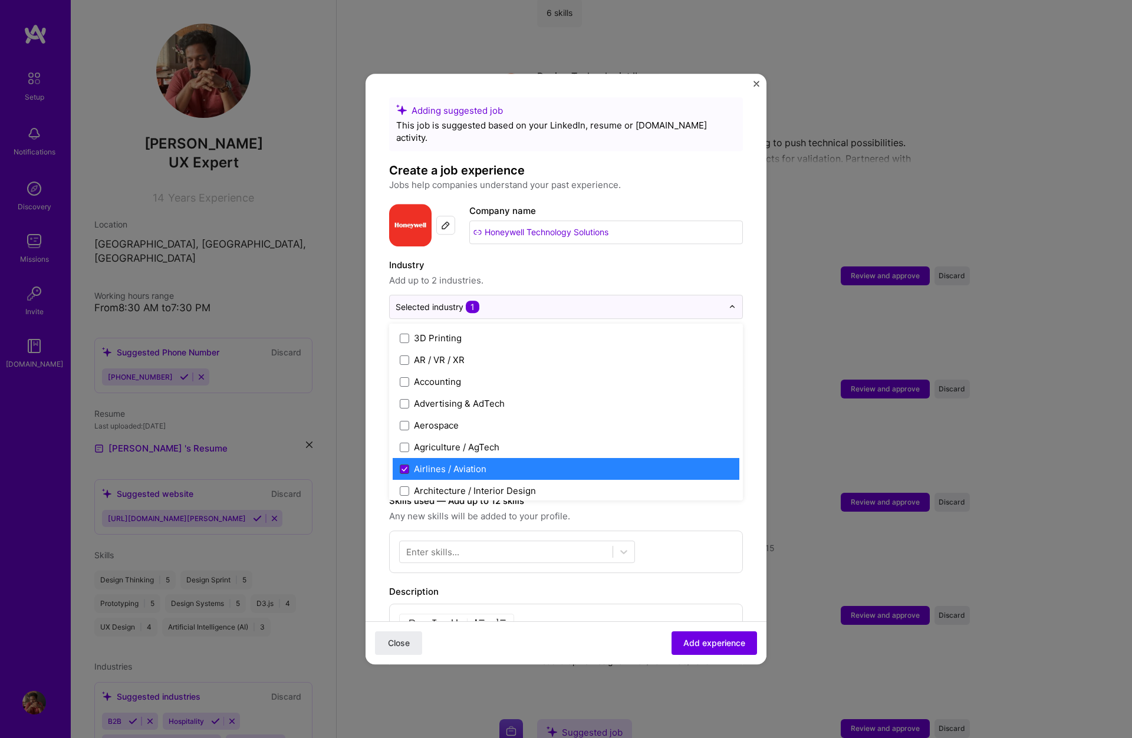
click at [403, 467] on icon at bounding box center [405, 469] width 6 height 5
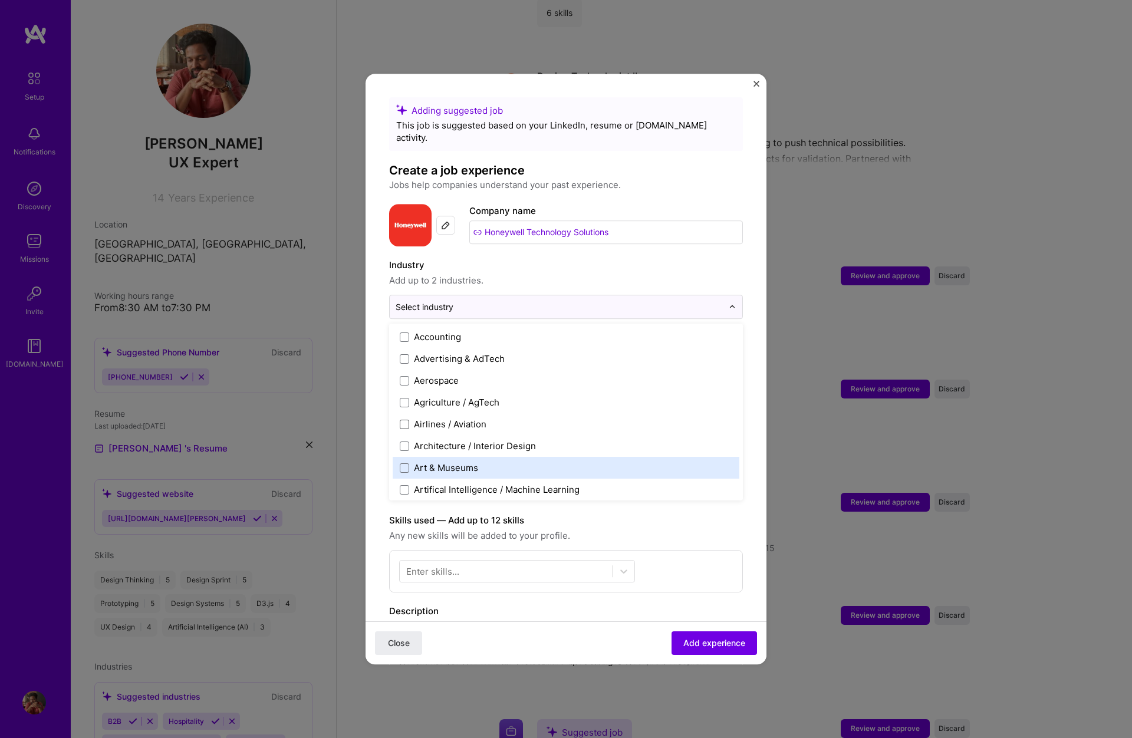
scroll to position [29, 0]
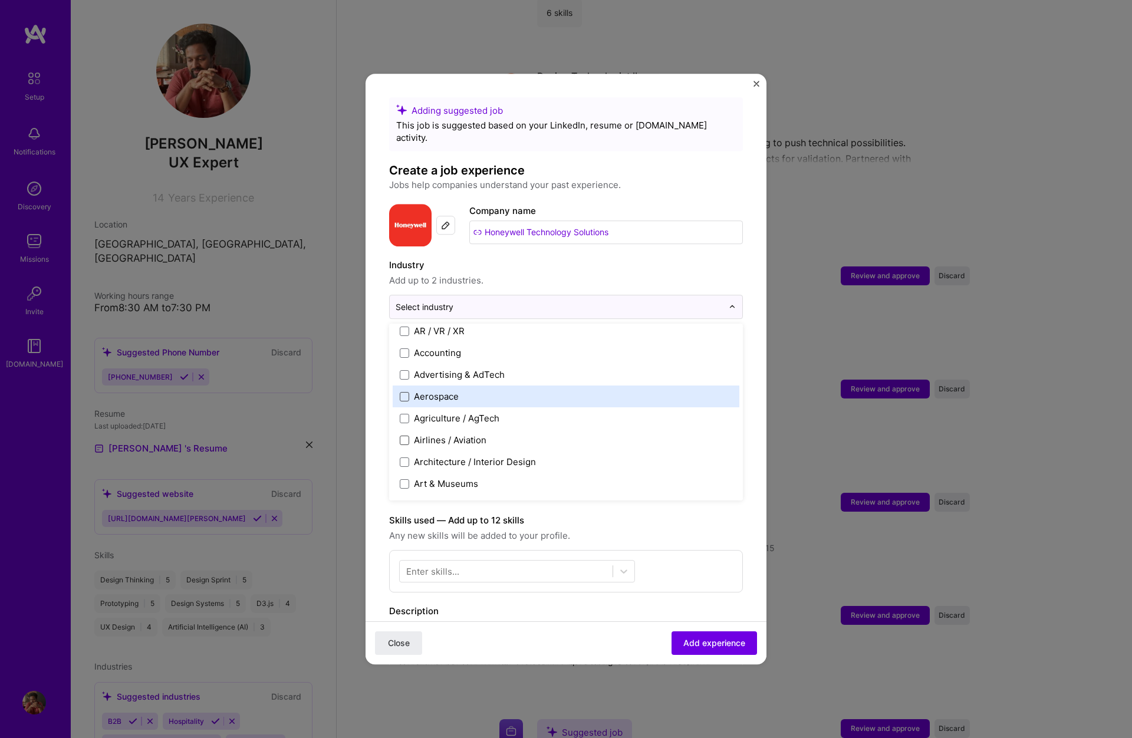
click at [403, 392] on span at bounding box center [404, 396] width 9 height 9
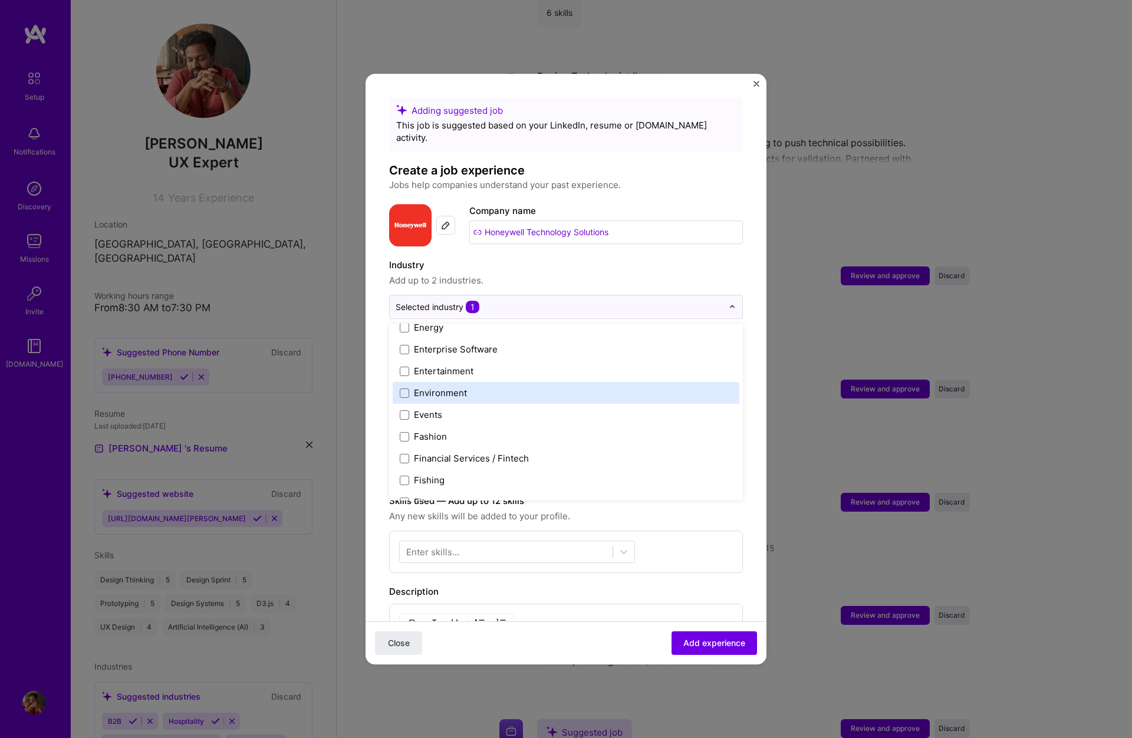
scroll to position [1125, 0]
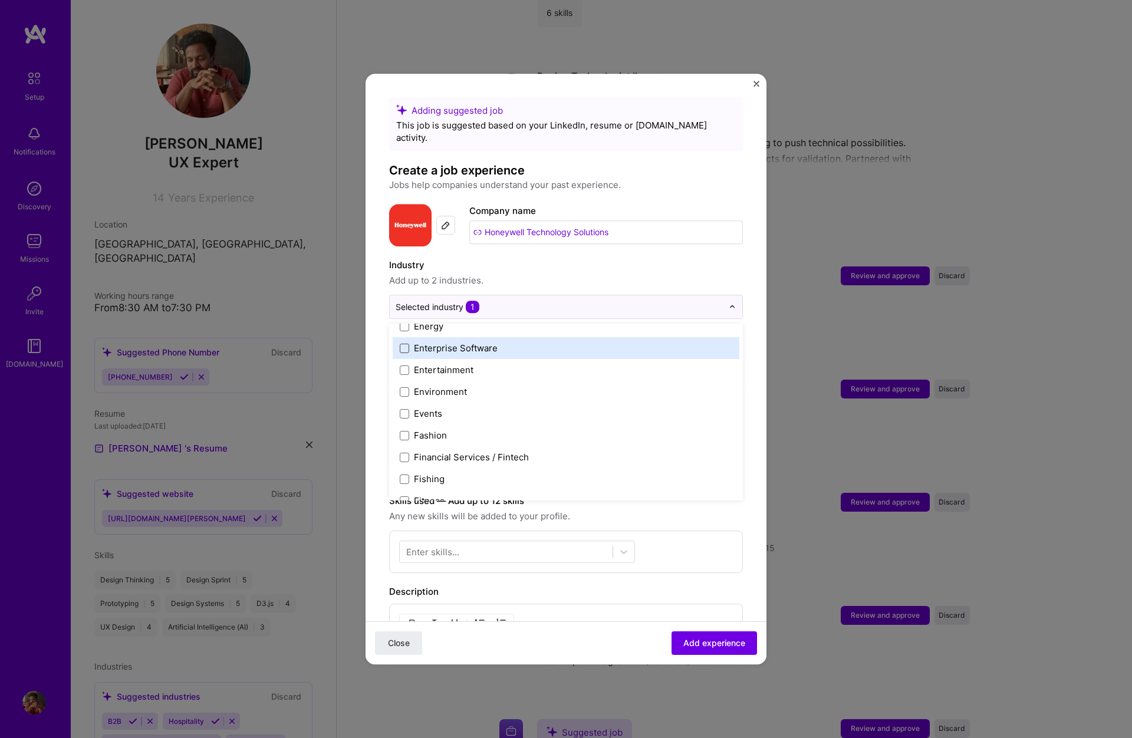
click at [402, 344] on span at bounding box center [404, 348] width 9 height 9
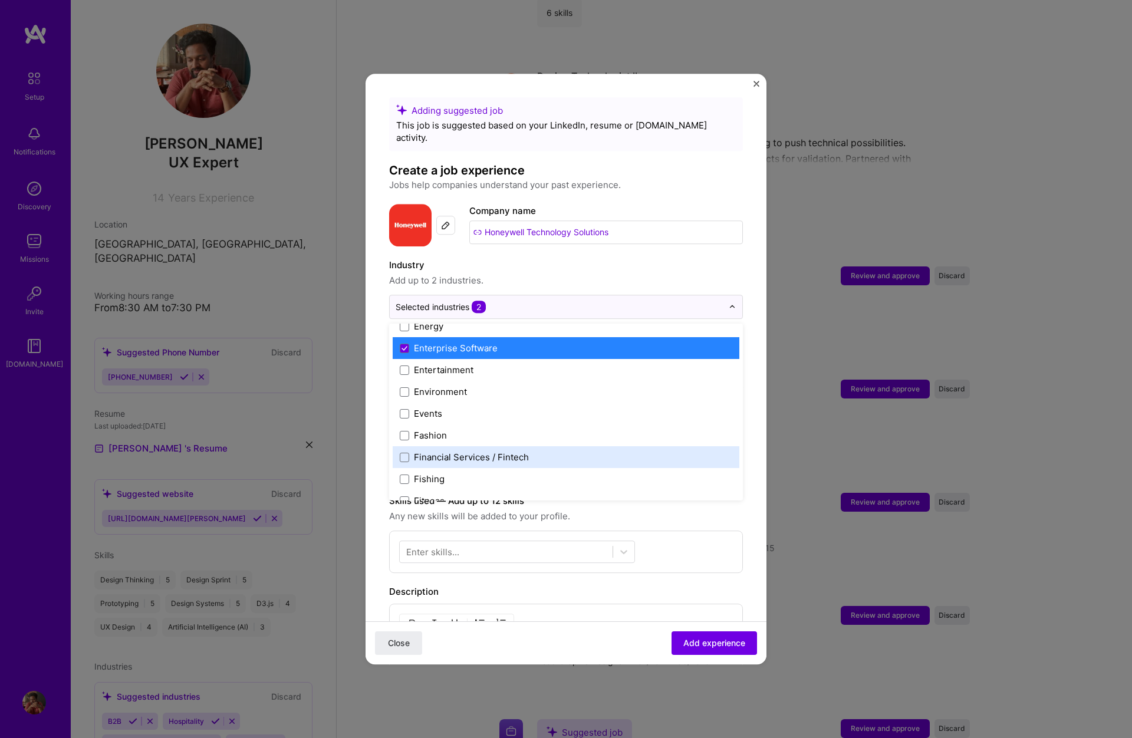
click at [623, 649] on div "Close Add experience" at bounding box center [566, 643] width 401 height 43
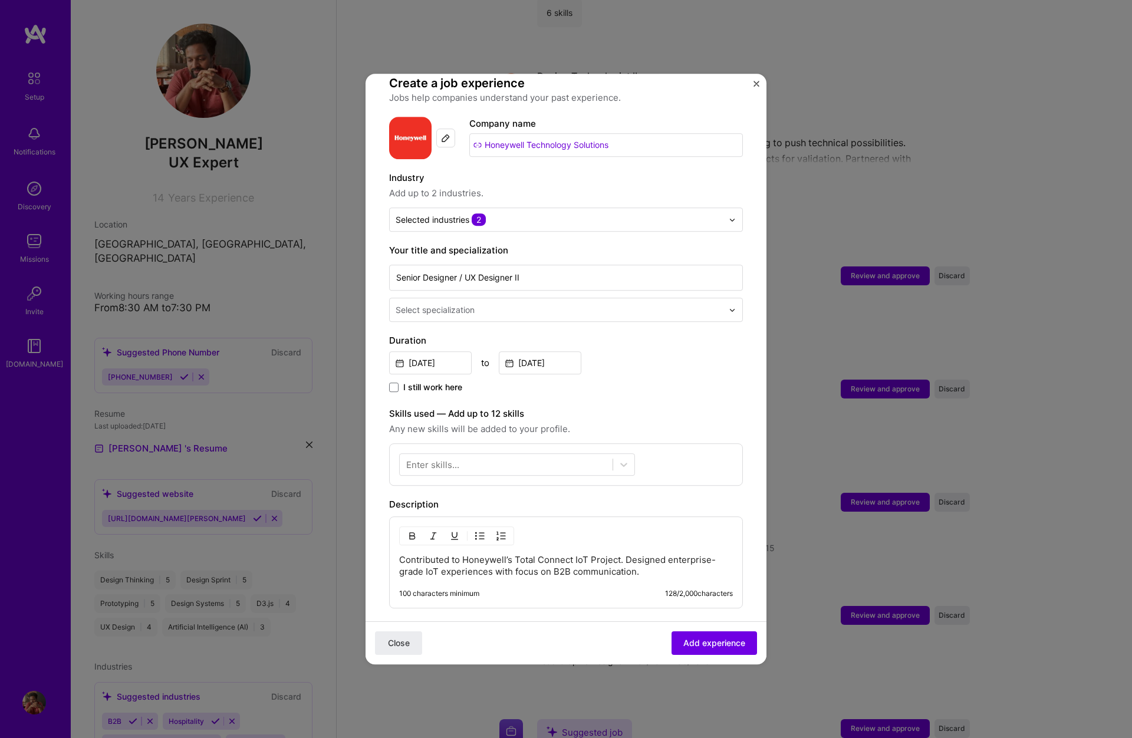
scroll to position [96, 0]
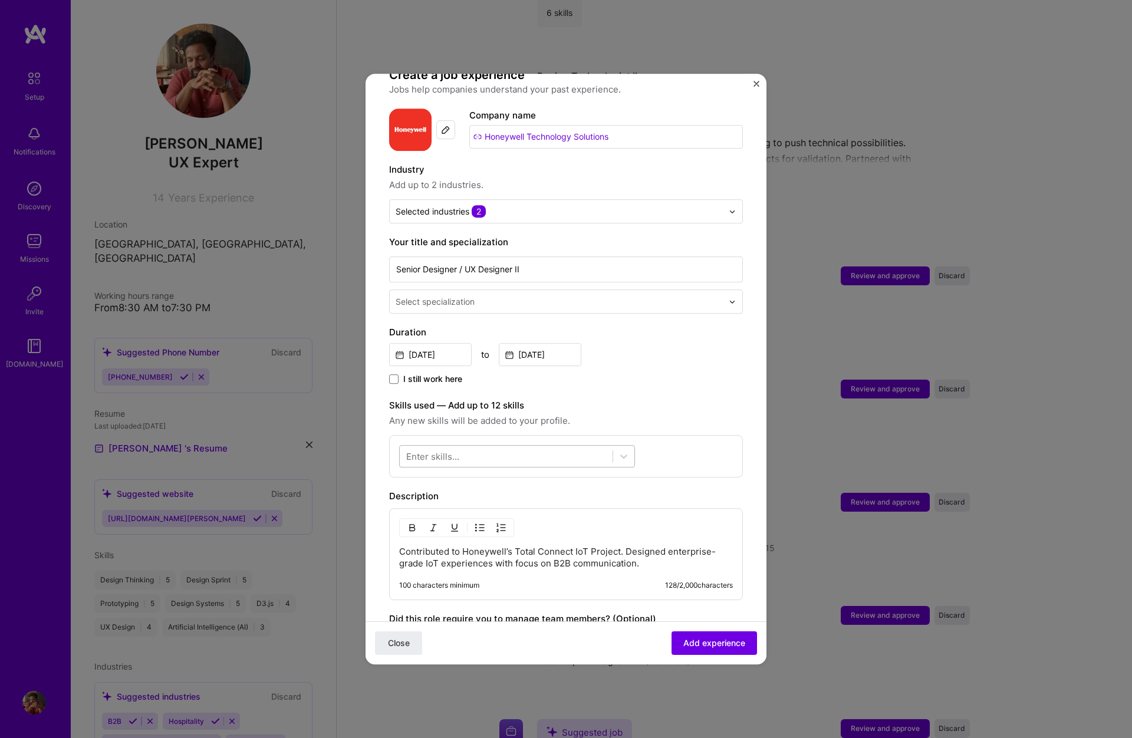
click at [462, 447] on div at bounding box center [506, 456] width 213 height 19
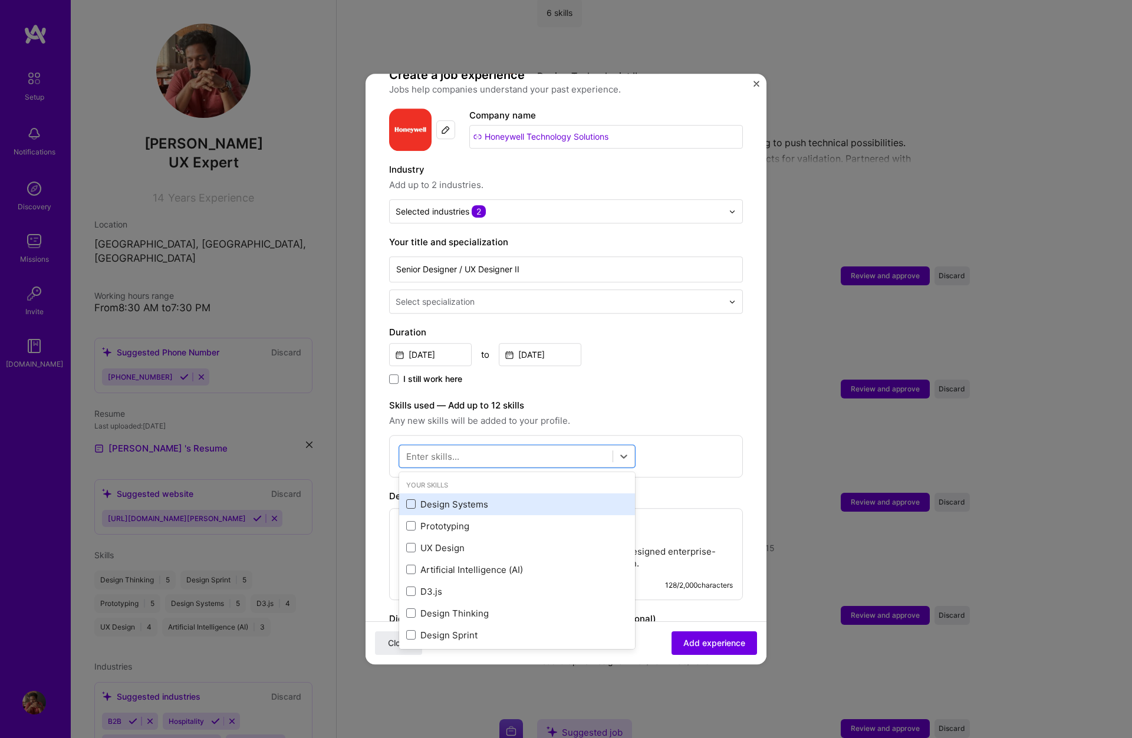
click at [406, 500] on span at bounding box center [410, 504] width 9 height 9
click at [0, 0] on input "checkbox" at bounding box center [0, 0] width 0 height 0
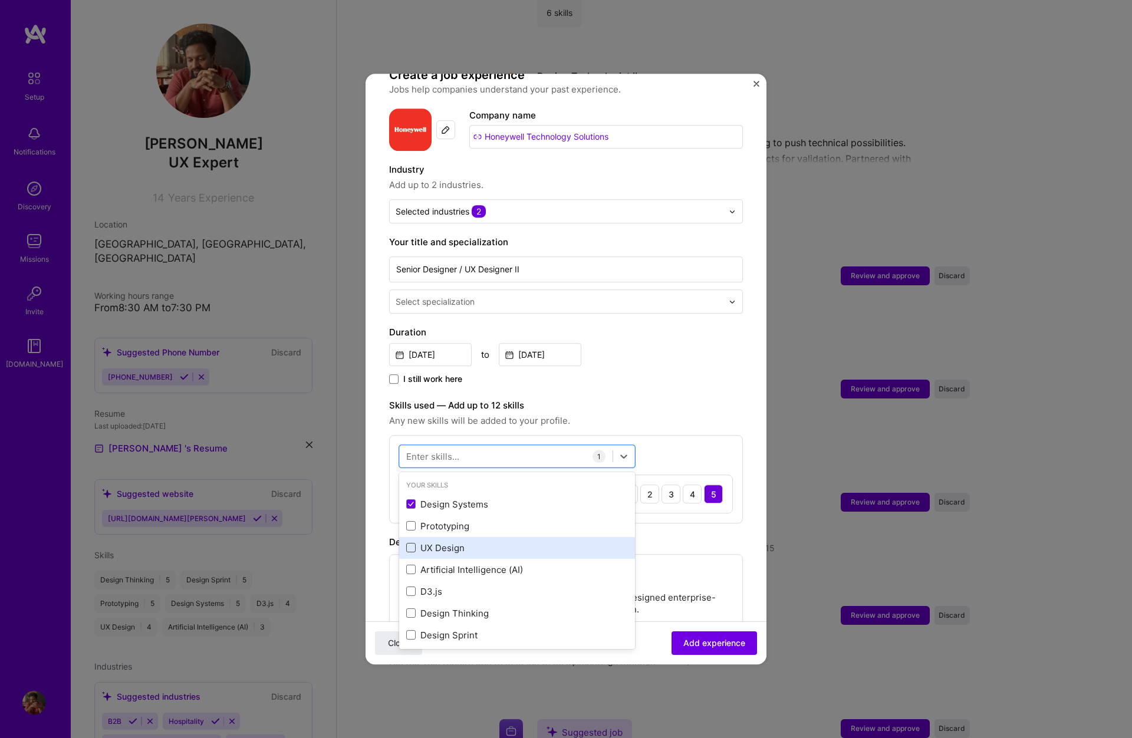
click at [412, 544] on span at bounding box center [410, 548] width 9 height 9
click at [0, 0] on input "checkbox" at bounding box center [0, 0] width 0 height 0
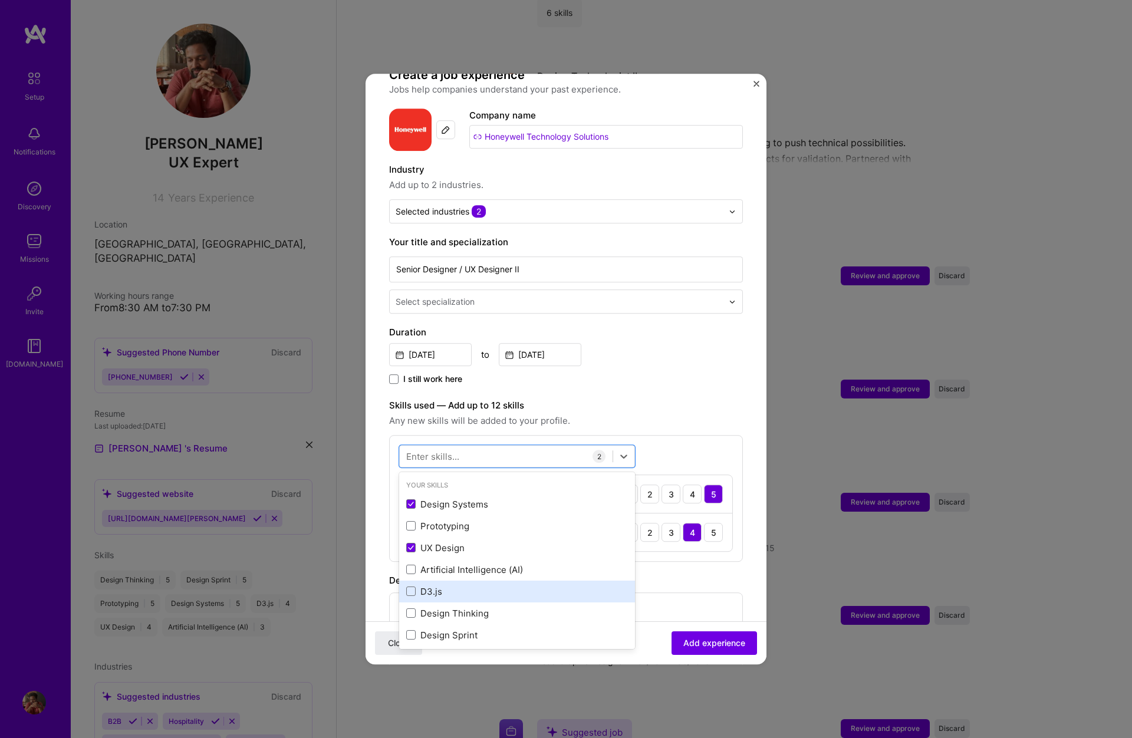
scroll to position [0, 0]
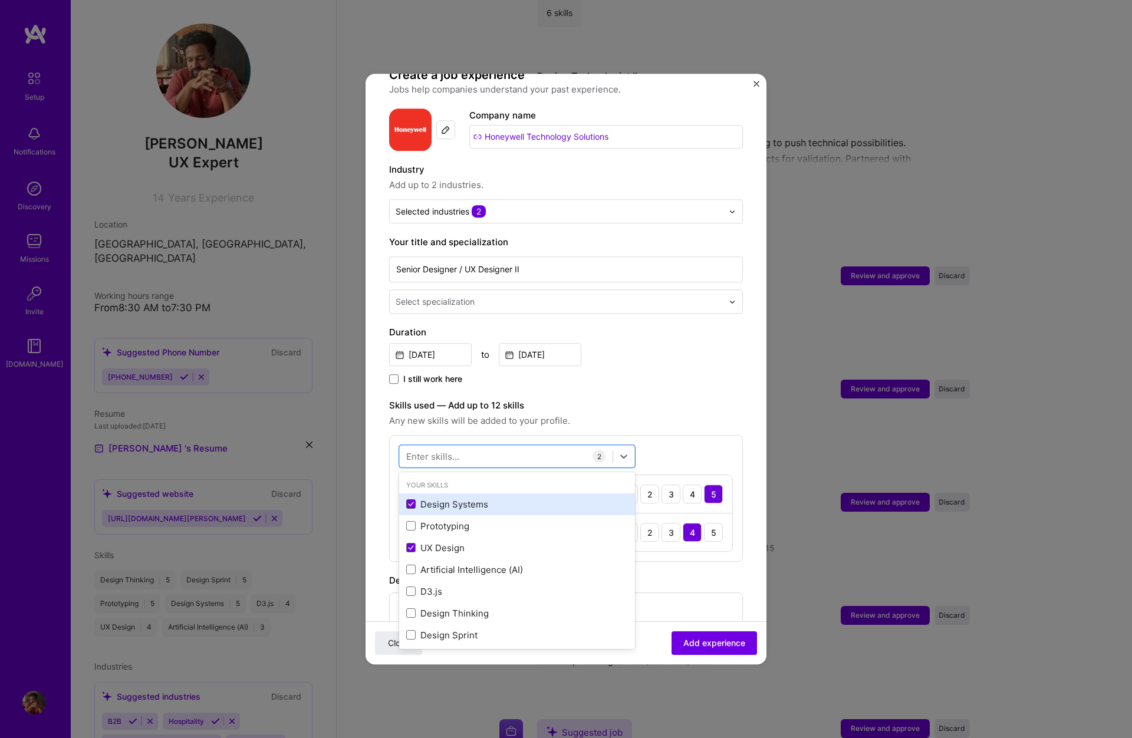
click at [412, 502] on icon at bounding box center [411, 504] width 6 height 5
click at [0, 0] on input "checkbox" at bounding box center [0, 0] width 0 height 0
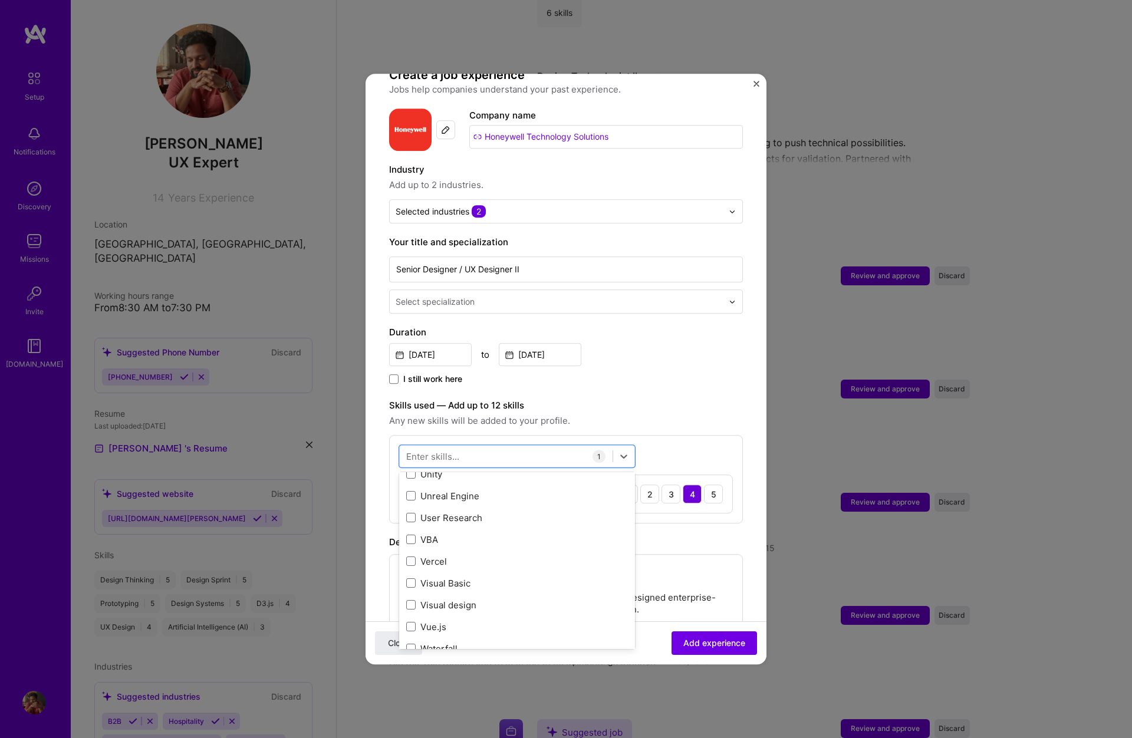
scroll to position [7576, 0]
click at [410, 606] on span at bounding box center [410, 610] width 9 height 9
click at [0, 0] on input "checkbox" at bounding box center [0, 0] width 0 height 0
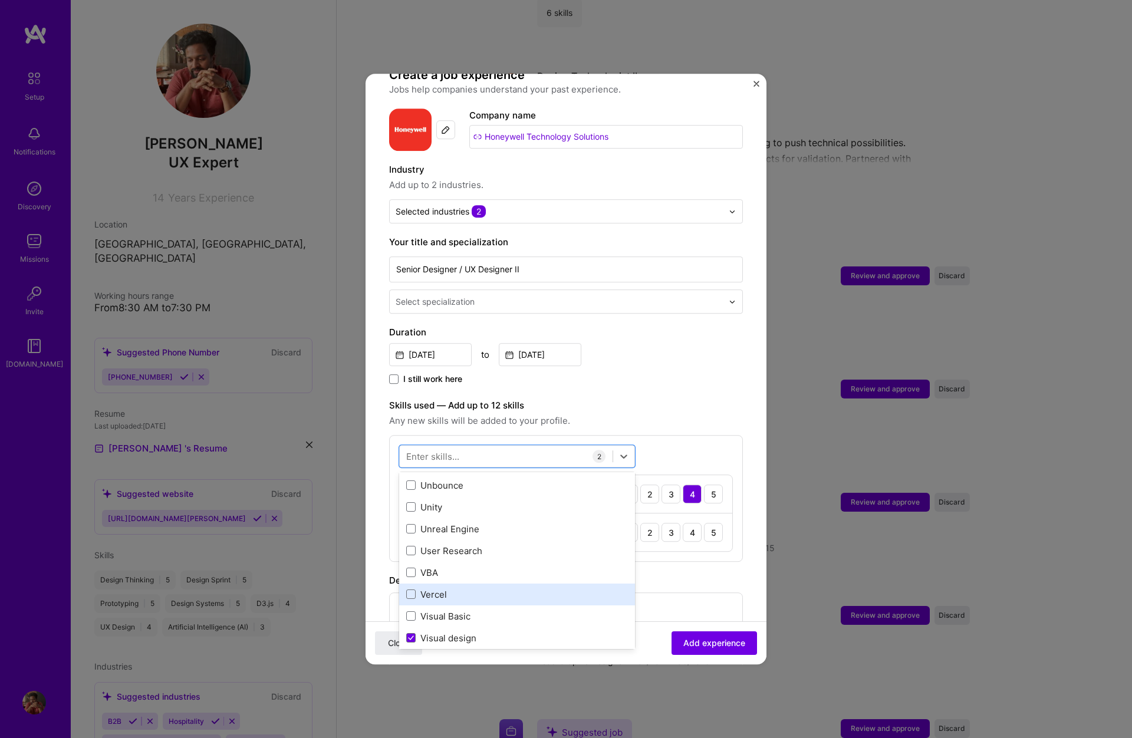
scroll to position [7537, 0]
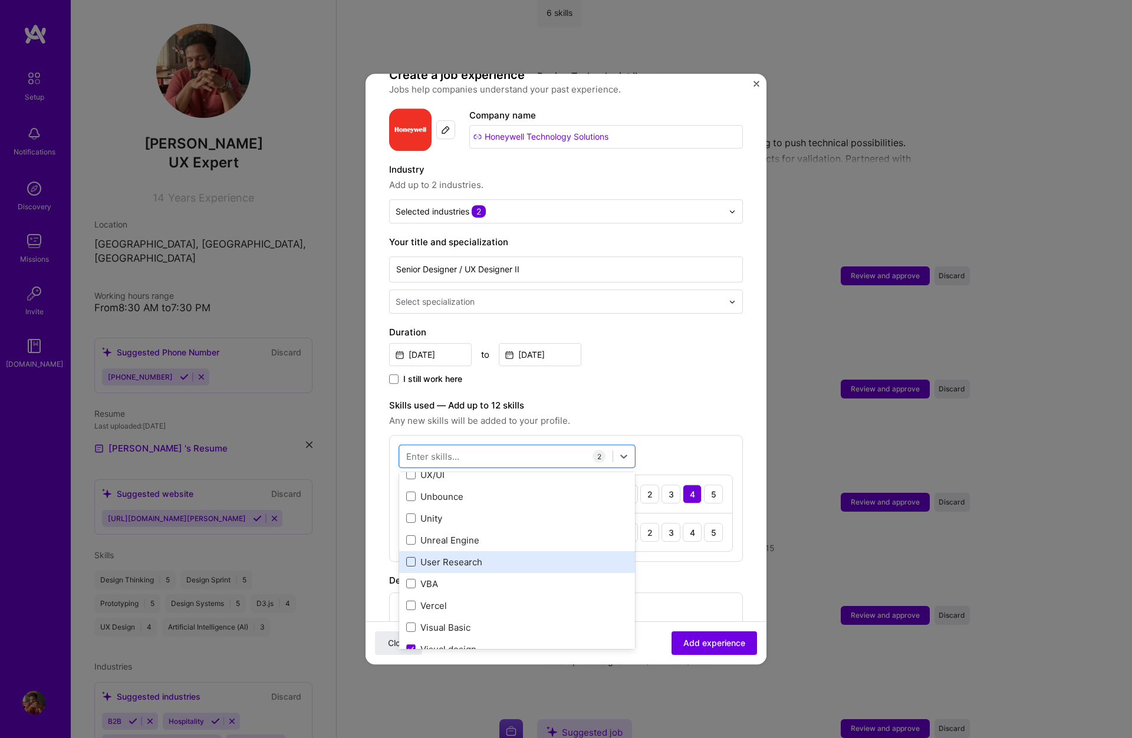
click at [411, 557] on span at bounding box center [410, 561] width 9 height 9
click at [0, 0] on input "checkbox" at bounding box center [0, 0] width 0 height 0
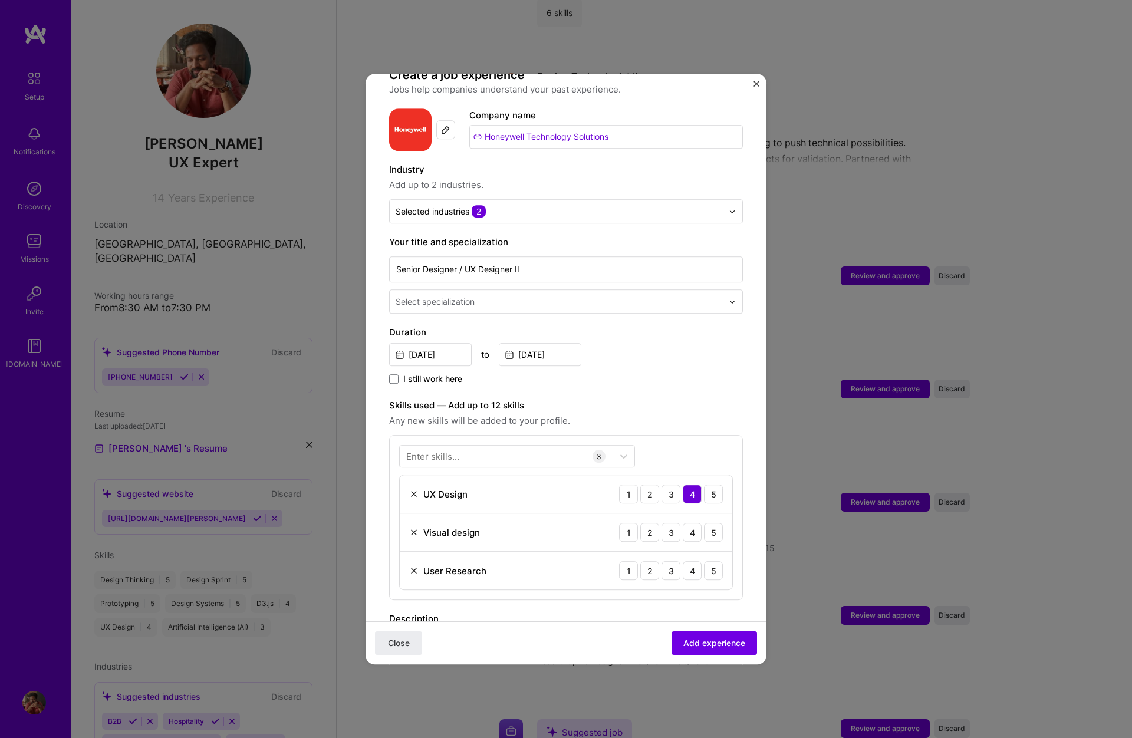
click at [721, 593] on div "Adding suggested job This job is suggested based on your LinkedIn, resume or [D…" at bounding box center [566, 457] width 354 height 910
click at [694, 523] on div "4" at bounding box center [692, 532] width 19 height 19
click at [669, 561] on div "3" at bounding box center [671, 570] width 19 height 19
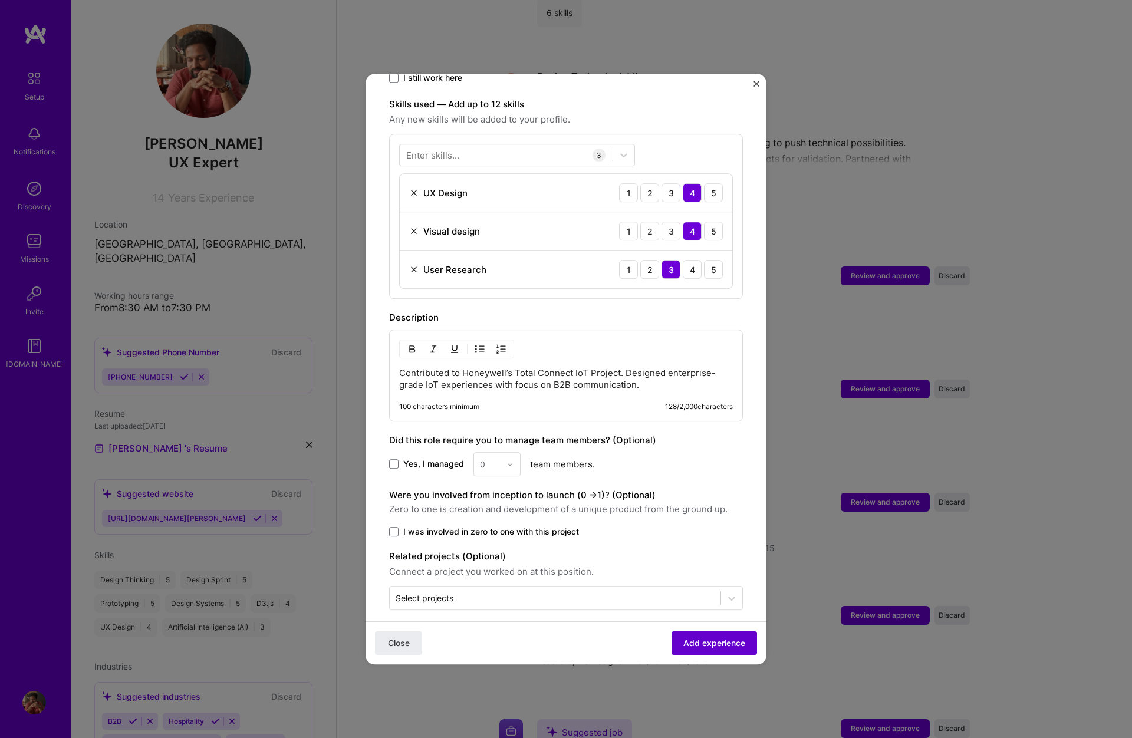
click at [702, 640] on span "Add experience" at bounding box center [714, 643] width 62 height 12
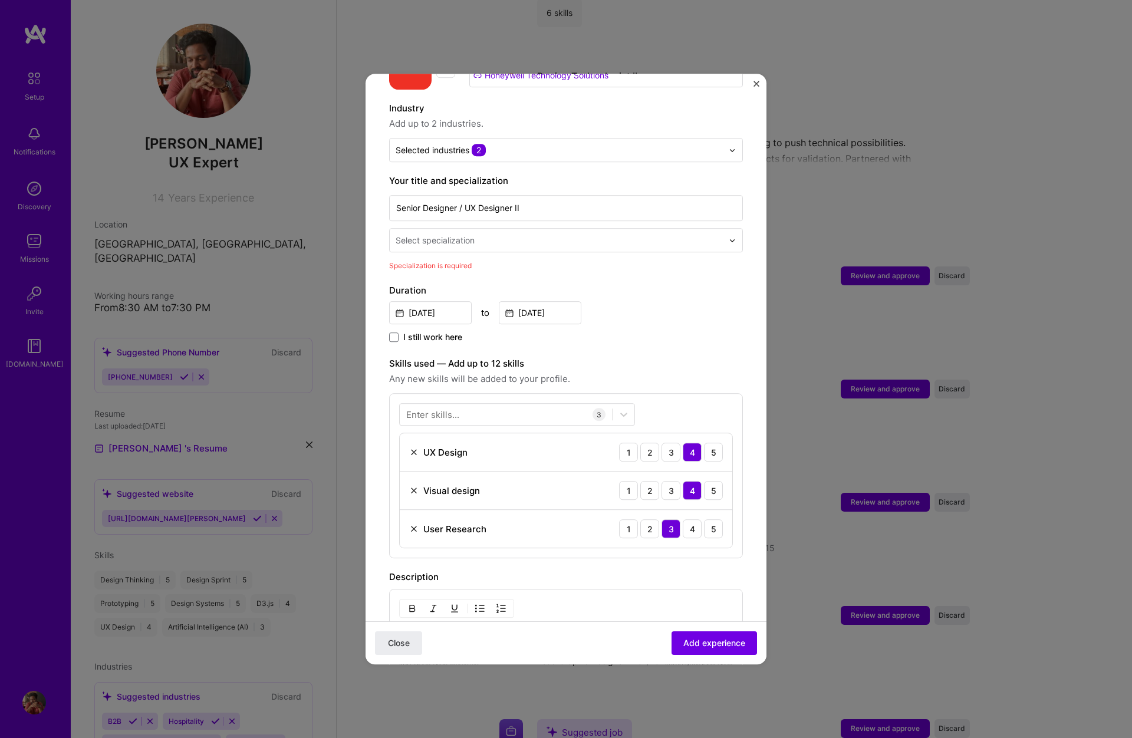
scroll to position [152, 0]
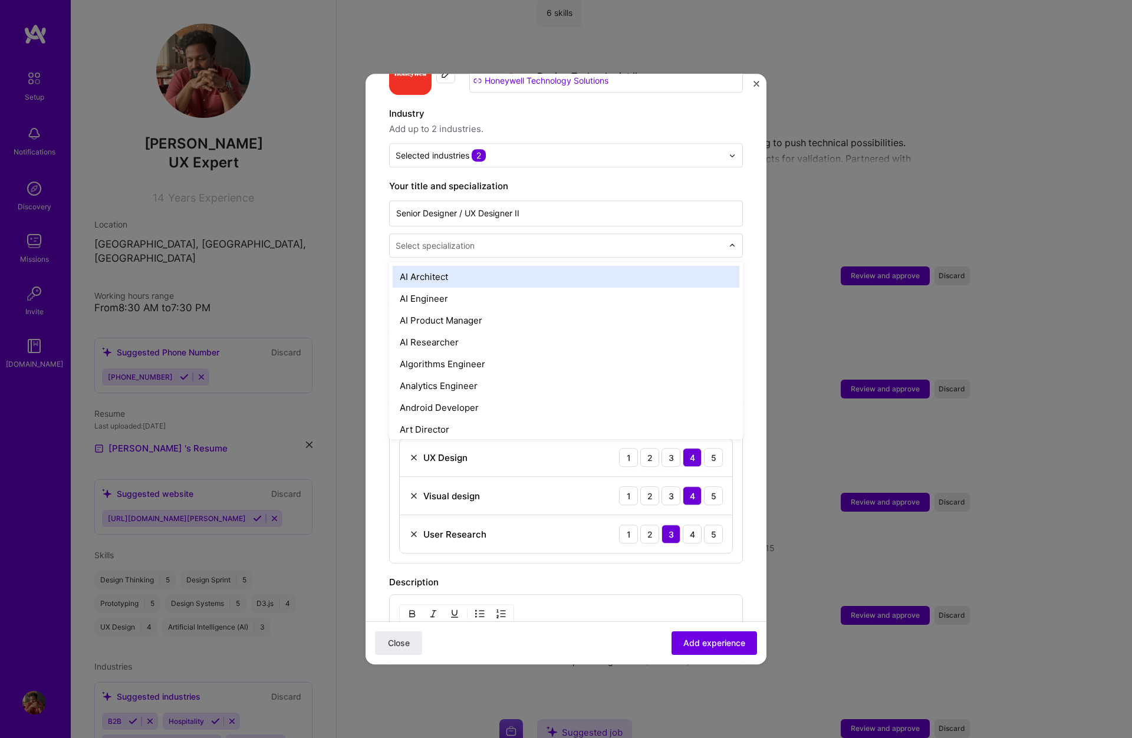
click at [505, 239] on input "text" at bounding box center [561, 245] width 330 height 12
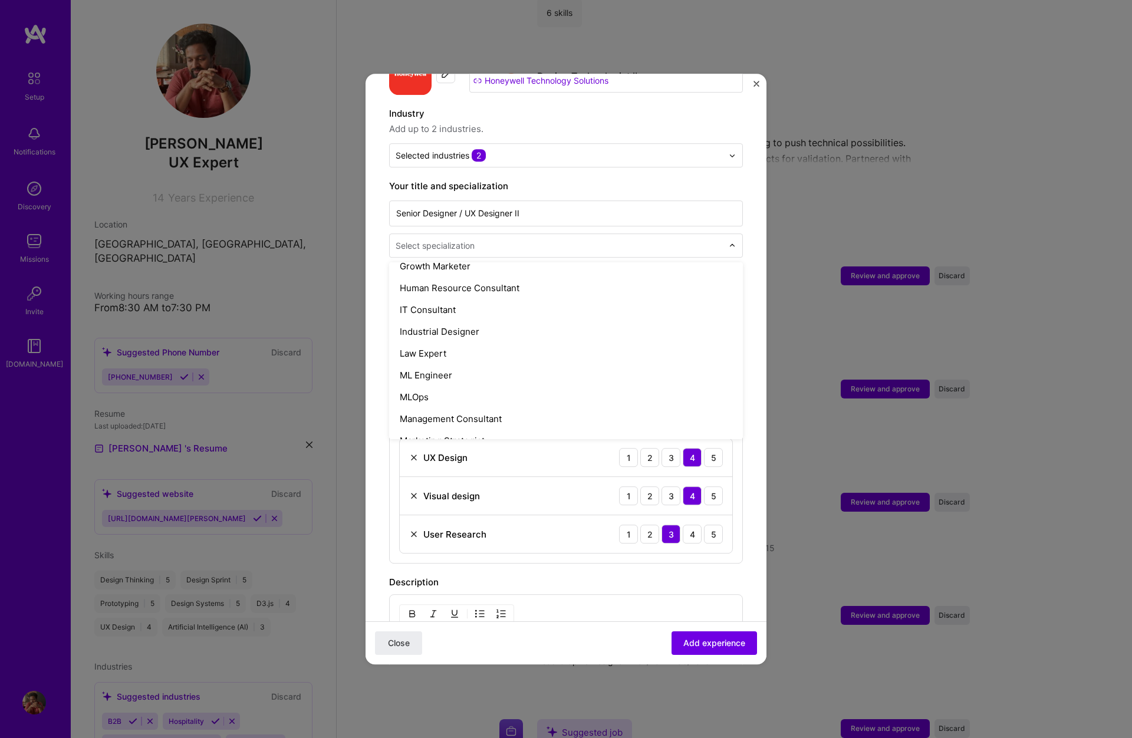
scroll to position [1358, 0]
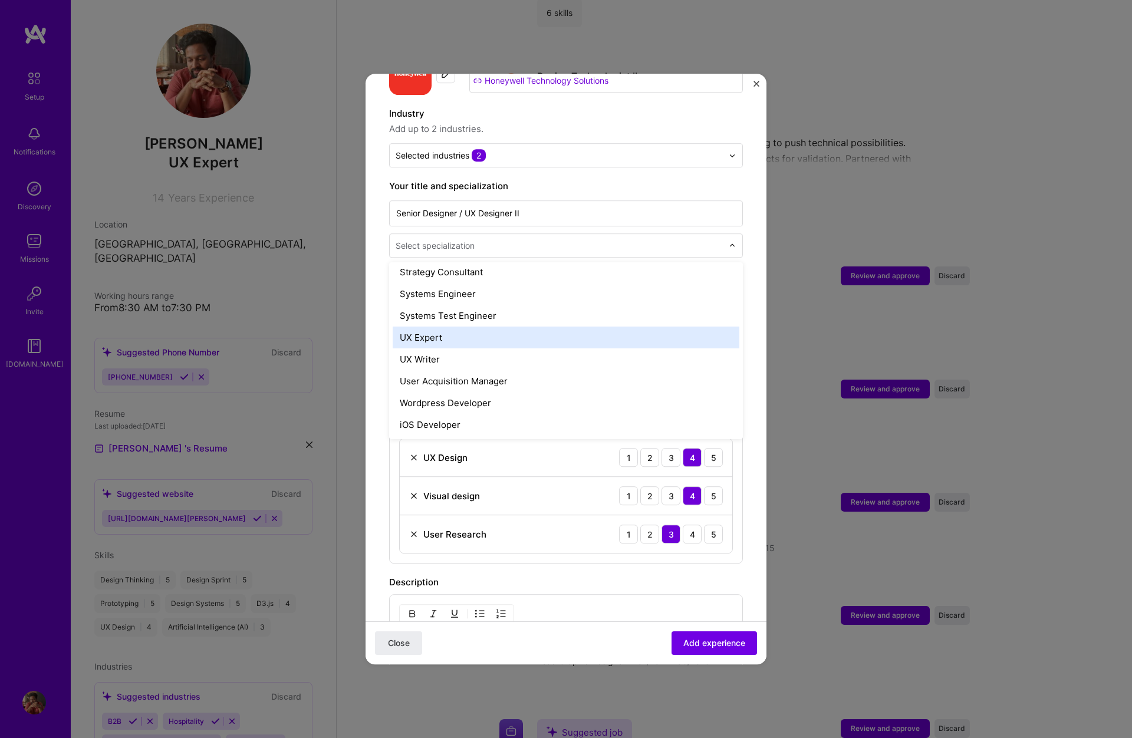
click at [440, 327] on div "UX Expert" at bounding box center [566, 338] width 347 height 22
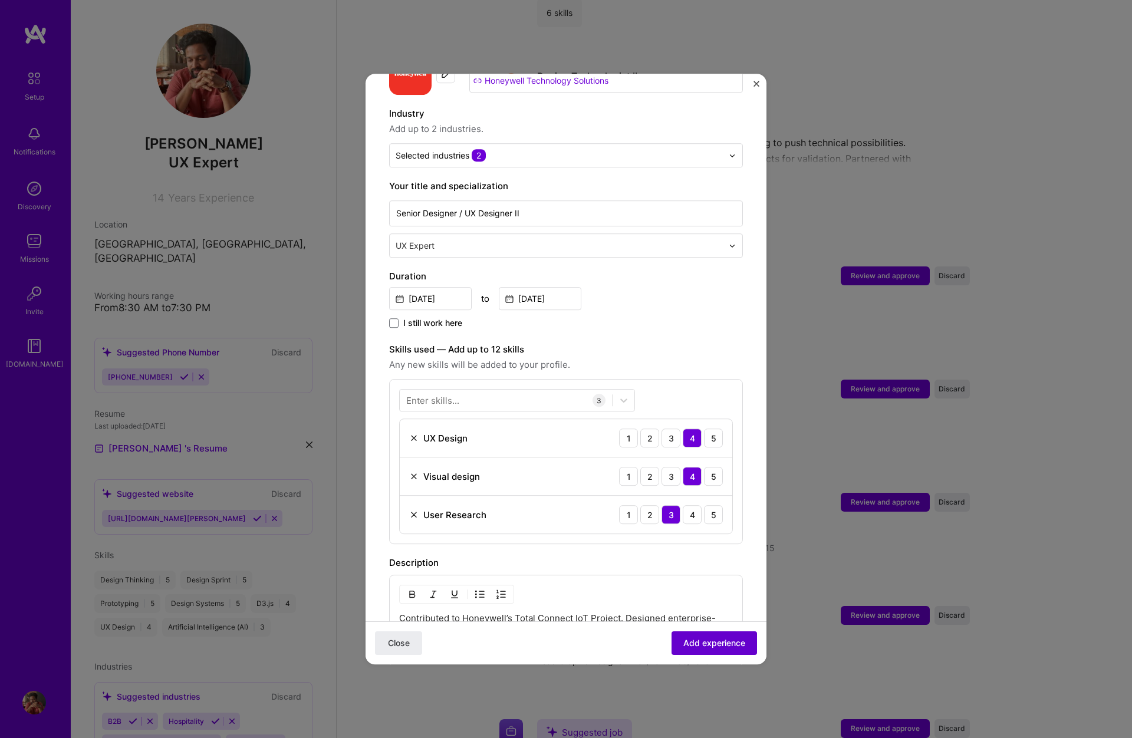
click at [718, 642] on span "Add experience" at bounding box center [714, 643] width 62 height 12
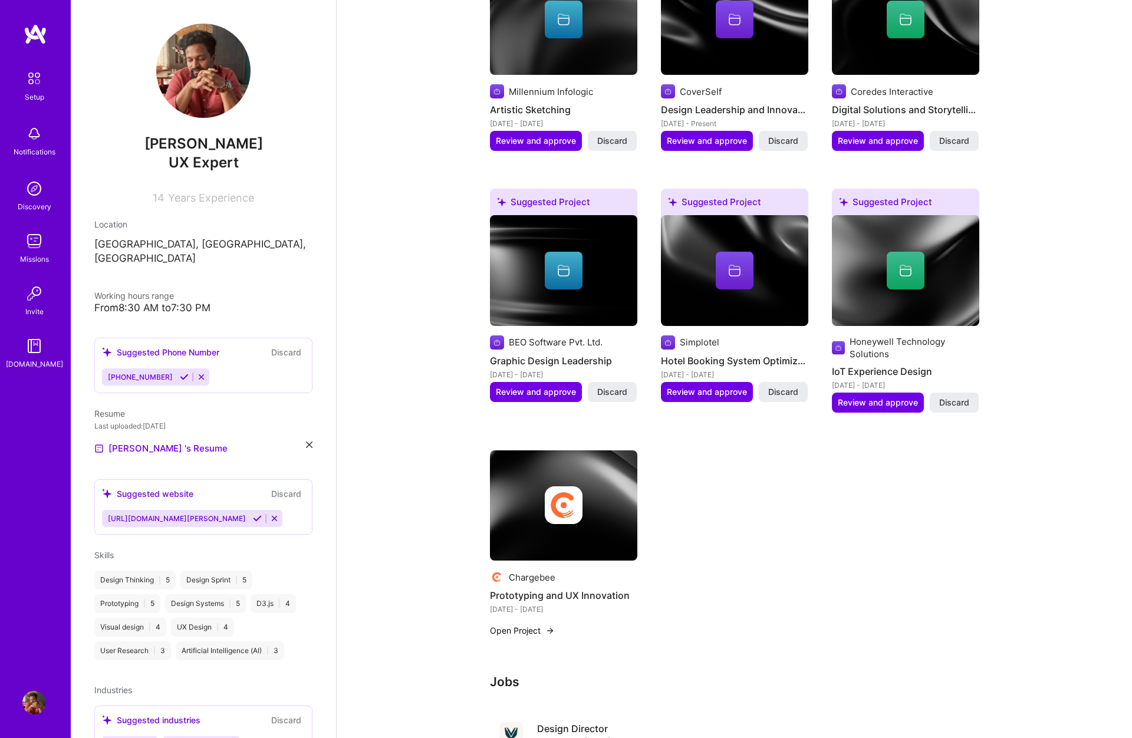
scroll to position [577, 0]
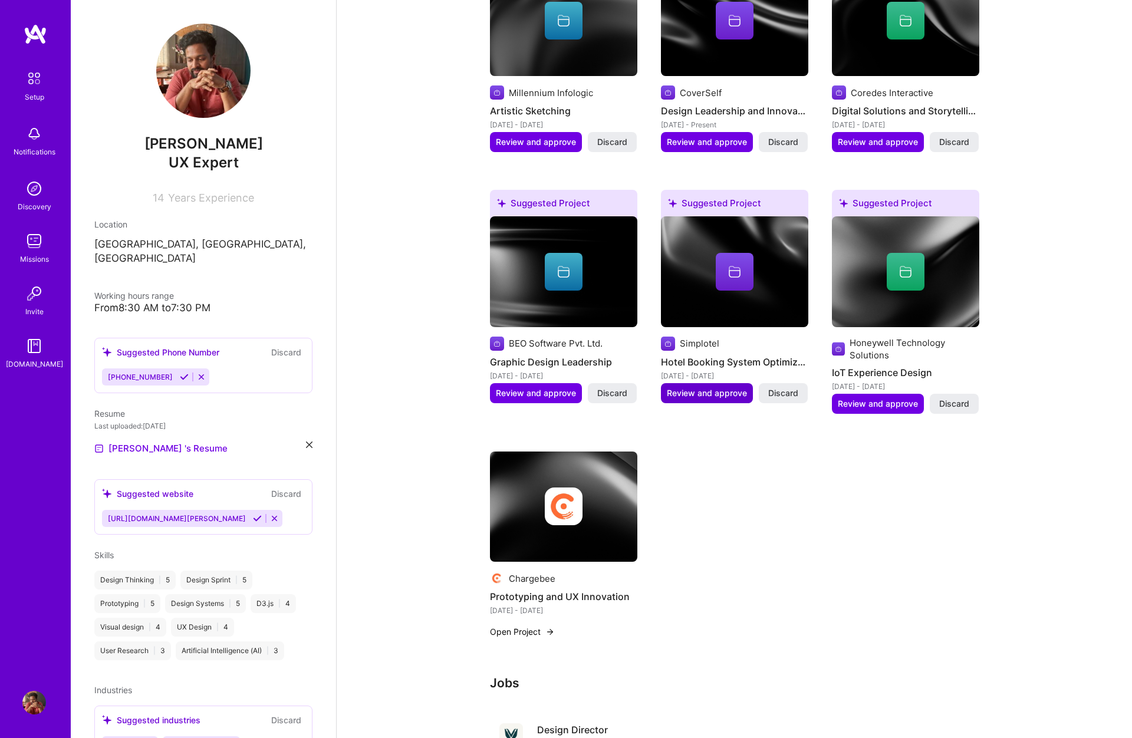
click at [712, 387] on span "Review and approve" at bounding box center [707, 393] width 80 height 12
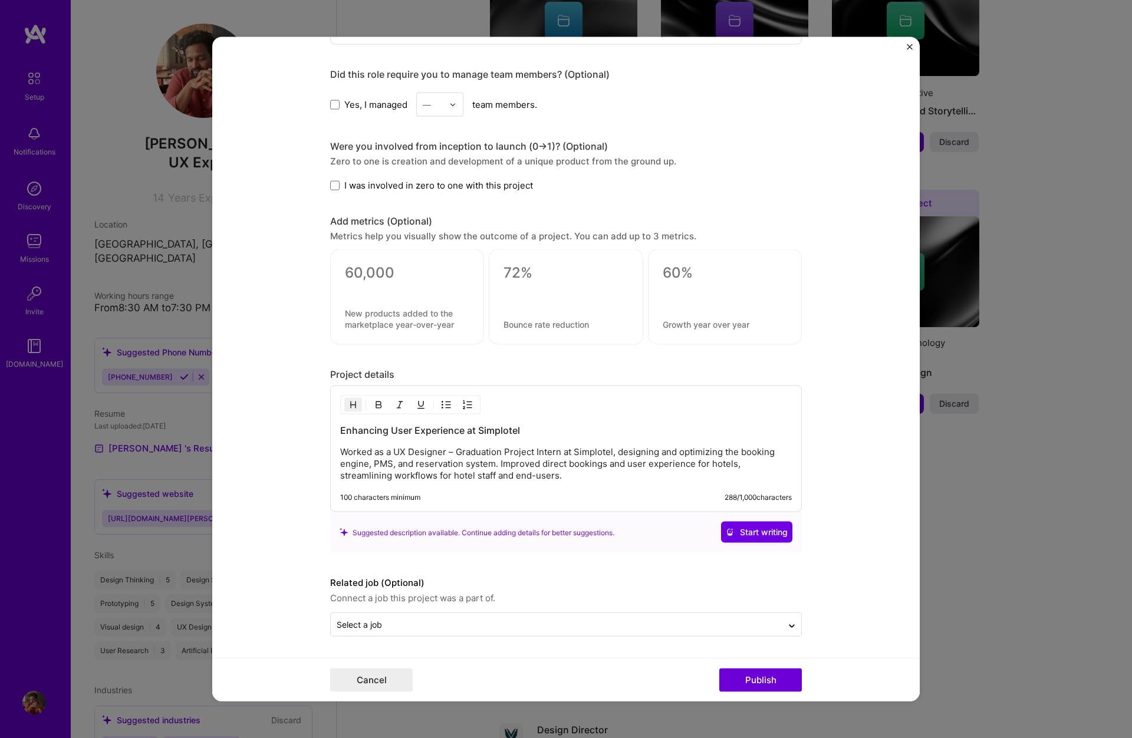
scroll to position [705, 0]
click at [908, 44] on img "Close" at bounding box center [910, 47] width 6 height 6
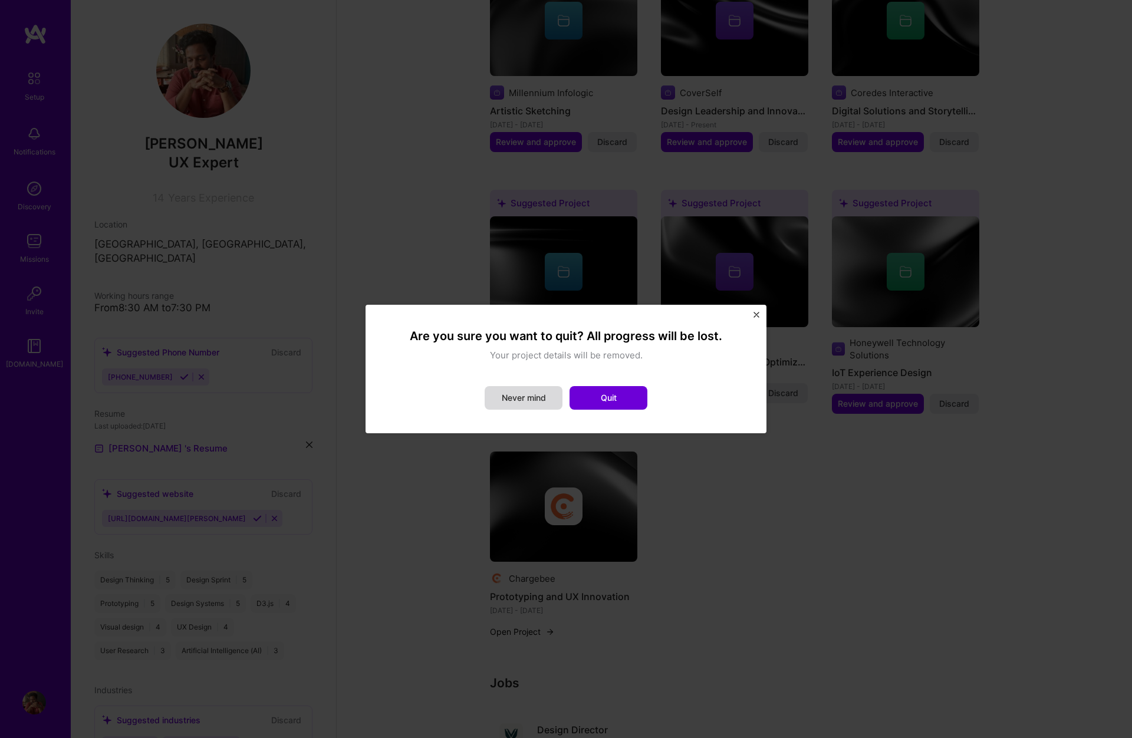
click at [543, 399] on button "Never mind" at bounding box center [524, 398] width 78 height 24
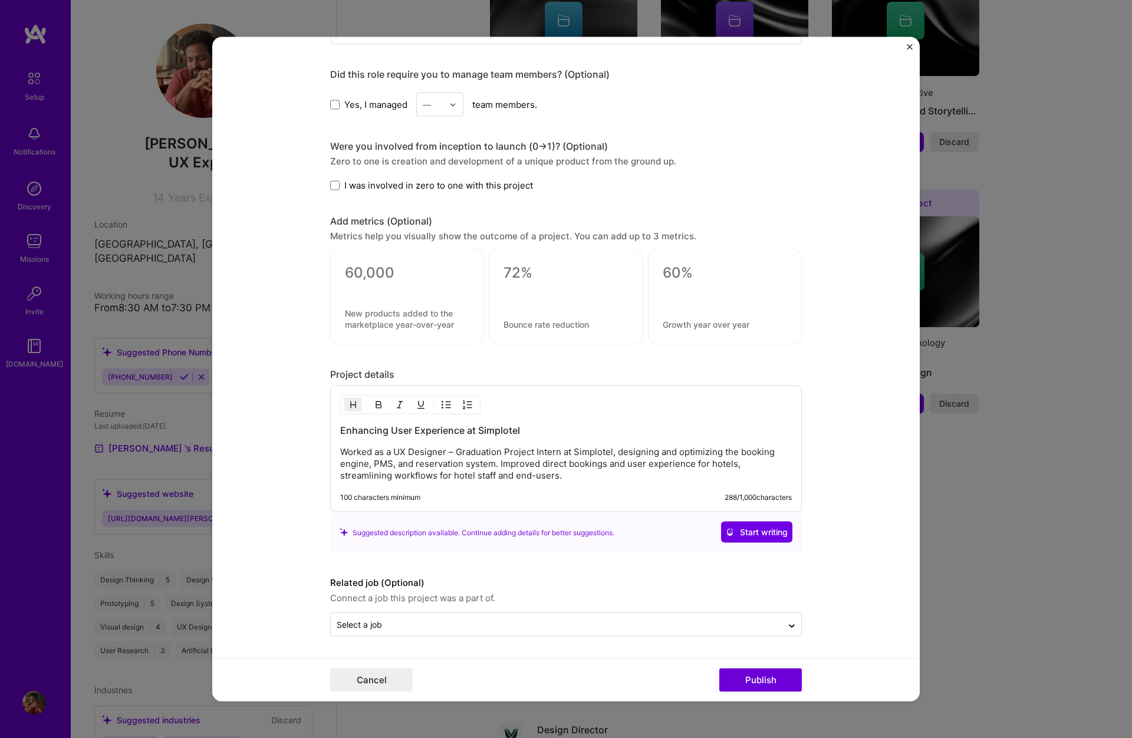
click at [903, 45] on form "Editing suggested project This project is suggested based on your LinkedIn, res…" at bounding box center [566, 369] width 708 height 665
click at [912, 43] on form "Editing suggested project This project is suggested based on your LinkedIn, res…" at bounding box center [566, 369] width 708 height 665
click at [909, 46] on img "Close" at bounding box center [910, 47] width 6 height 6
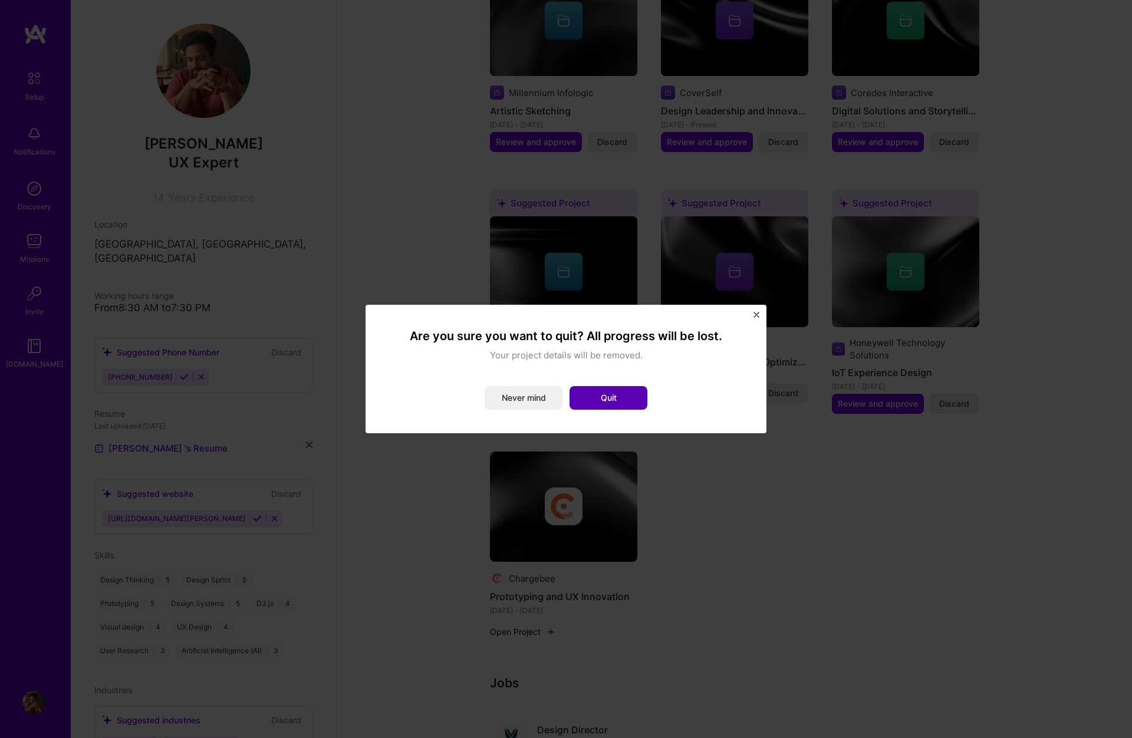
click at [635, 400] on button "Quit" at bounding box center [609, 398] width 78 height 24
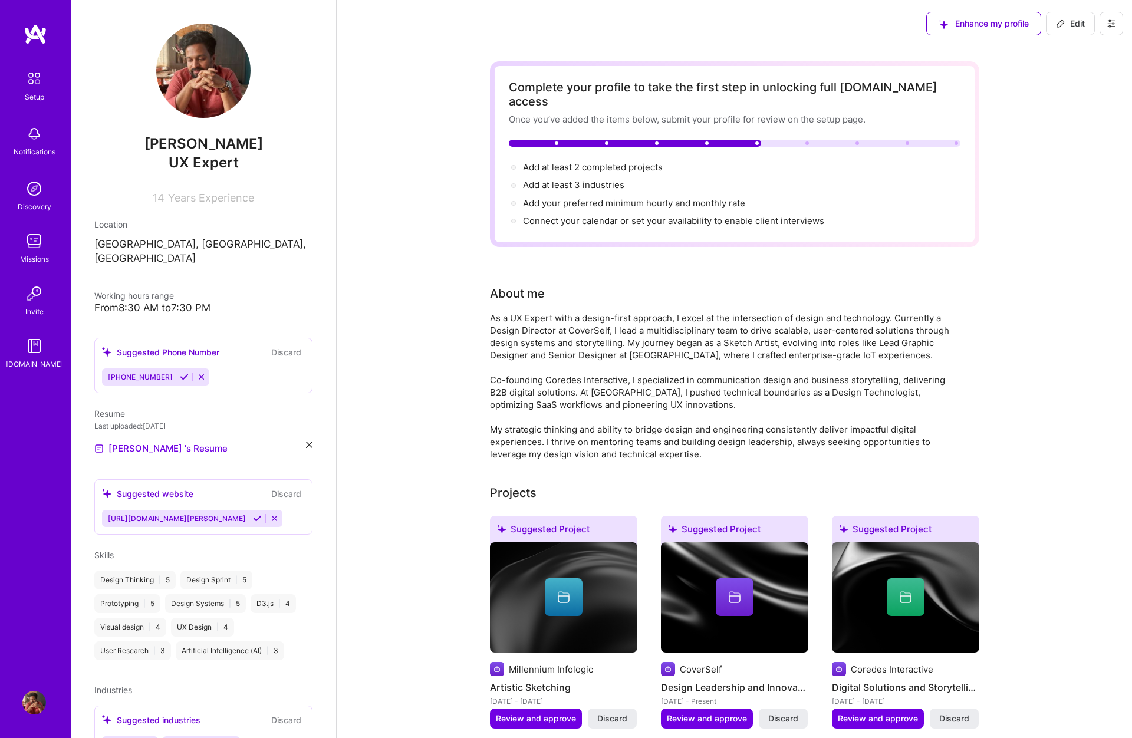
scroll to position [0, 0]
click at [136, 373] on span "[PHONE_NUMBER]" at bounding box center [140, 377] width 65 height 9
click at [180, 373] on icon at bounding box center [184, 377] width 9 height 9
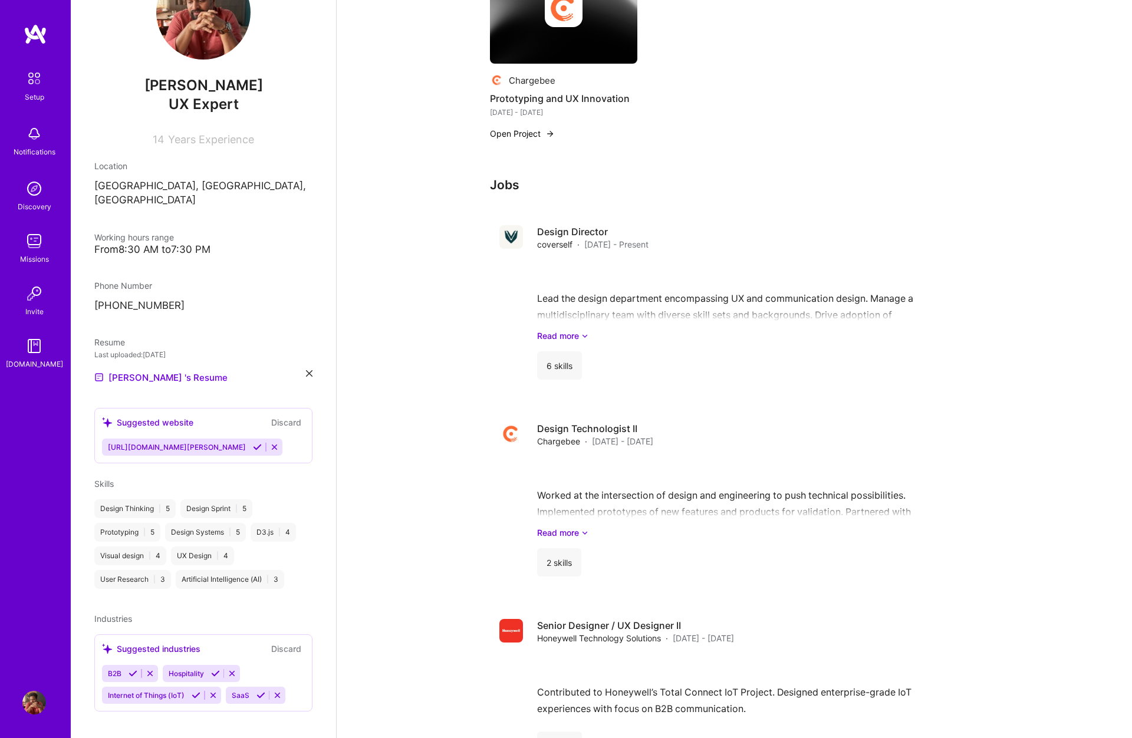
scroll to position [1073, 0]
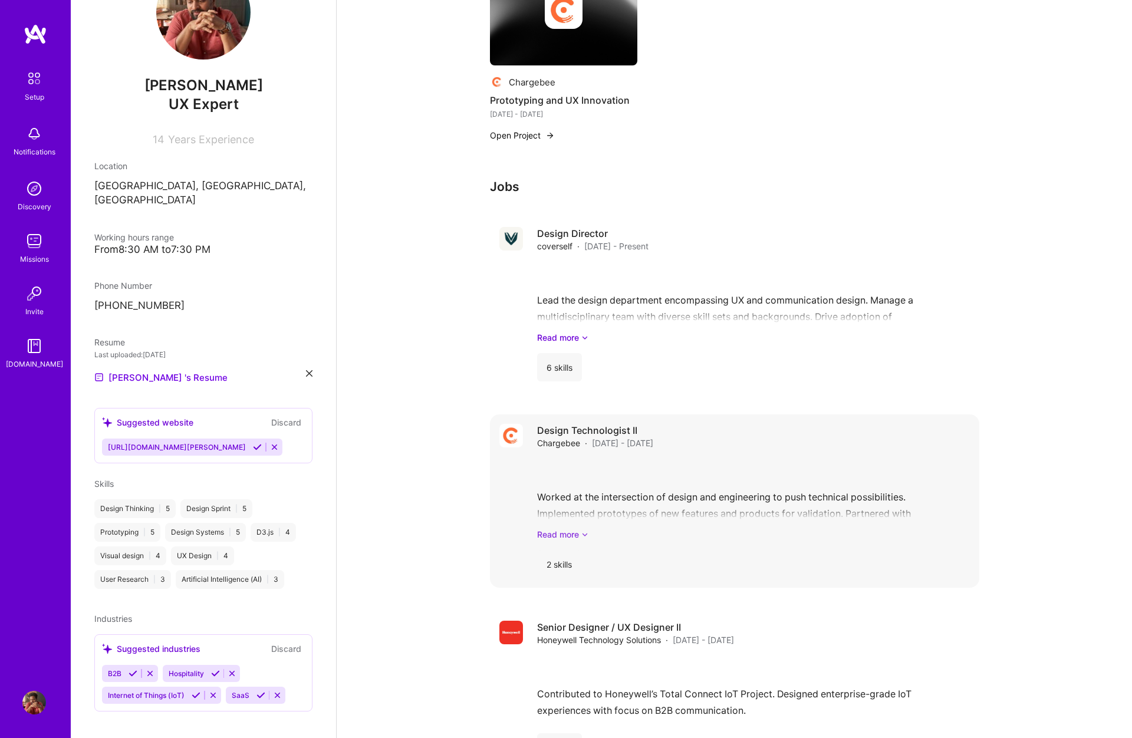
click at [578, 528] on link "Read more" at bounding box center [753, 534] width 433 height 12
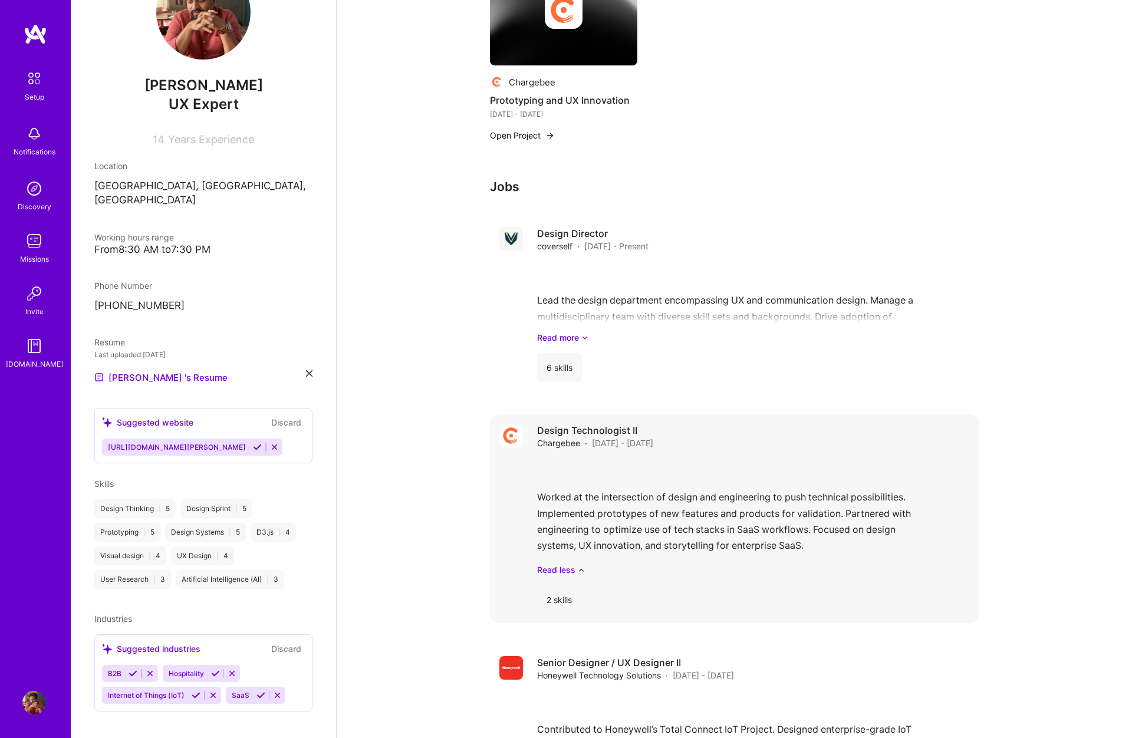
scroll to position [1046, 0]
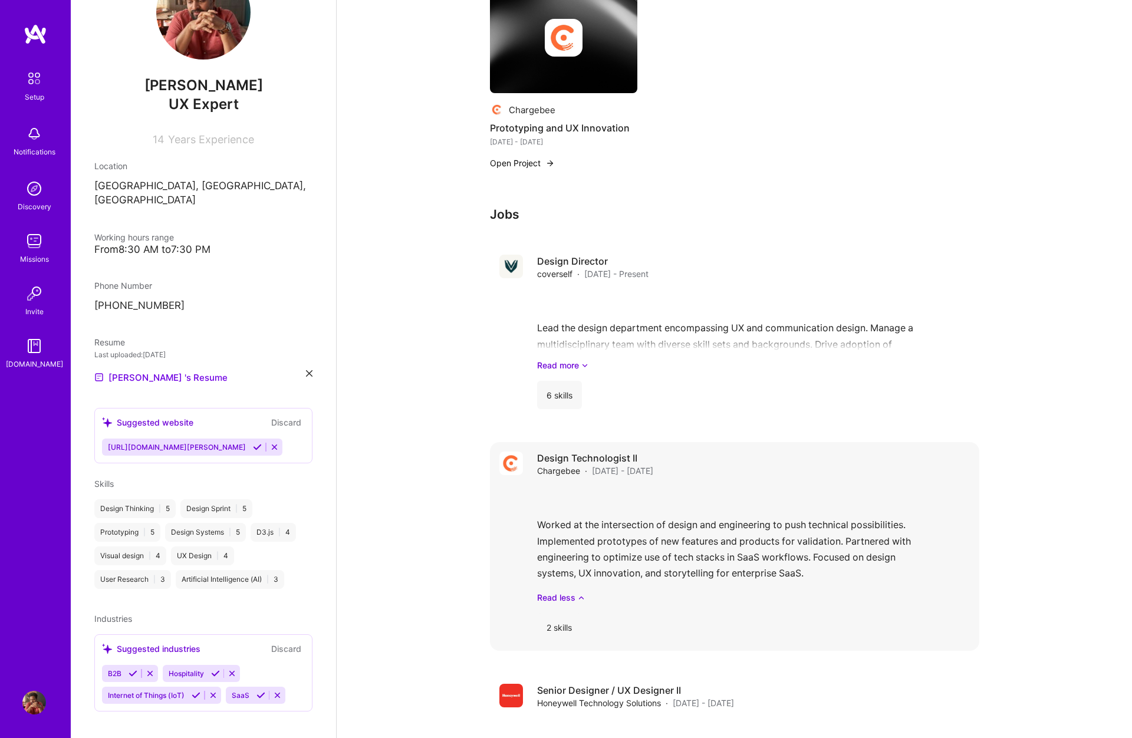
click at [846, 487] on div "Worked at the intersection of design and engineering to push technical possibil…" at bounding box center [753, 545] width 433 height 117
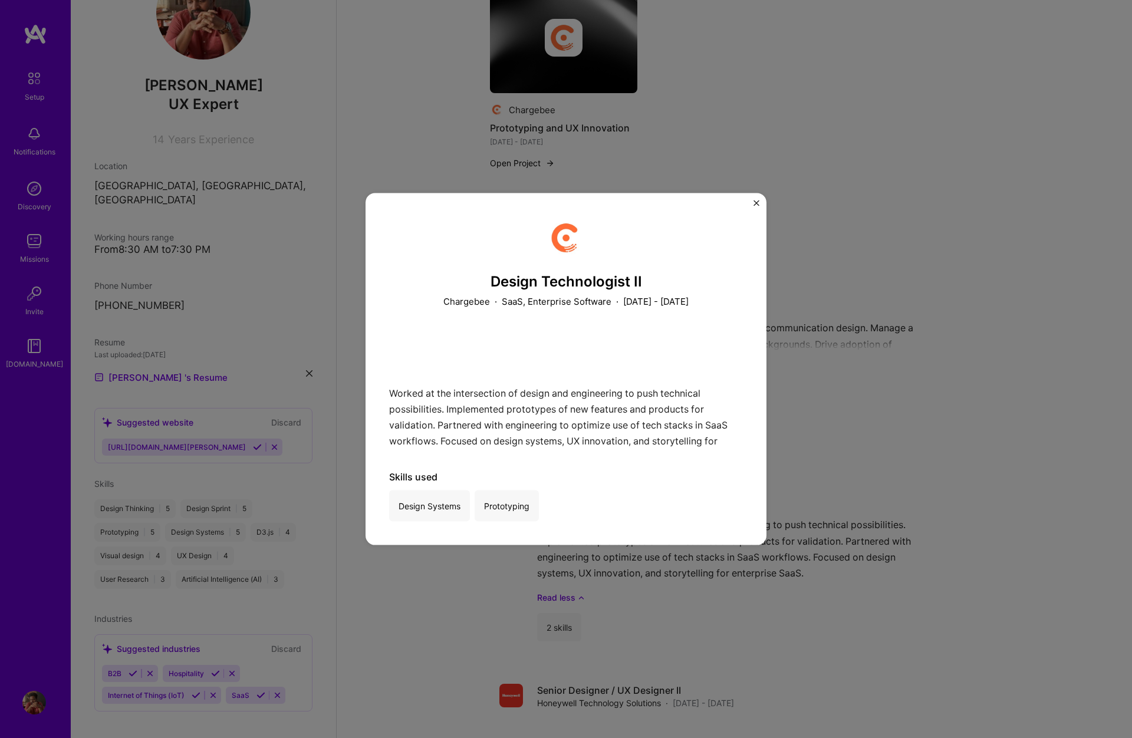
click at [564, 331] on div "Worked at the intersection of design and engineering to push technical possibil…" at bounding box center [566, 389] width 354 height 116
click at [583, 296] on p "SaaS, Enterprise Software" at bounding box center [557, 301] width 110 height 12
click at [755, 203] on img "Close" at bounding box center [757, 204] width 6 height 6
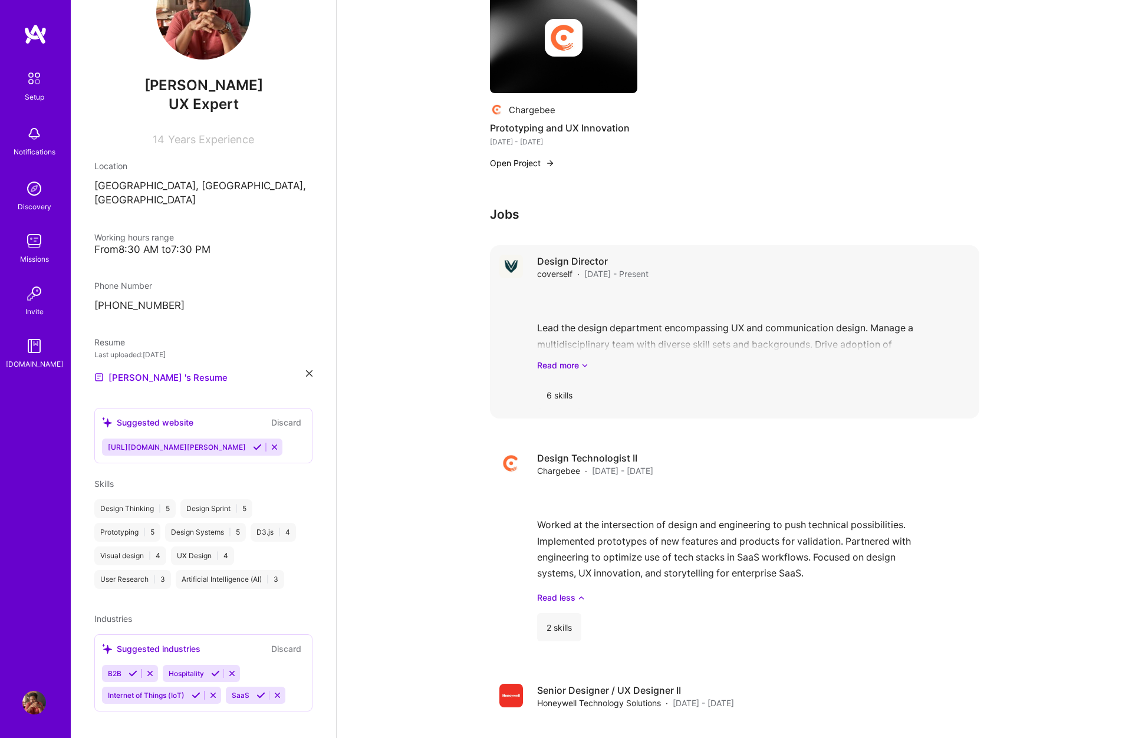
click at [735, 290] on div "Lead the design department encompassing UX and communication design. Manage a m…" at bounding box center [753, 331] width 433 height 82
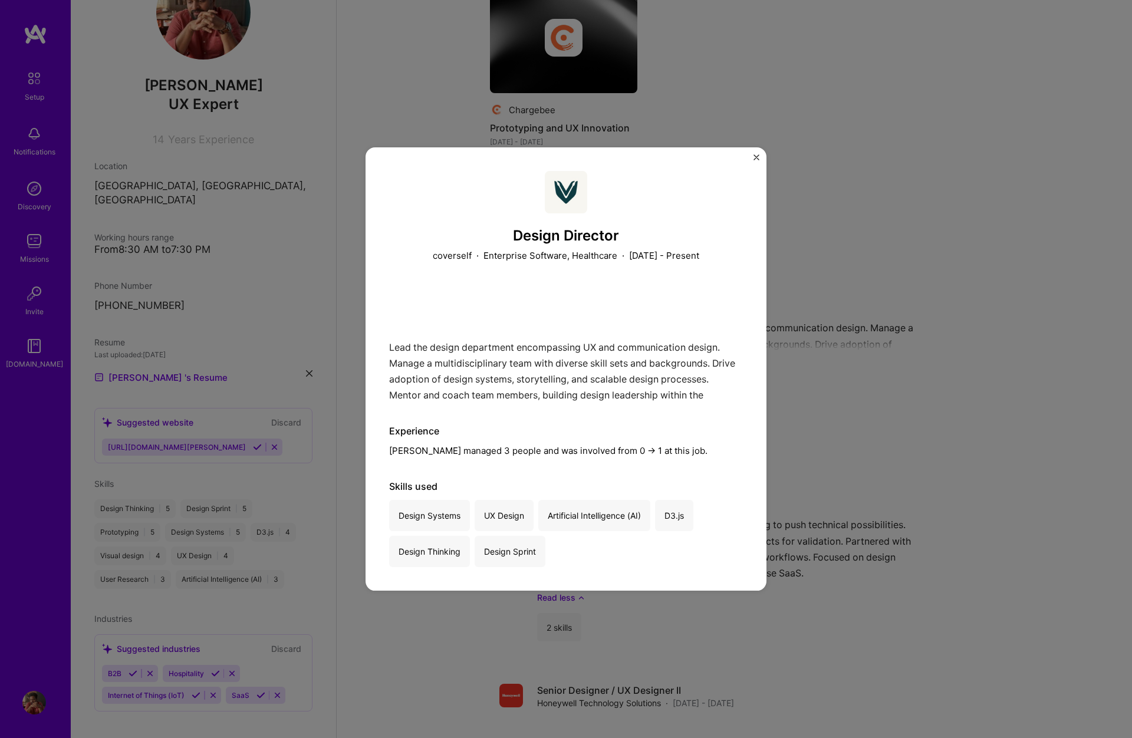
click at [757, 154] on div "Design Director coverself · Enterprise Software, Healthcare · [DATE] - Present …" at bounding box center [566, 368] width 401 height 443
click at [758, 160] on img "Close" at bounding box center [757, 158] width 6 height 6
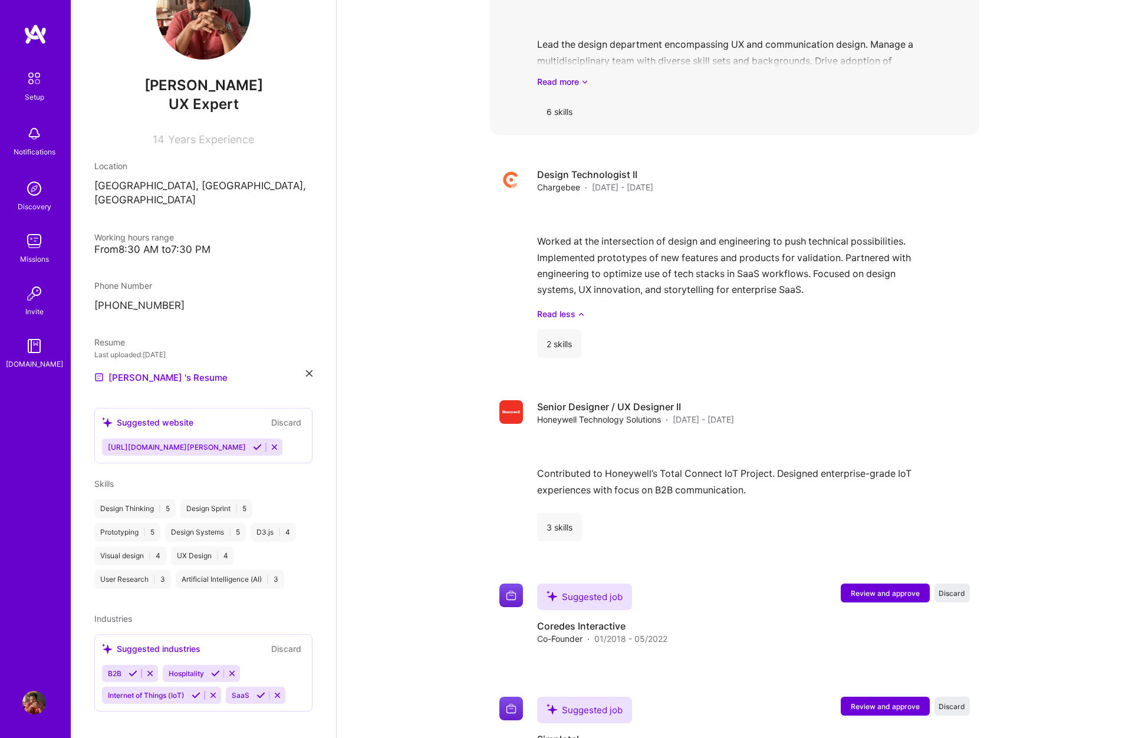
scroll to position [1362, 0]
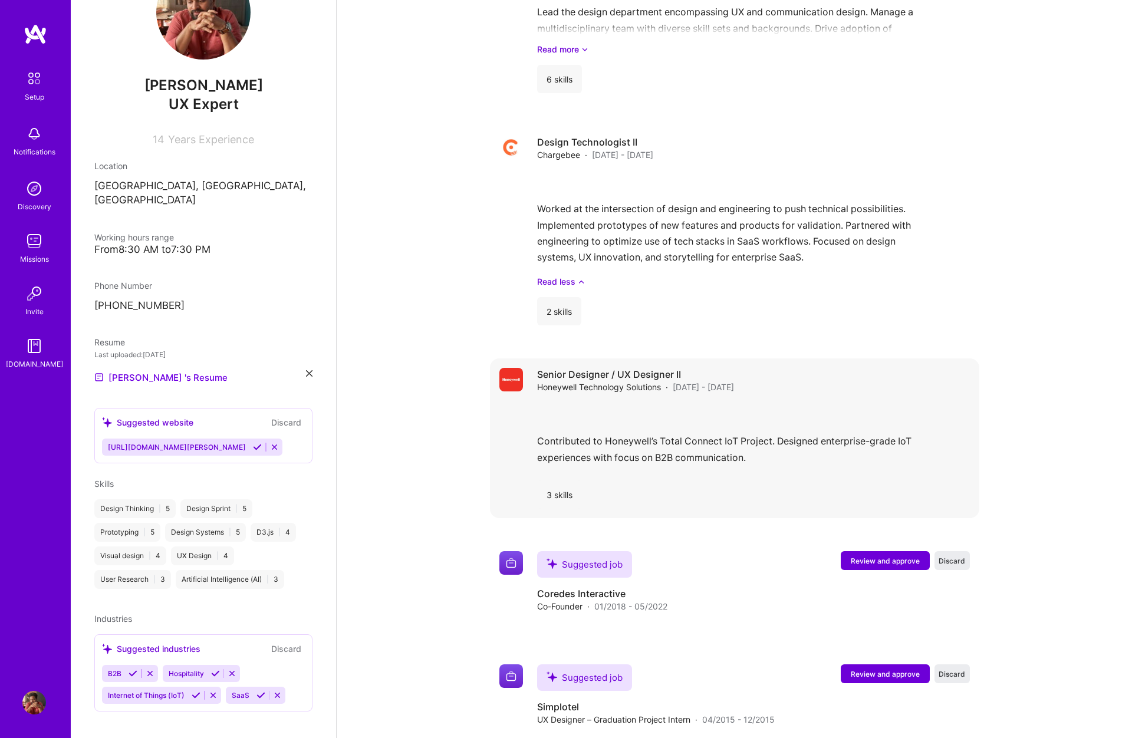
click at [601, 403] on div "Contributed to Honeywell’s Total Connect IoT Project. Designed enterprise-grade…" at bounding box center [753, 437] width 433 height 68
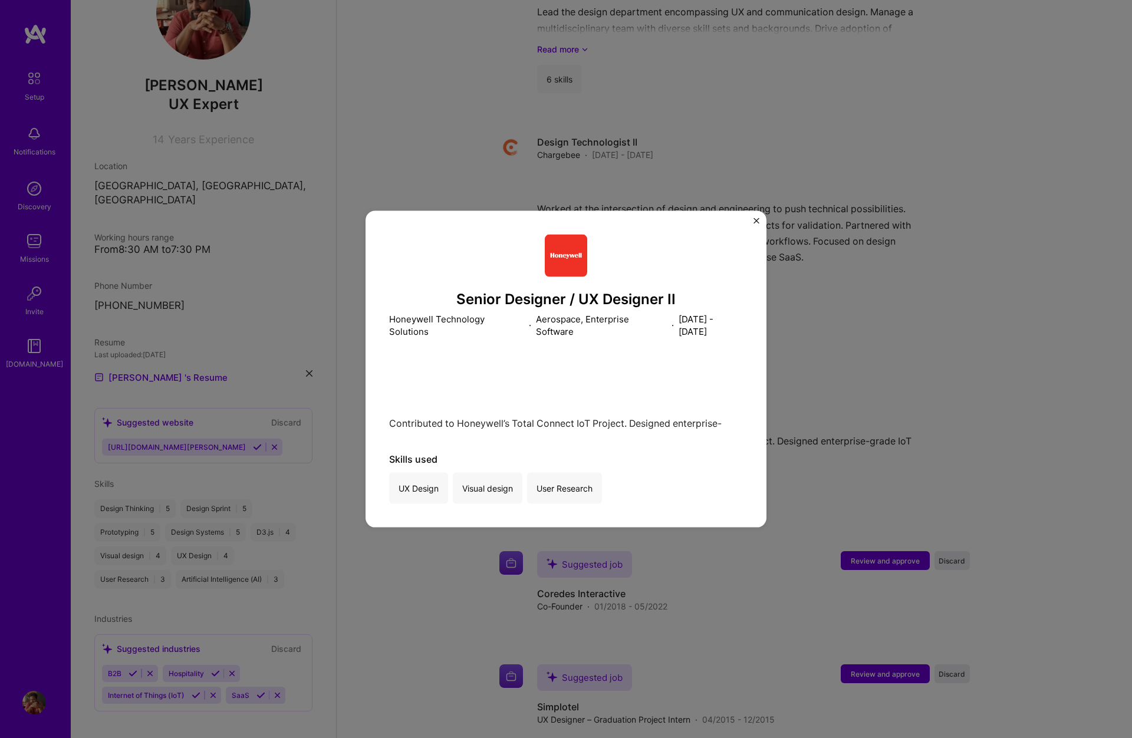
click at [755, 218] on img "Close" at bounding box center [757, 221] width 6 height 6
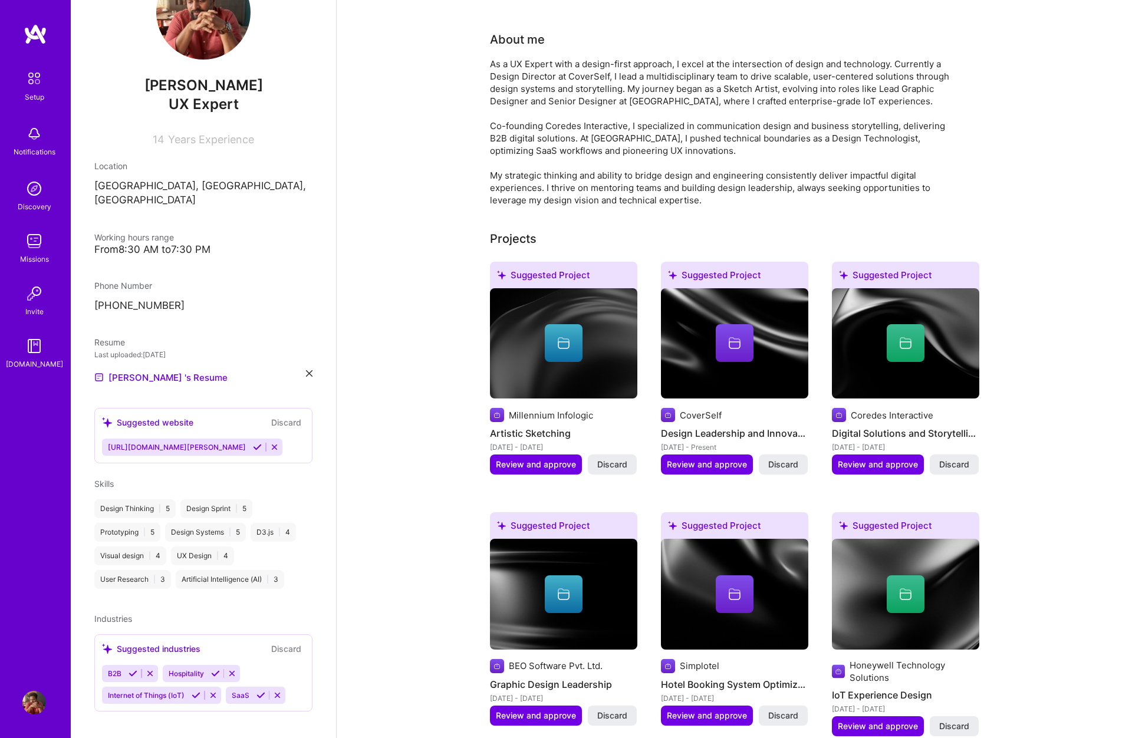
scroll to position [258, 0]
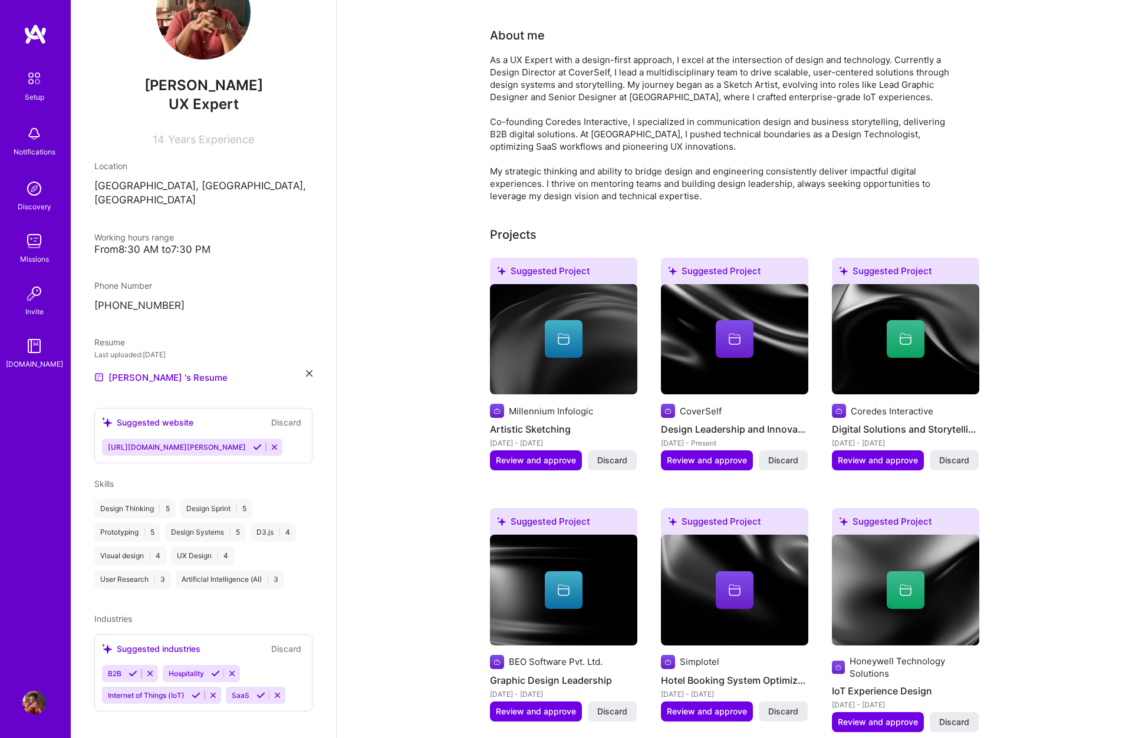
click at [213, 669] on icon at bounding box center [215, 673] width 9 height 9
click at [253, 669] on icon at bounding box center [256, 673] width 9 height 9
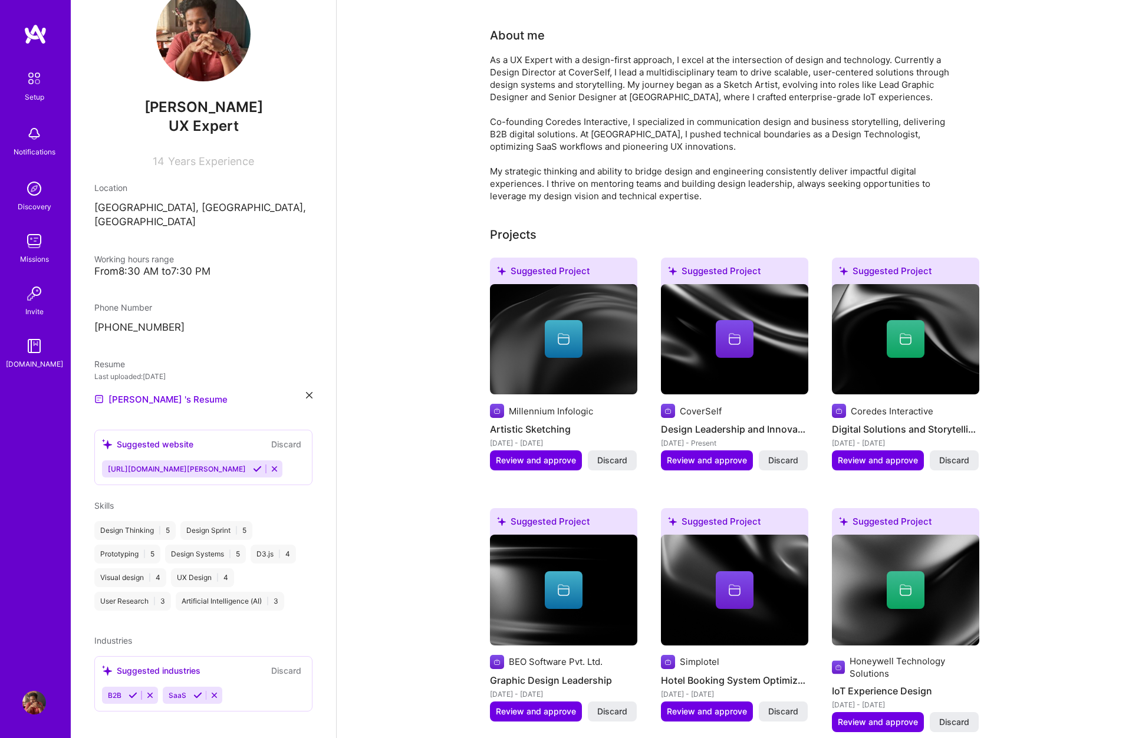
click at [131, 691] on icon at bounding box center [133, 695] width 9 height 9
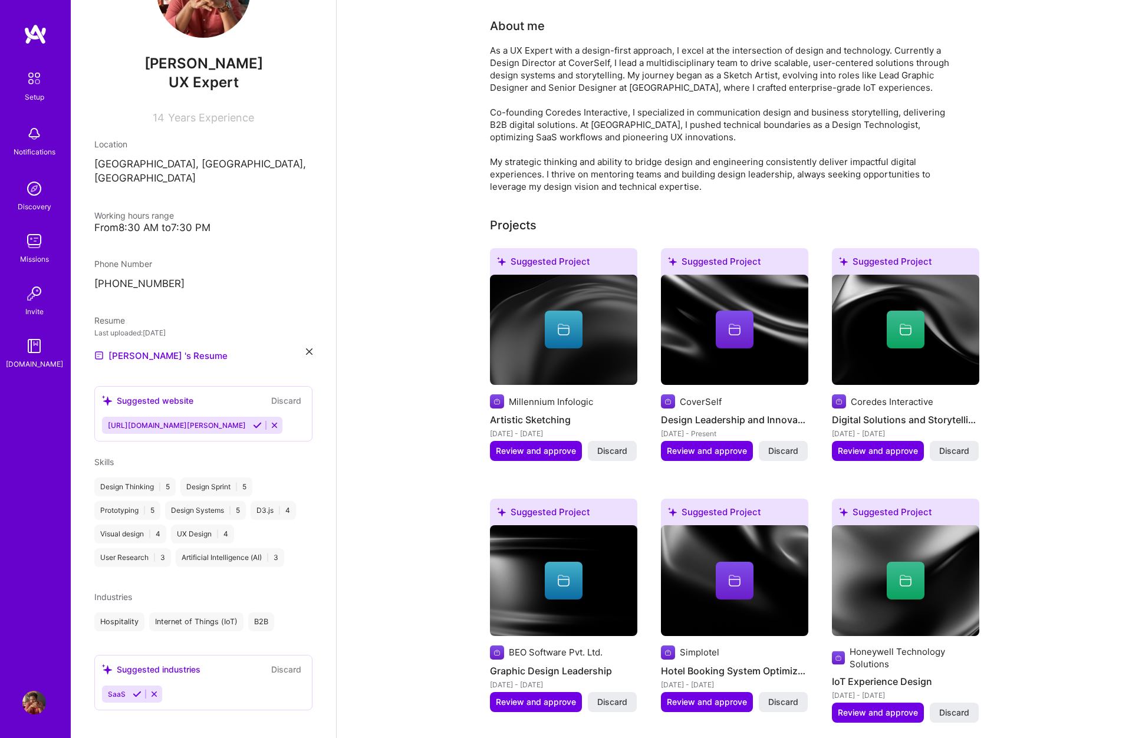
scroll to position [277, 0]
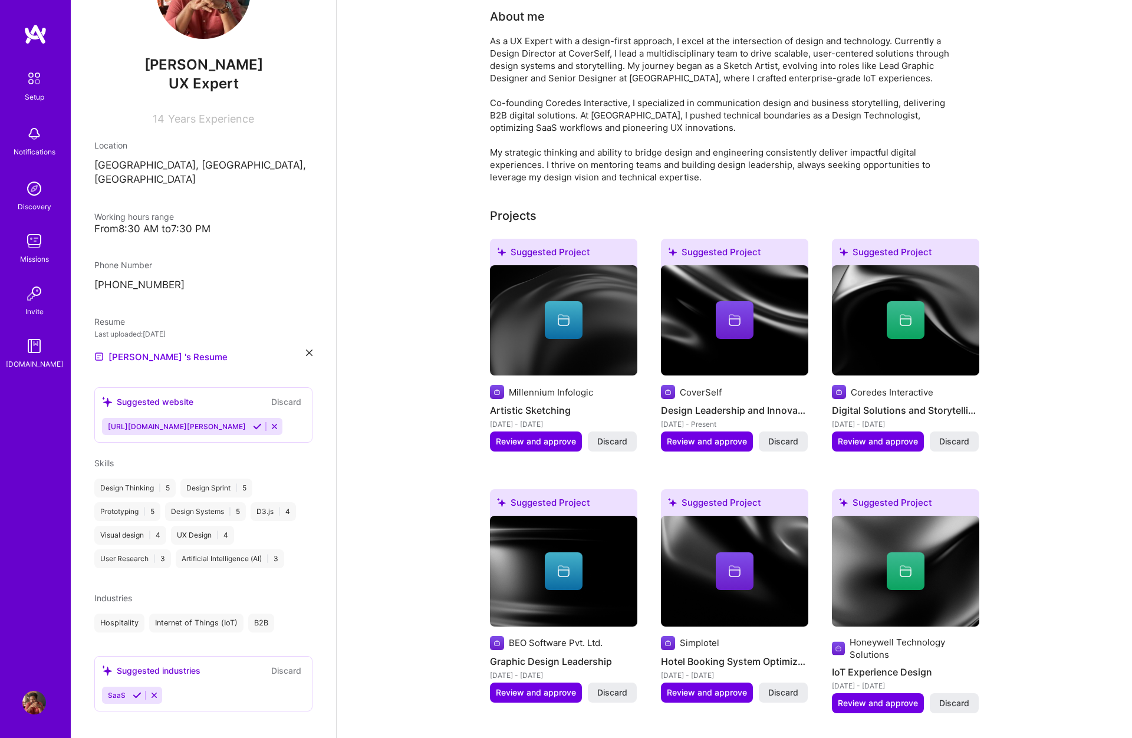
click at [146, 665] on div "Suggested industries" at bounding box center [151, 671] width 98 height 12
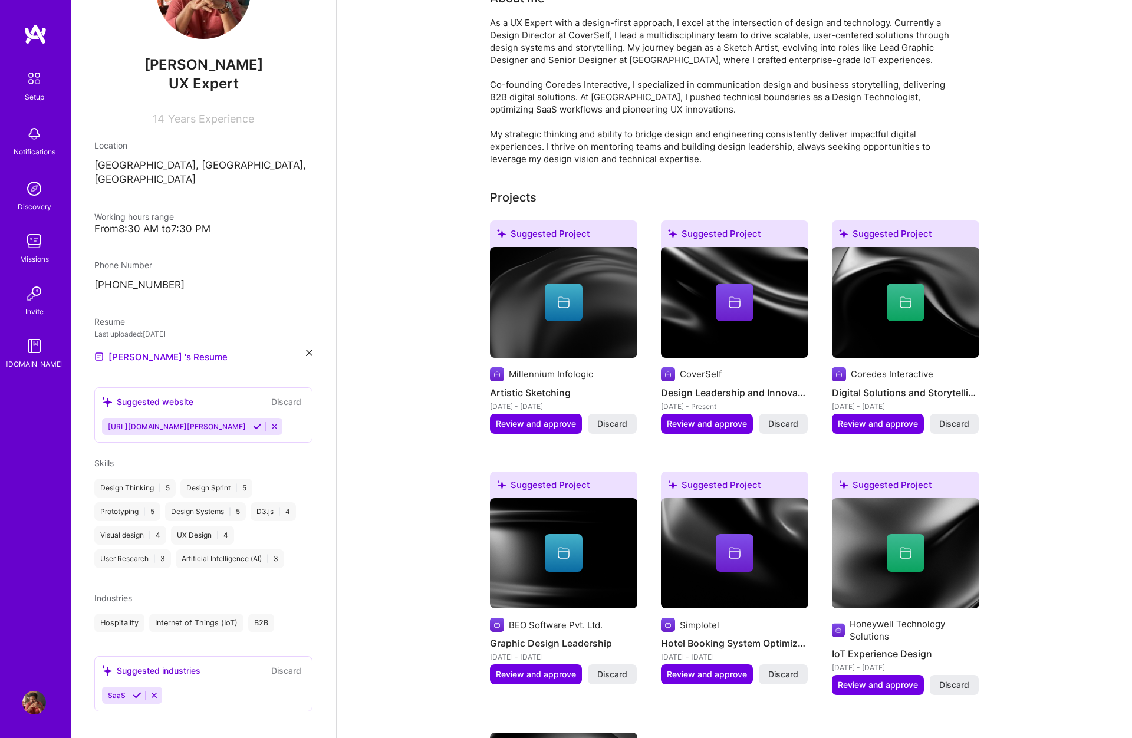
click at [162, 665] on div "Suggested industries" at bounding box center [151, 671] width 98 height 12
click at [135, 691] on icon at bounding box center [137, 695] width 9 height 9
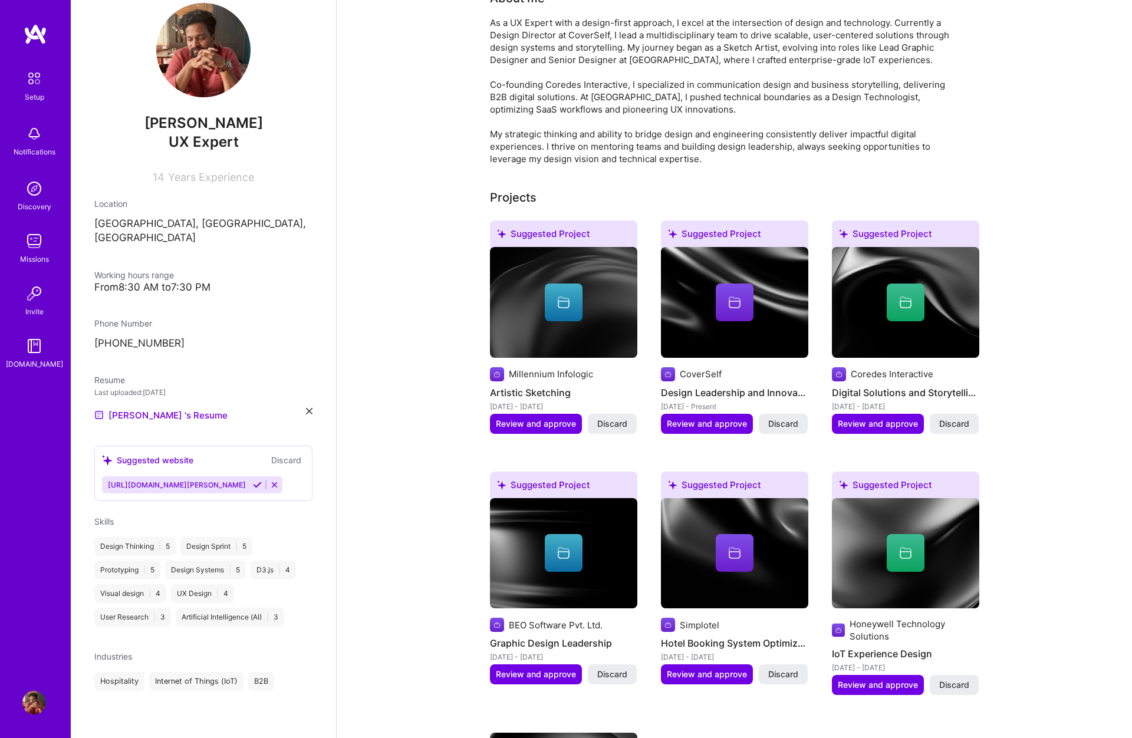
click at [310, 650] on div "Industries" at bounding box center [203, 656] width 218 height 12
click at [293, 650] on div "Industries Hospitality Internet of Things (IoT) B2B" at bounding box center [203, 670] width 218 height 41
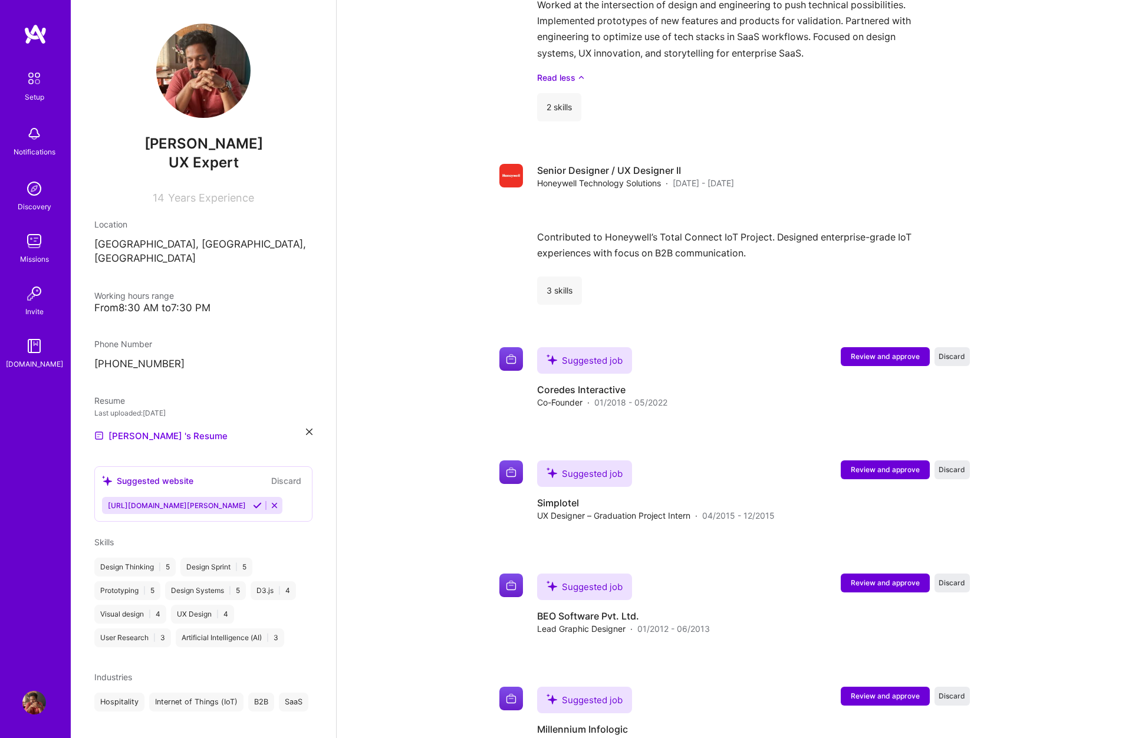
scroll to position [1547, 0]
click at [163, 501] on span "[URL][DOMAIN_NAME][PERSON_NAME]" at bounding box center [177, 505] width 138 height 9
click at [253, 501] on icon at bounding box center [257, 505] width 9 height 9
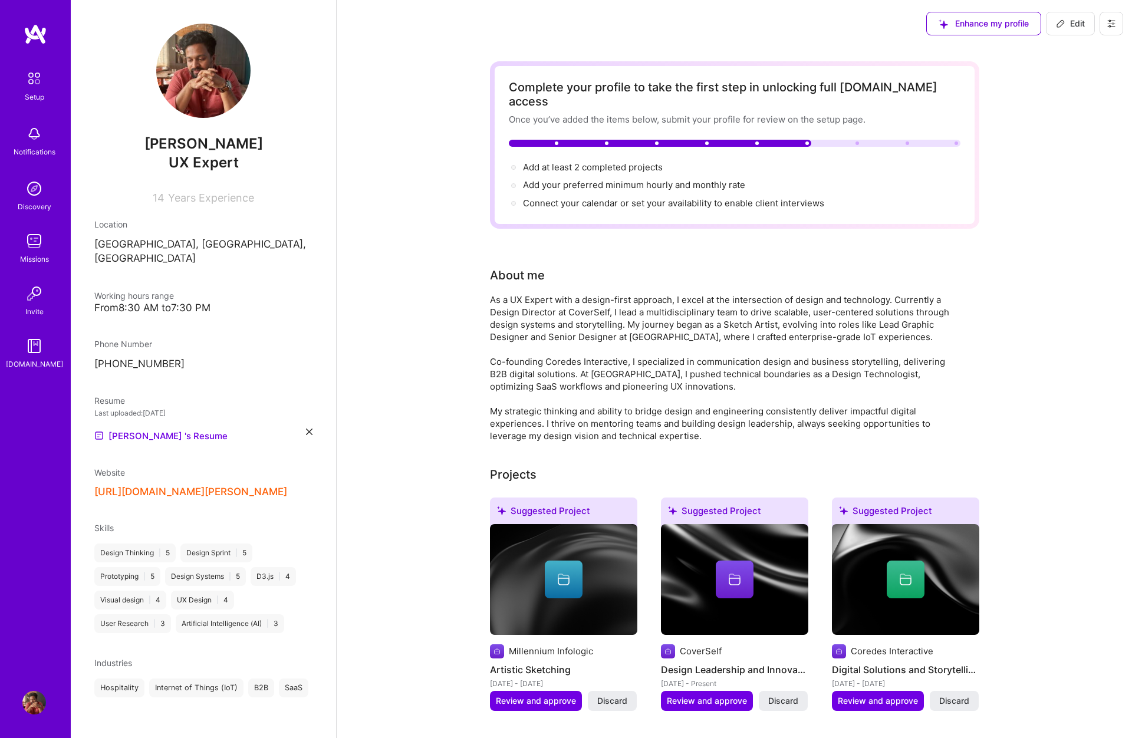
scroll to position [0, 0]
click at [1110, 22] on icon at bounding box center [1111, 23] width 9 height 9
